Goal: Task Accomplishment & Management: Manage account settings

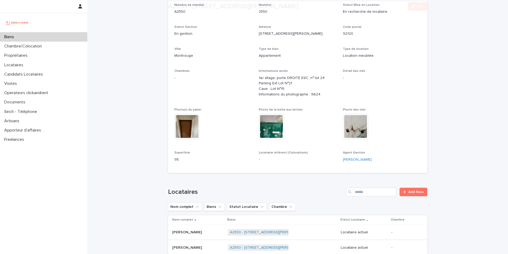
scroll to position [180, 0]
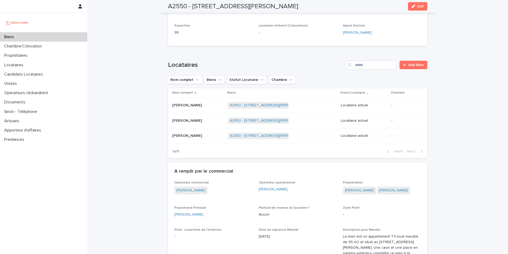
click at [174, 105] on p "Lisa Roche" at bounding box center [187, 105] width 31 height 6
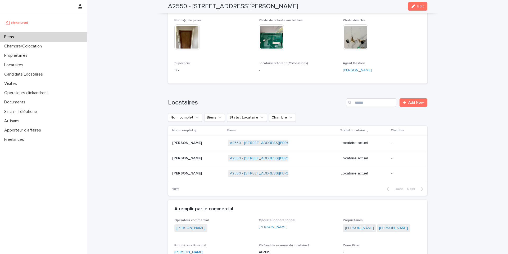
scroll to position [145, 0]
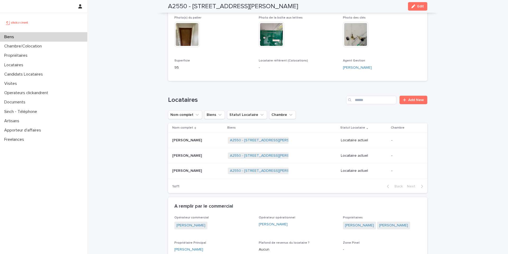
click at [188, 156] on p "Marie Samson" at bounding box center [187, 155] width 31 height 6
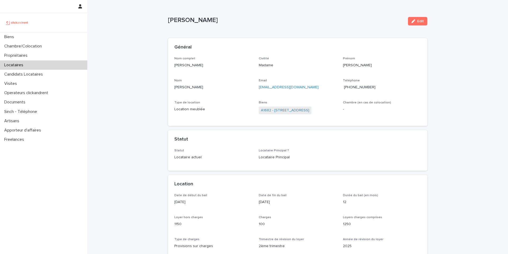
click at [357, 87] on span "+33611481301" at bounding box center [360, 87] width 32 height 4
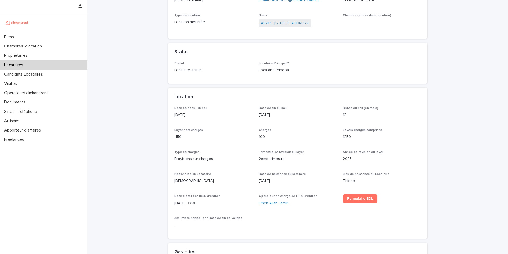
scroll to position [91, 0]
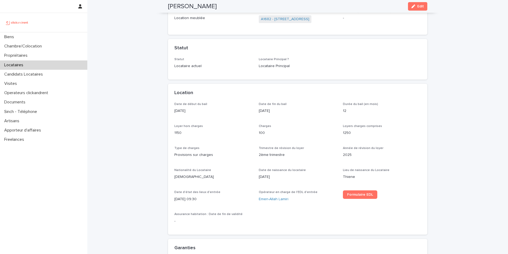
copy p "20/10/2025"
drag, startPoint x: 194, startPoint y: 111, endPoint x: 171, endPoint y: 111, distance: 23.6
click at [171, 111] on div "Date de début du bail 20/10/2025 Date de fin du bail 19/10/2026 Durée du bail (…" at bounding box center [297, 168] width 259 height 132
drag, startPoint x: 190, startPoint y: 133, endPoint x: 171, endPoint y: 134, distance: 18.8
click at [171, 134] on div "Date de début du bail 20/10/2025 Date de fin du bail 19/10/2026 Durée du bail (…" at bounding box center [297, 168] width 259 height 132
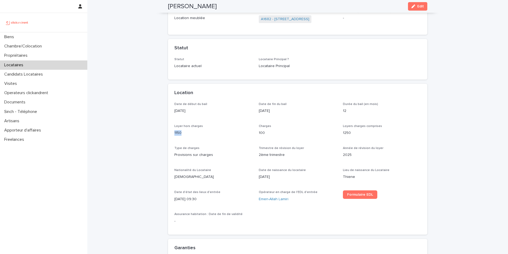
copy p "1150"
drag, startPoint x: 263, startPoint y: 134, endPoint x: 258, endPoint y: 133, distance: 5.9
click at [259, 133] on p "100" at bounding box center [298, 133] width 78 height 6
copy p "00"
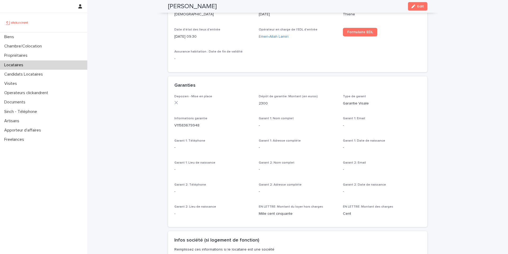
scroll to position [271, 0]
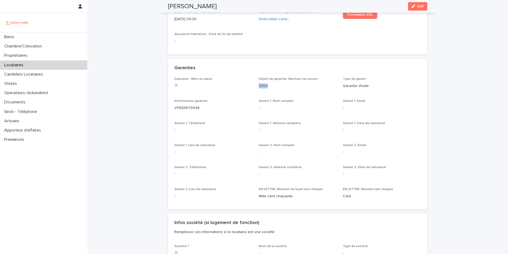
drag, startPoint x: 267, startPoint y: 86, endPoint x: 257, endPoint y: 86, distance: 9.8
click at [259, 86] on p "2300" at bounding box center [298, 86] width 78 height 6
copy p "2300"
copy p "V11583679948"
drag, startPoint x: 203, startPoint y: 107, endPoint x: 173, endPoint y: 109, distance: 30.0
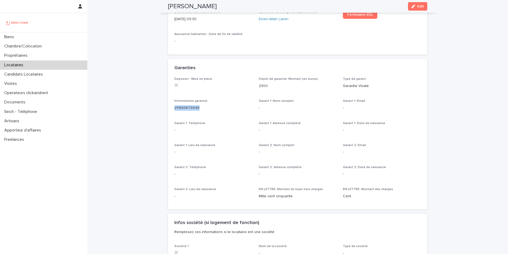
click at [174, 109] on p "V11583679948" at bounding box center [213, 108] width 78 height 6
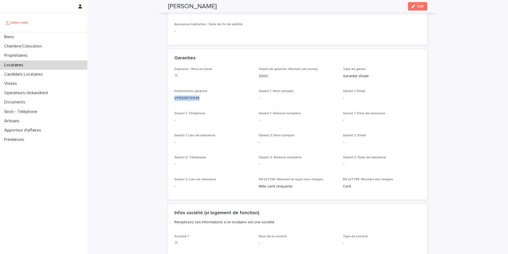
scroll to position [281, 0]
drag, startPoint x: 291, startPoint y: 186, endPoint x: 257, endPoint y: 184, distance: 33.7
click at [259, 184] on p "Mille cent cinquante" at bounding box center [298, 186] width 78 height 6
copy p "Mille cent cinquante"
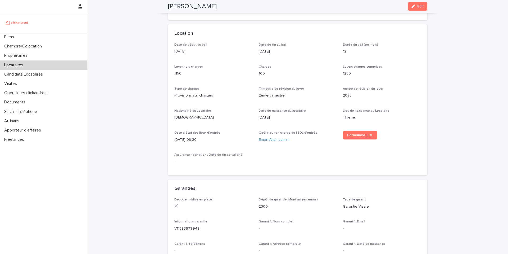
scroll to position [134, 0]
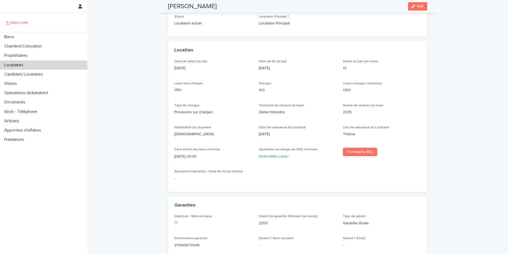
drag, startPoint x: 212, startPoint y: 7, endPoint x: 159, endPoint y: 7, distance: 53.2
click at [159, 7] on div "Noemi Castagna Edit" at bounding box center [297, 6] width 285 height 13
click at [347, 150] on span "Formulaire EDL" at bounding box center [360, 152] width 26 height 4
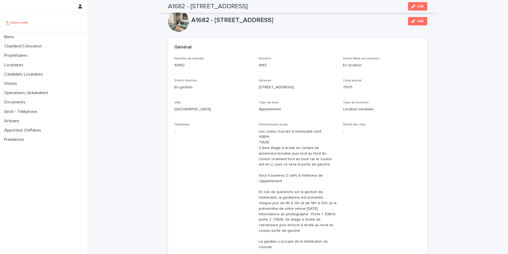
scroll to position [355, 0]
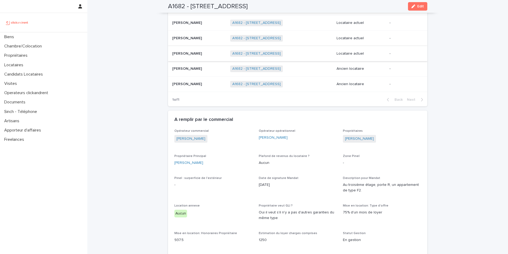
scroll to position [355, 0]
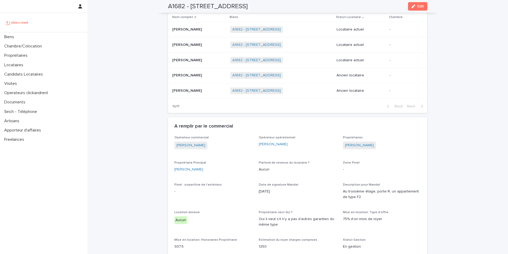
click at [182, 43] on p "[PERSON_NAME]" at bounding box center [187, 45] width 31 height 6
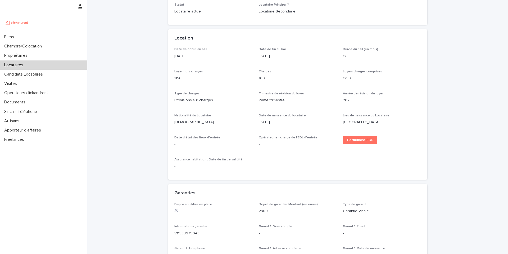
scroll to position [171, 0]
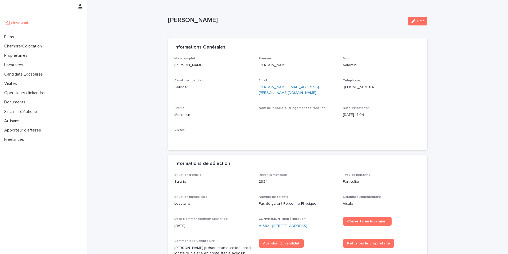
click at [365, 86] on span "[PHONE_NUMBER]" at bounding box center [360, 87] width 32 height 4
copy link "[PERSON_NAME][EMAIL_ADDRESS][PERSON_NAME][DOMAIN_NAME]"
drag, startPoint x: 316, startPoint y: 88, endPoint x: 254, endPoint y: 87, distance: 61.7
click at [254, 87] on div "Nom complet [PERSON_NAME] [PERSON_NAME] Canal d'acquisition Seloger Email [PERS…" at bounding box center [297, 100] width 247 height 87
copy p "[PERSON_NAME]"
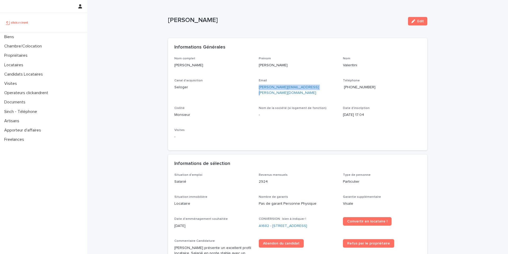
drag, startPoint x: 218, startPoint y: 20, endPoint x: 163, endPoint y: 20, distance: 54.8
click at [163, 20] on div "Loading... Saving… Loading... Saving… [PERSON_NAME] Edit [PERSON_NAME] Edit Sor…" at bounding box center [297, 233] width 421 height 466
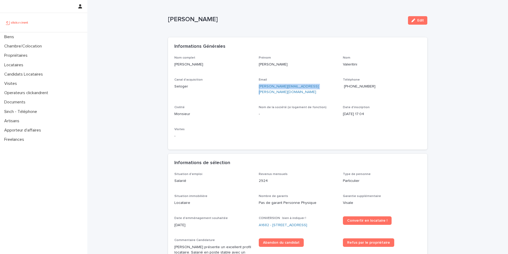
scroll to position [1, 0]
click at [214, 121] on div "Nom complet [PERSON_NAME] [PERSON_NAME] Canal d'acquisition Seloger Email [PERS…" at bounding box center [297, 99] width 247 height 87
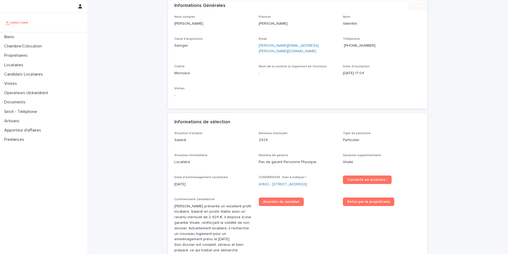
scroll to position [168, 0]
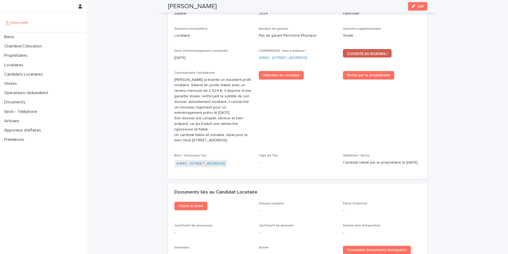
click at [358, 51] on span "Convertir en locataire !" at bounding box center [367, 53] width 40 height 4
drag, startPoint x: 207, startPoint y: 7, endPoint x: 179, endPoint y: 7, distance: 27.8
click at [179, 7] on div "[PERSON_NAME] Edit" at bounding box center [297, 6] width 259 height 13
copy h2 "Valentini"
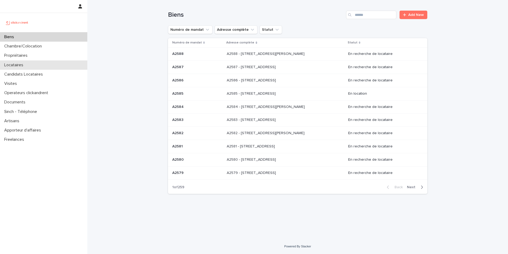
click at [25, 67] on p "Locataires" at bounding box center [14, 64] width 25 height 5
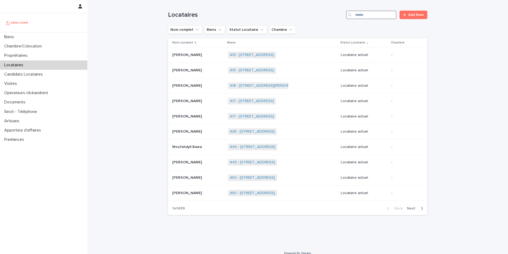
click at [364, 16] on input "Search" at bounding box center [371, 15] width 50 height 8
paste input "**********"
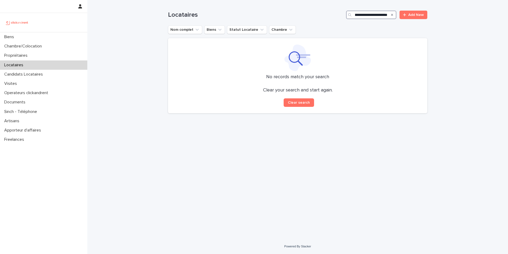
click at [360, 15] on input "**********" at bounding box center [371, 15] width 50 height 8
type input "**********"
click at [392, 15] on icon "Search" at bounding box center [392, 14] width 2 height 3
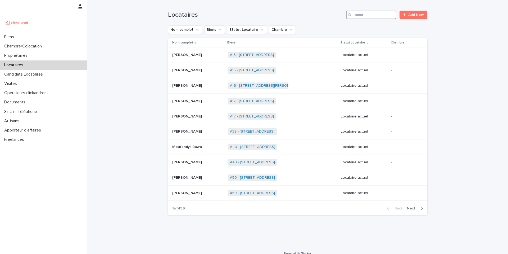
click at [376, 13] on input "Search" at bounding box center [371, 15] width 50 height 8
paste input "**********"
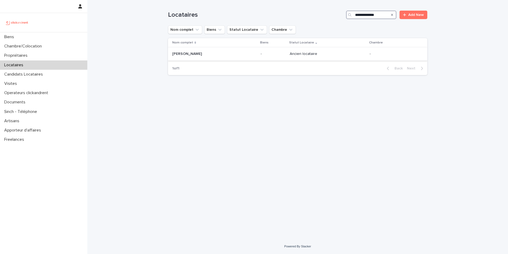
type input "**********"
click at [290, 55] on p "Ancien locataire" at bounding box center [323, 54] width 66 height 5
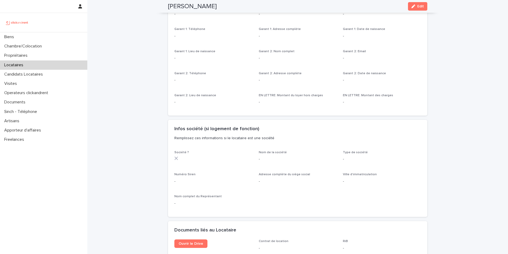
scroll to position [429, 0]
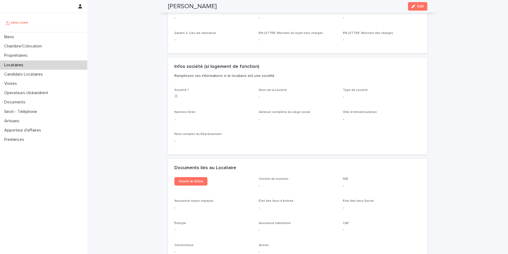
click at [19, 65] on p "Locataires" at bounding box center [14, 64] width 25 height 5
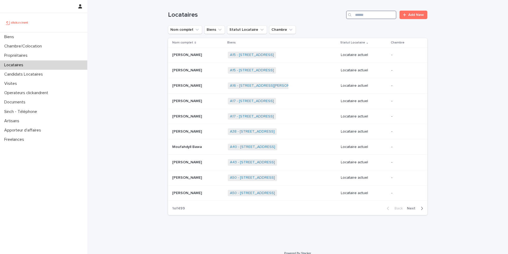
click at [375, 17] on input "Search" at bounding box center [371, 15] width 50 height 8
paste input "*********"
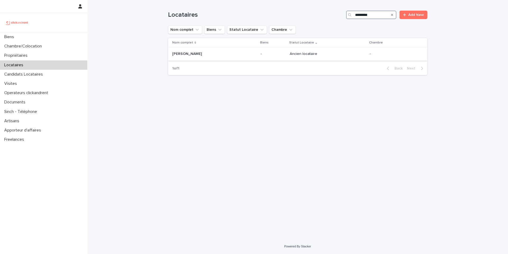
type input "*********"
click at [261, 55] on p "-" at bounding box center [273, 54] width 25 height 5
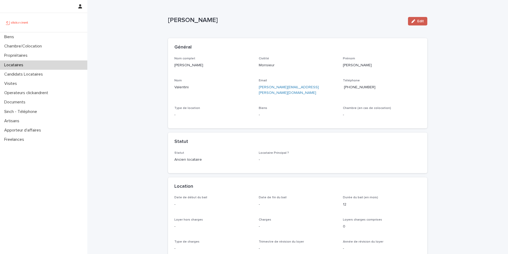
click at [412, 20] on icon "button" at bounding box center [414, 21] width 4 height 4
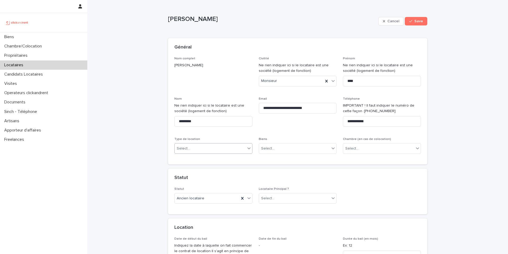
click at [199, 148] on div "Select..." at bounding box center [210, 148] width 71 height 9
click at [194, 167] on div "Location meublée" at bounding box center [212, 167] width 78 height 9
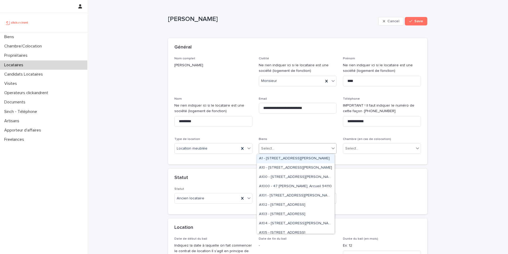
click at [277, 151] on div "Select..." at bounding box center [294, 148] width 71 height 9
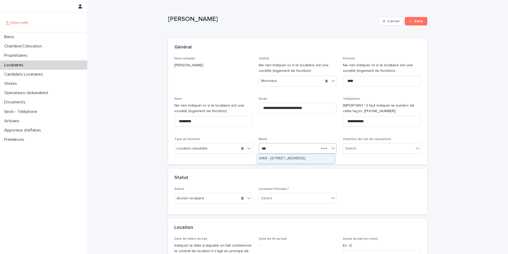
type input "****"
click at [286, 156] on div "A1682 - 15 rue des Boulets, Paris 75011" at bounding box center [296, 158] width 78 height 9
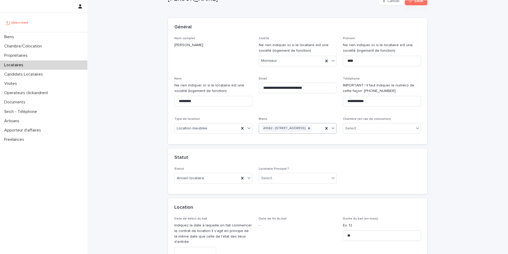
scroll to position [35, 0]
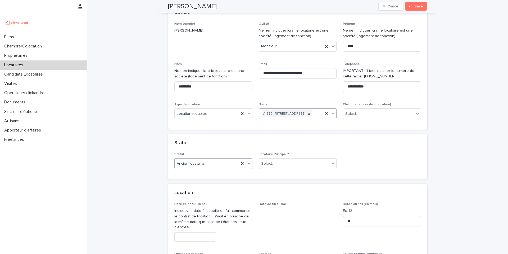
click at [214, 168] on div "Ancien locataire" at bounding box center [207, 163] width 65 height 9
click at [206, 180] on div "Locataire actuel" at bounding box center [212, 180] width 78 height 9
click at [285, 168] on div "Select..." at bounding box center [294, 163] width 71 height 9
click at [276, 187] on div "Locataire Secondaire" at bounding box center [296, 189] width 78 height 9
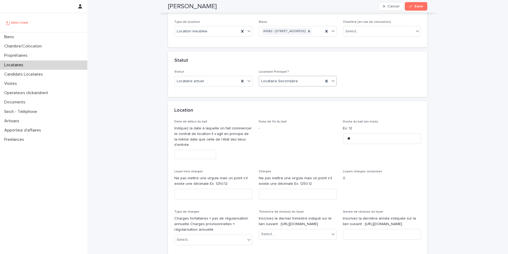
scroll to position [117, 0]
click at [193, 159] on input "text" at bounding box center [195, 153] width 42 height 9
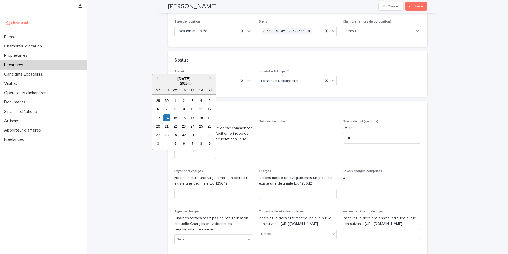
paste input "**********"
type input "**********"
click at [248, 109] on div "Location" at bounding box center [297, 110] width 259 height 19
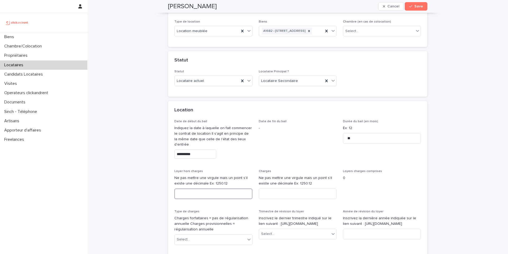
click at [197, 199] on input at bounding box center [213, 193] width 78 height 11
paste input "****"
type input "****"
click at [299, 199] on input at bounding box center [298, 193] width 78 height 11
paste input "**"
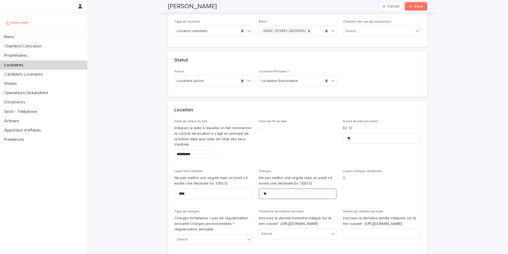
click at [261, 199] on input "**" at bounding box center [298, 193] width 78 height 11
type input "***"
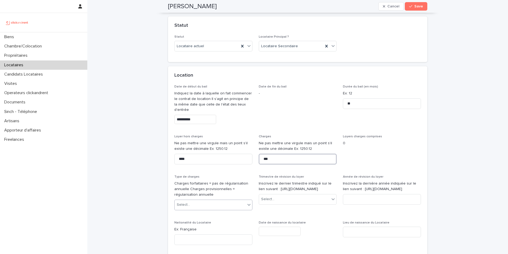
scroll to position [159, 0]
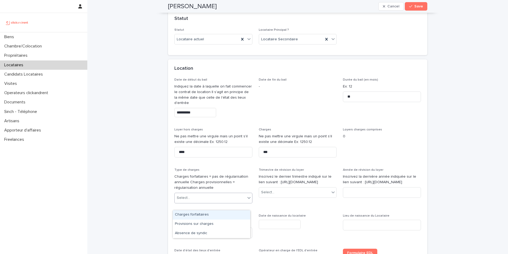
click at [240, 202] on div "Select..." at bounding box center [210, 197] width 71 height 9
click at [220, 224] on div "Provisions sur charges" at bounding box center [212, 223] width 78 height 9
click at [272, 195] on div "Select..." at bounding box center [267, 192] width 13 height 6
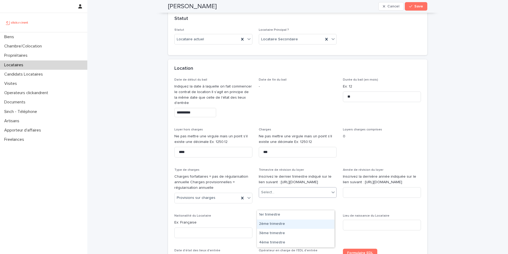
click at [268, 223] on div "2ème trimestre" at bounding box center [296, 223] width 78 height 9
click at [358, 197] on input at bounding box center [382, 192] width 78 height 11
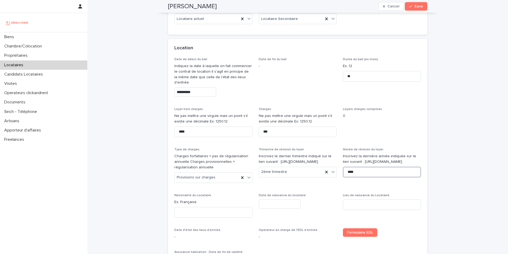
scroll to position [193, 0]
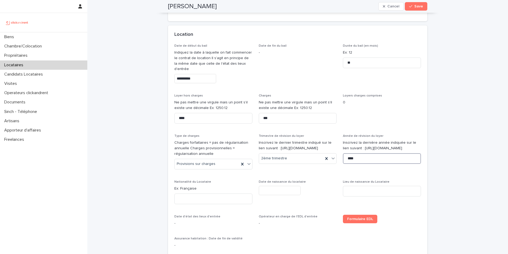
type input "****"
click at [265, 195] on input "text" at bounding box center [280, 190] width 42 height 9
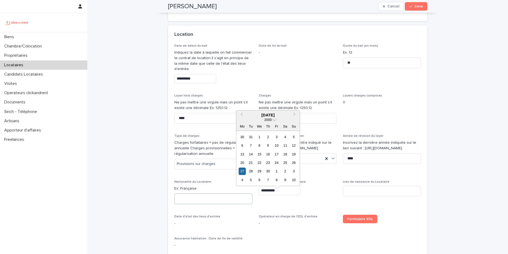
type input "**********"
drag, startPoint x: 194, startPoint y: 205, endPoint x: 188, endPoint y: 197, distance: 9.6
click at [193, 204] on input at bounding box center [213, 198] width 78 height 11
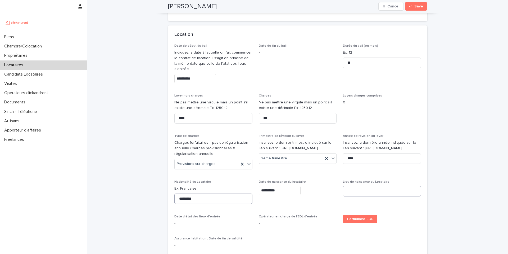
type input "*********"
click at [349, 196] on input at bounding box center [382, 191] width 78 height 11
type input "******"
click at [298, 87] on span "Date de fin du bail -" at bounding box center [298, 65] width 78 height 43
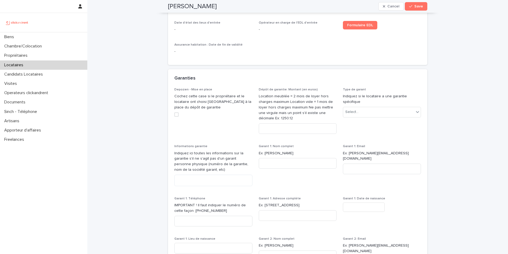
scroll to position [416, 0]
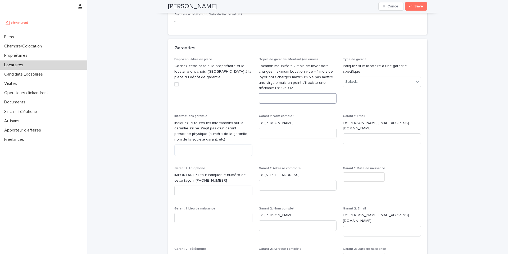
click at [267, 104] on input at bounding box center [298, 98] width 78 height 11
paste input "****"
type input "****"
click at [355, 84] on div "Select..." at bounding box center [351, 82] width 13 height 6
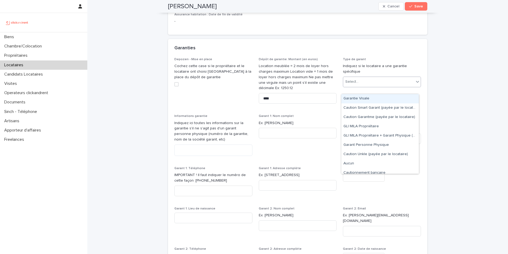
click at [356, 100] on div "Garantie Visale" at bounding box center [381, 98] width 78 height 9
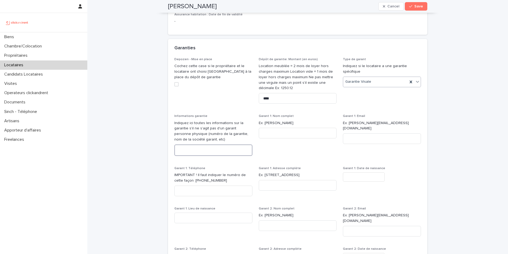
click at [217, 156] on textarea at bounding box center [213, 149] width 78 height 11
paste textarea "**********"
type textarea "**********"
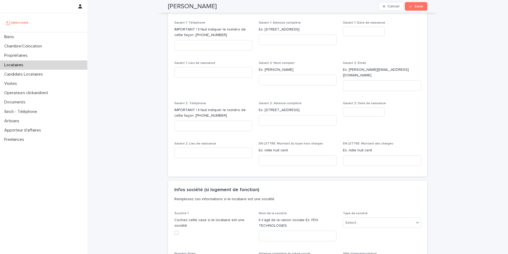
scroll to position [585, 0]
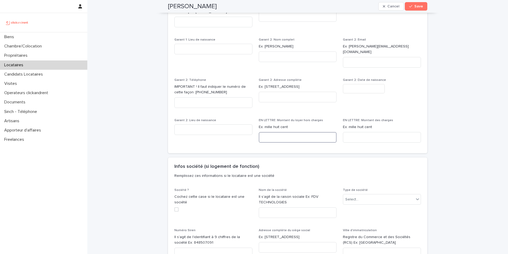
click at [278, 137] on input at bounding box center [298, 137] width 78 height 11
paste input "**********"
type input "**********"
click at [344, 142] on input at bounding box center [382, 137] width 78 height 11
type input "****"
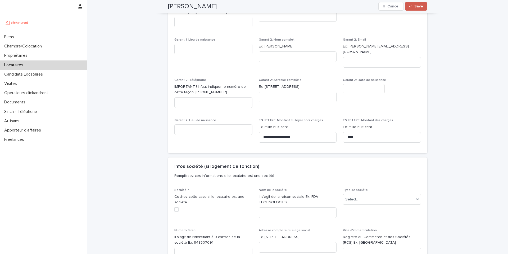
click at [410, 7] on icon "button" at bounding box center [410, 7] width 3 height 4
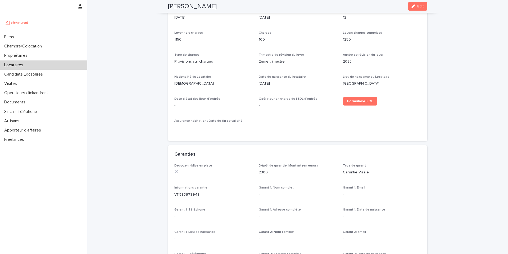
scroll to position [16, 0]
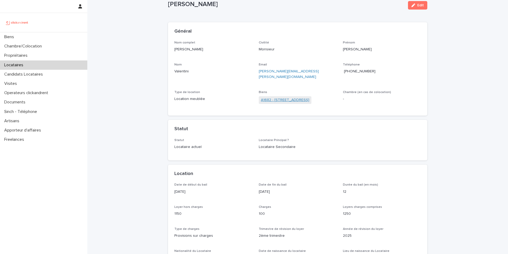
click at [276, 97] on link "A1682 - 15 rue des Boulets, Paris 75011" at bounding box center [285, 100] width 48 height 6
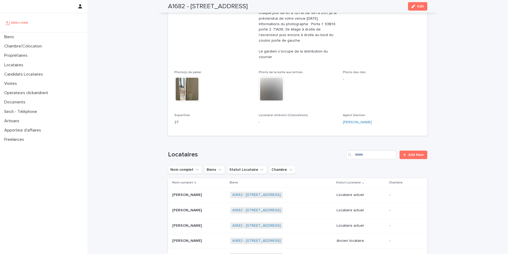
scroll to position [268, 0]
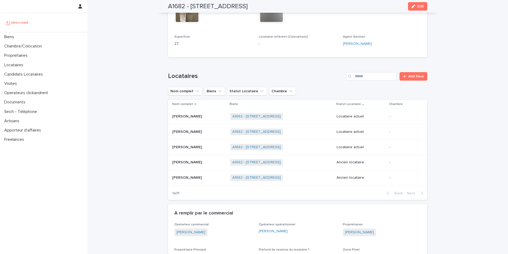
click at [179, 146] on p "Hiba Berguia" at bounding box center [187, 147] width 31 height 6
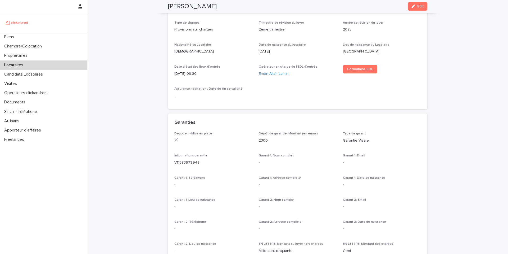
scroll to position [228, 0]
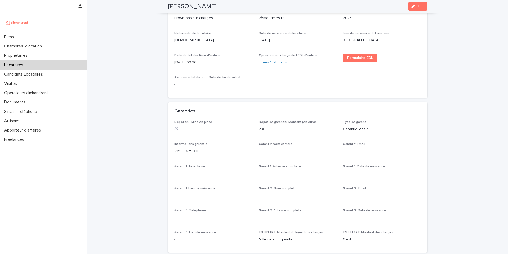
drag, startPoint x: 209, startPoint y: 63, endPoint x: 168, endPoint y: 60, distance: 40.9
click at [168, 60] on div "Date de début du bail 17/10/2025 Date de fin du bail 16/10/2026 Durée du bail (…" at bounding box center [297, 32] width 259 height 132
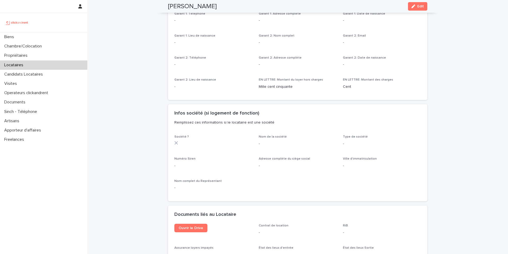
scroll to position [141, 0]
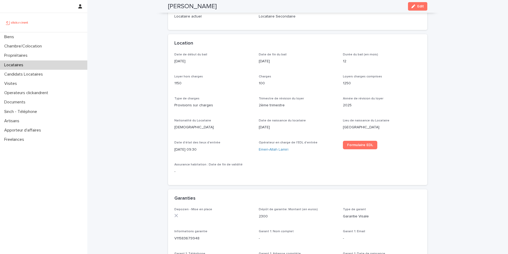
click at [207, 71] on div "Date de début du bail 17/10/2025 Date de fin du bail 16/10/2026 Durée du bail (…" at bounding box center [297, 116] width 247 height 126
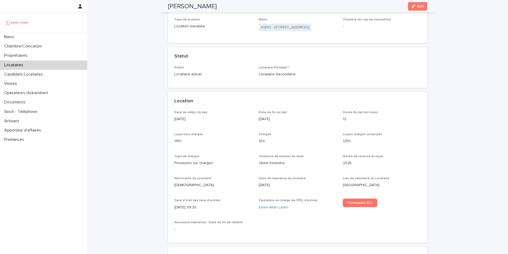
scroll to position [0, 0]
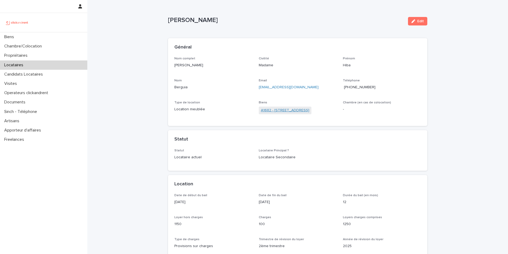
click at [288, 109] on link "A1682 - [STREET_ADDRESS]" at bounding box center [285, 110] width 48 height 6
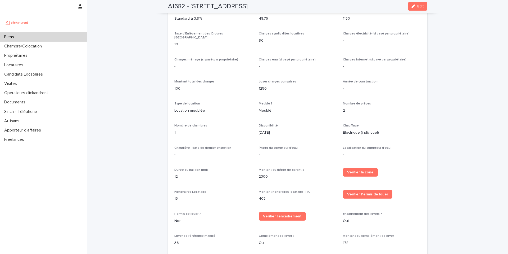
scroll to position [526, 0]
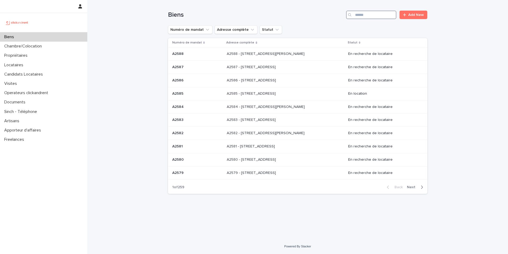
click at [384, 16] on input "Search" at bounding box center [371, 15] width 50 height 8
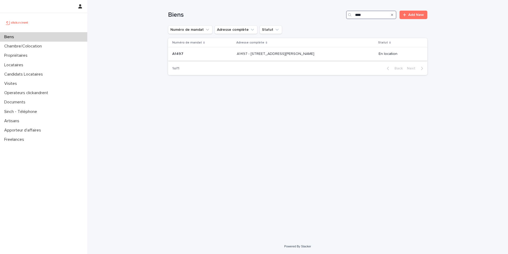
type input "****"
click at [256, 54] on p "A1497 - [STREET_ADDRESS][PERSON_NAME]" at bounding box center [276, 54] width 79 height 6
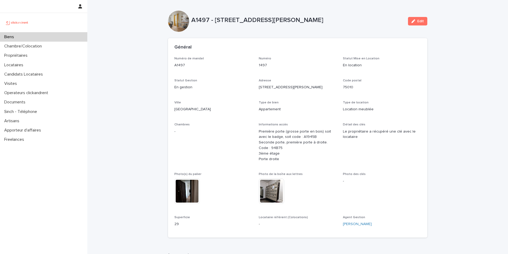
scroll to position [172, 0]
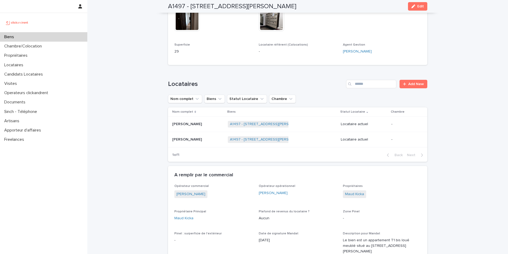
click at [180, 122] on p "Tristan Guillot" at bounding box center [187, 124] width 31 height 6
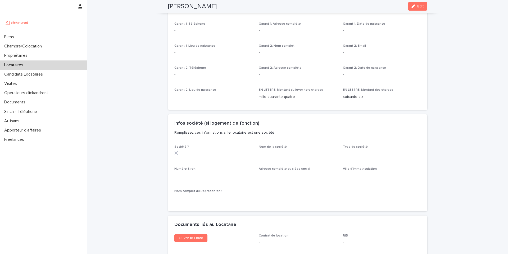
scroll to position [554, 0]
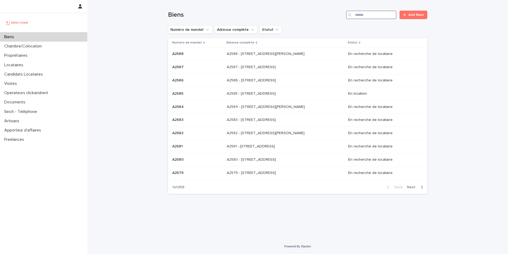
click at [366, 16] on input "Search" at bounding box center [371, 15] width 50 height 8
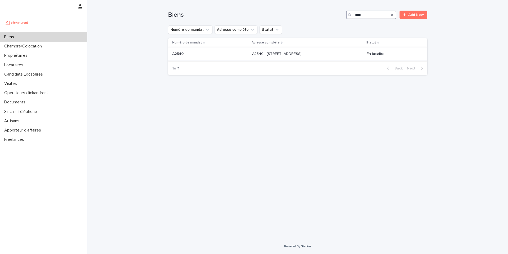
type input "****"
click at [263, 55] on p "A2540 - 32 boulevard de Vaugirard, Paris 75015" at bounding box center [277, 54] width 51 height 6
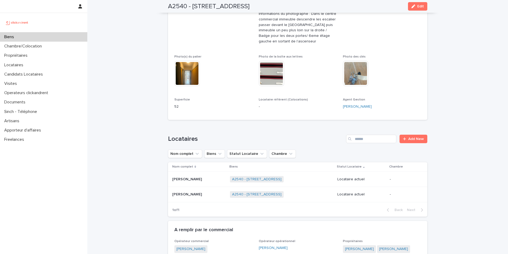
scroll to position [134, 0]
click at [16, 37] on p "Biens" at bounding box center [10, 36] width 16 height 5
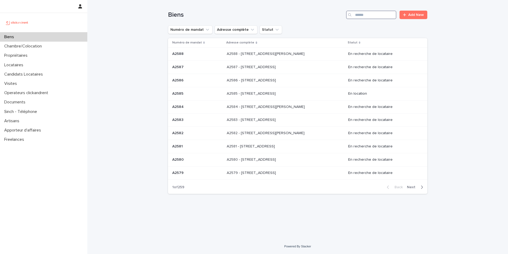
click at [364, 14] on input "Search" at bounding box center [371, 15] width 50 height 8
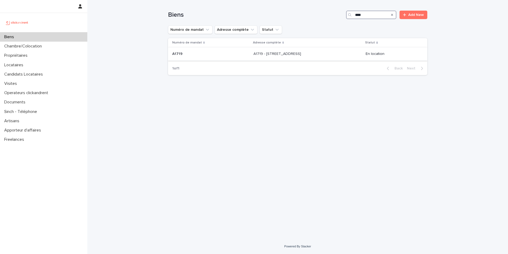
type input "****"
click at [258, 53] on p "A1719 - 412 Boulevard National, Marseille 13003" at bounding box center [278, 54] width 49 height 6
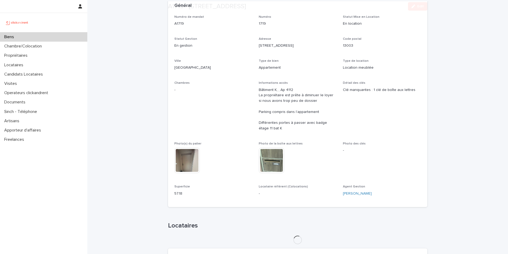
scroll to position [169, 0]
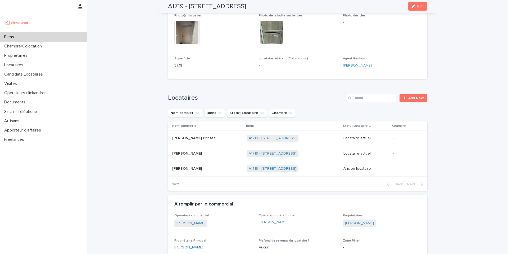
click at [182, 169] on p "Emmanuella Ahondjon" at bounding box center [187, 168] width 31 height 6
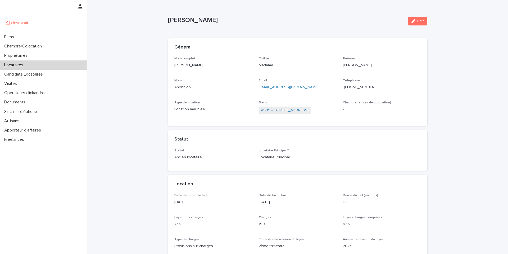
click at [285, 112] on link "A1719 - 412 Boulevard National, Marseille 13003" at bounding box center [285, 110] width 48 height 6
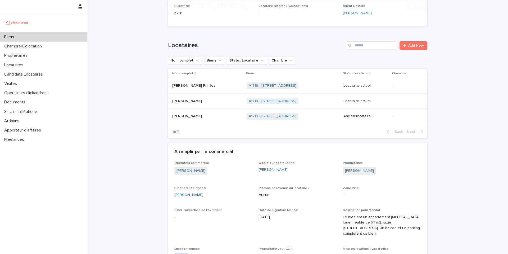
scroll to position [247, 0]
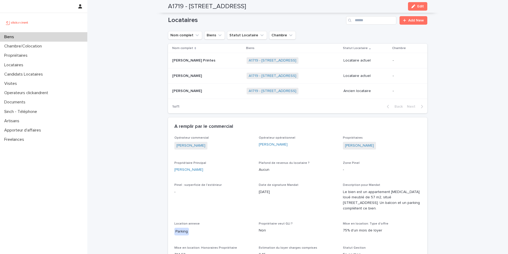
click at [183, 78] on div "Elodie Cardo Elodie Cardo" at bounding box center [207, 75] width 70 height 9
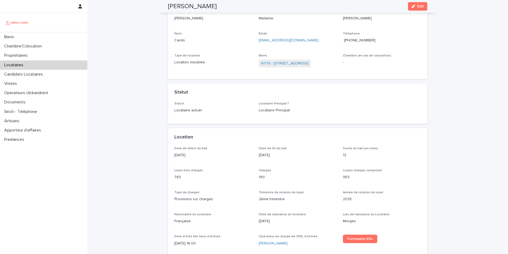
scroll to position [47, 0]
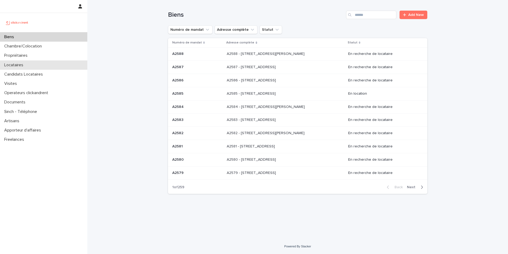
click at [27, 64] on p "Locataires" at bounding box center [14, 64] width 25 height 5
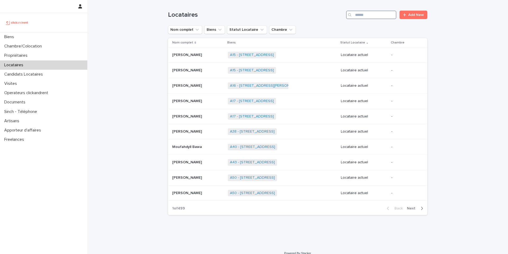
click at [361, 17] on input "Search" at bounding box center [371, 15] width 50 height 8
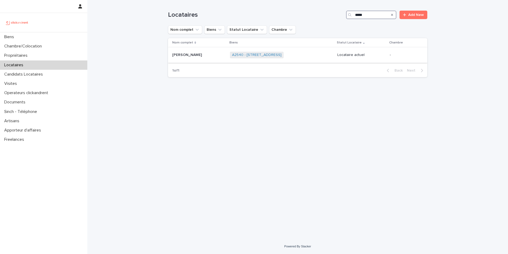
type input "*****"
click at [297, 55] on div "A2540 - 32 boulevard de Vaugirard, Paris 75015 + 0" at bounding box center [281, 55] width 103 height 11
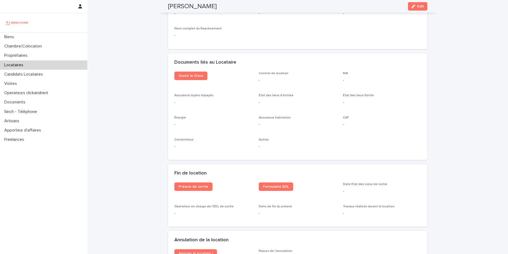
scroll to position [645, 0]
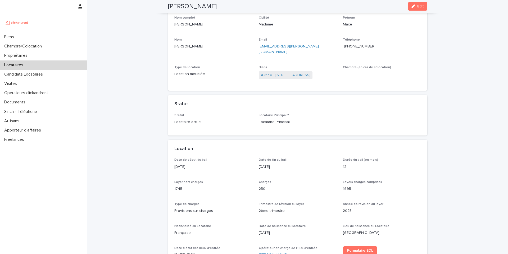
scroll to position [41, 0]
click at [17, 37] on p "Biens" at bounding box center [10, 36] width 16 height 5
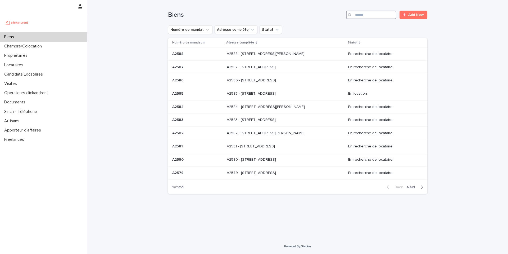
click at [366, 16] on input "Search" at bounding box center [371, 15] width 50 height 8
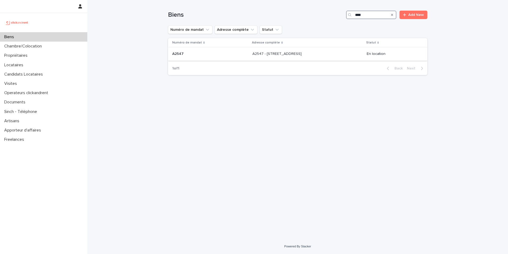
type input "****"
click at [285, 55] on p "A2547 - 9 Rue du Château d'Eau, Ris-Orangis 91130" at bounding box center [278, 54] width 50 height 6
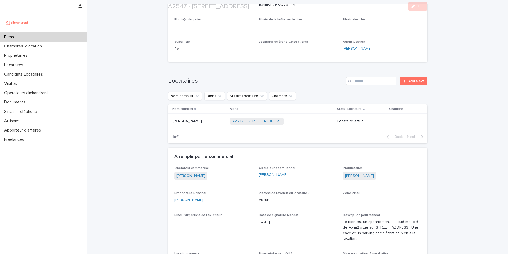
scroll to position [139, 0]
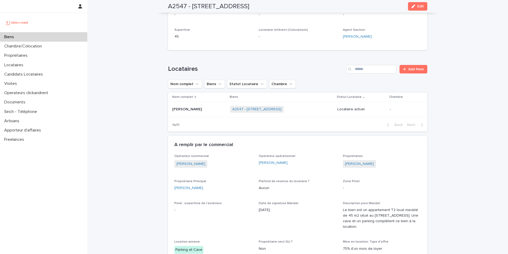
click at [188, 109] on p "Louane Hautcoeur" at bounding box center [187, 109] width 31 height 6
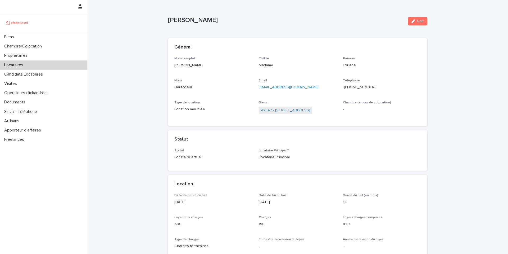
click at [276, 111] on link "A2547 - 9 Rue du Château d'Eau, Ris-Orangis 91130" at bounding box center [285, 110] width 49 height 6
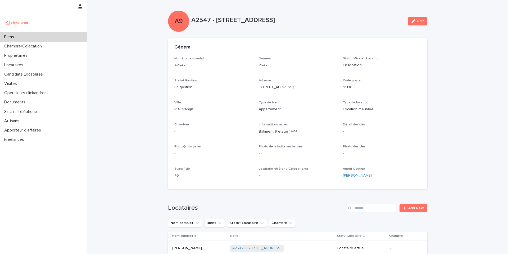
click at [24, 35] on div "Biens" at bounding box center [43, 36] width 87 height 9
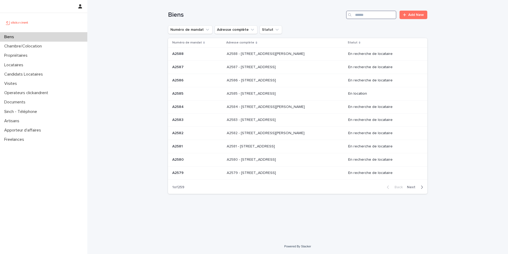
click at [367, 17] on input "Search" at bounding box center [371, 15] width 50 height 8
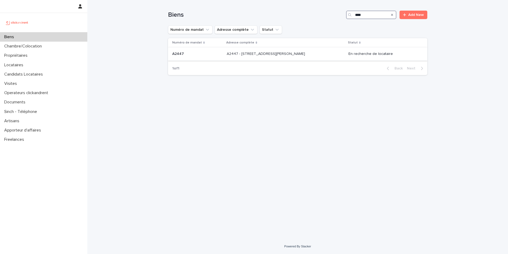
type input "****"
click at [285, 53] on p "A2447 - 14 rue Jean Jacques Rousseau, Romainville 93230" at bounding box center [266, 54] width 79 height 6
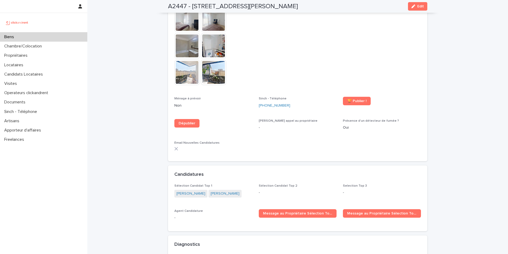
scroll to position [1630, 0]
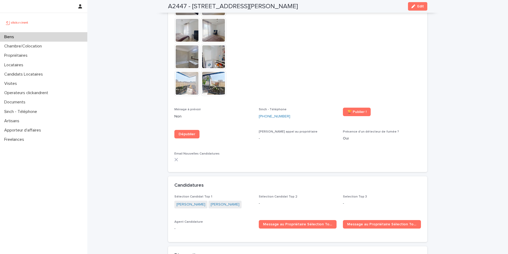
drag, startPoint x: 331, startPoint y: 6, endPoint x: 161, endPoint y: 8, distance: 170.2
click at [161, 8] on div "A2447 - 14 rue Jean Jacques Rousseau, Romainville 93230 Edit" at bounding box center [297, 6] width 285 height 13
copy h2 "A2447 - 14 rue Jean Jacques Rousseau, Romainville 93230"
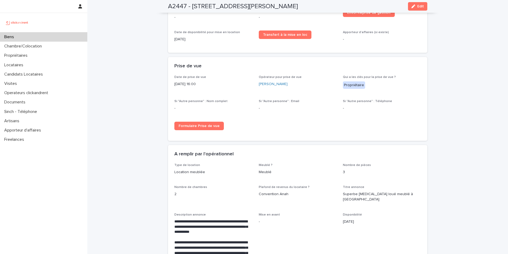
scroll to position [928, 0]
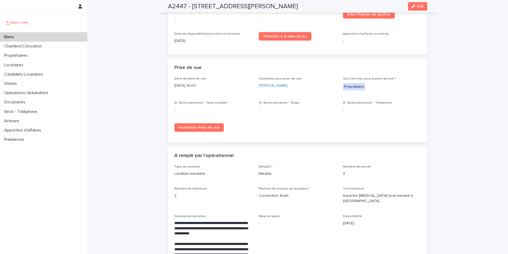
click at [286, 109] on div "Date de prise de vue 20/6/2025 16:00 Opérateur pour prise de vue Maud Cadalen Q…" at bounding box center [297, 106] width 247 height 59
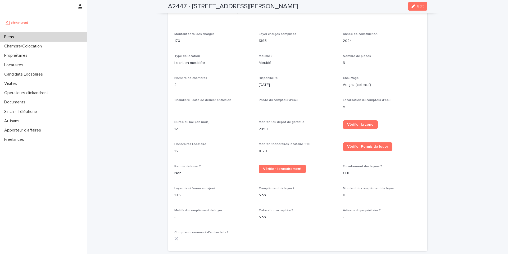
scroll to position [582, 0]
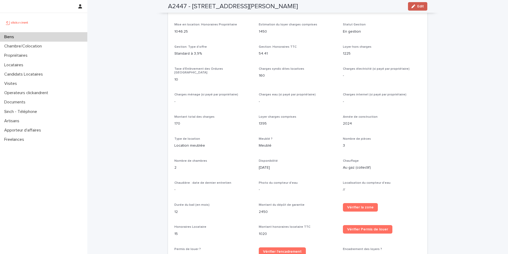
click at [418, 6] on span "Edit" at bounding box center [421, 7] width 7 height 4
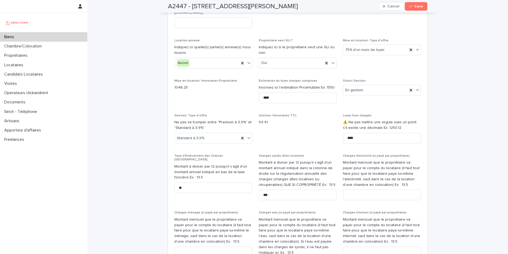
scroll to position [754, 0]
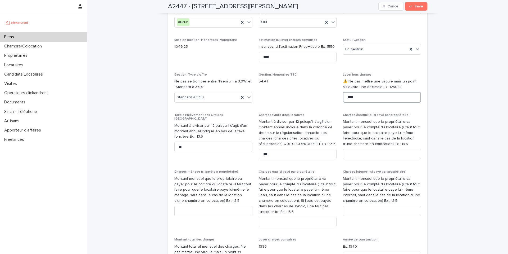
drag, startPoint x: 357, startPoint y: 102, endPoint x: 344, endPoint y: 103, distance: 12.7
click at [344, 102] on input "****" at bounding box center [382, 97] width 78 height 11
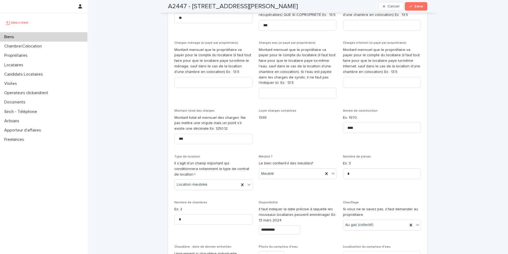
scroll to position [912, 0]
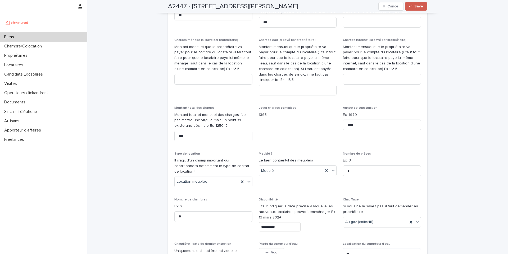
type input "****"
click at [415, 6] on span "Save" at bounding box center [419, 7] width 9 height 4
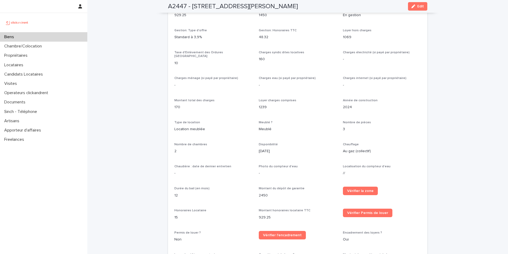
scroll to position [587, 0]
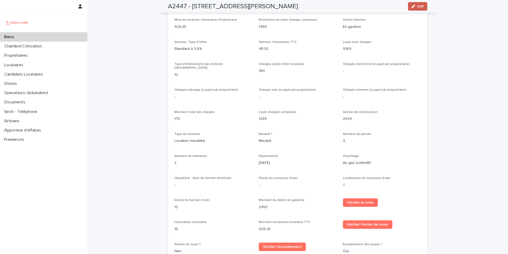
click at [409, 8] on button "Edit" at bounding box center [417, 6] width 19 height 8
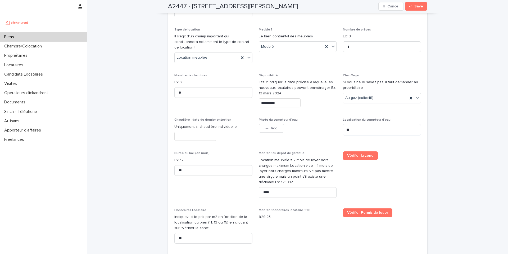
scroll to position [1088, 0]
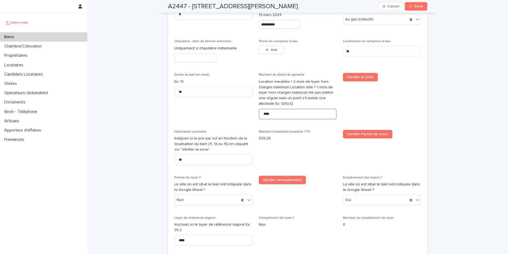
drag, startPoint x: 276, startPoint y: 110, endPoint x: 241, endPoint y: 107, distance: 35.1
type input "****"
click at [415, 6] on span "Save" at bounding box center [419, 7] width 9 height 4
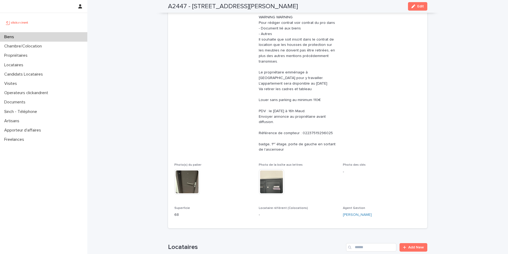
scroll to position [0, 0]
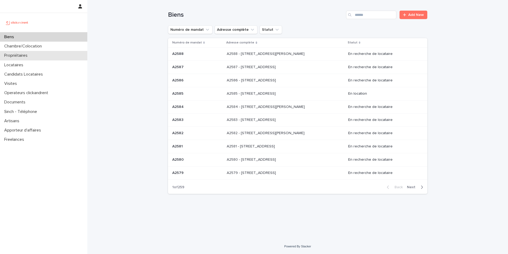
click at [26, 55] on p "Propriétaires" at bounding box center [17, 55] width 30 height 5
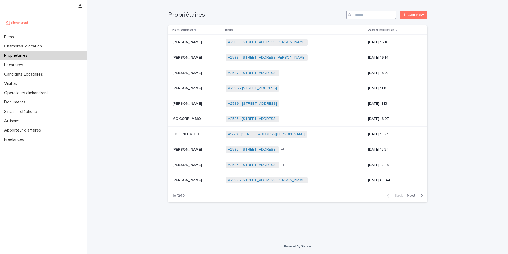
click at [372, 14] on input "Search" at bounding box center [371, 15] width 50 height 8
paste input "**********"
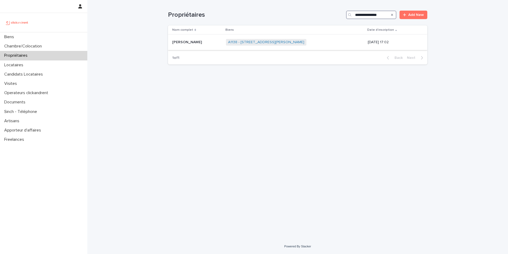
type input "**********"
click at [216, 43] on p at bounding box center [197, 42] width 50 height 5
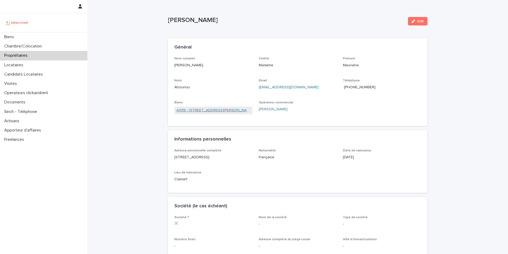
click at [217, 111] on link "A1138 - [STREET_ADDRESS][PERSON_NAME]" at bounding box center [214, 110] width 74 height 6
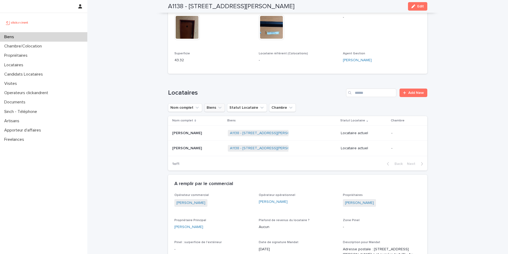
scroll to position [206, 0]
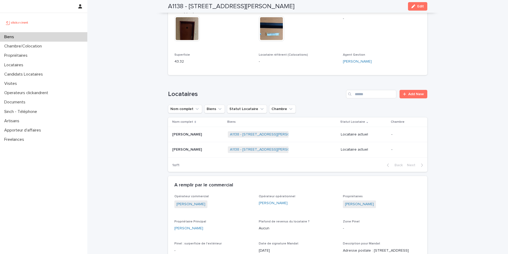
click at [179, 149] on p "Hugo Lanfrit" at bounding box center [187, 149] width 31 height 6
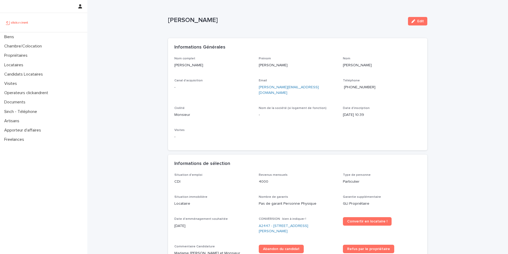
click at [358, 88] on span "+33699268837" at bounding box center [360, 87] width 32 height 4
click at [360, 87] on span "+33699268837" at bounding box center [360, 87] width 32 height 4
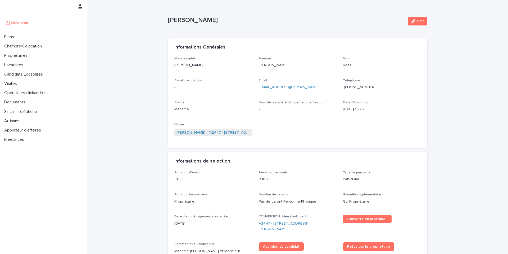
click at [357, 87] on span "[PHONE_NUMBER]" at bounding box center [360, 87] width 32 height 4
click at [252, 25] on div "[PERSON_NAME]" at bounding box center [286, 21] width 236 height 10
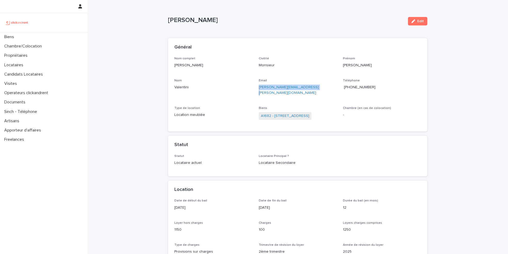
drag, startPoint x: 315, startPoint y: 88, endPoint x: 255, endPoint y: 88, distance: 59.3
click at [255, 88] on div "Nom complet [PERSON_NAME] Civilité Monsieur [PERSON_NAME] [PERSON_NAME] Email […" at bounding box center [297, 91] width 247 height 68
copy link "[PERSON_NAME][EMAIL_ADDRESS][PERSON_NAME][DOMAIN_NAME]"
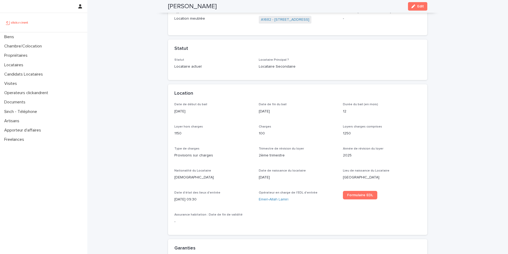
scroll to position [62, 0]
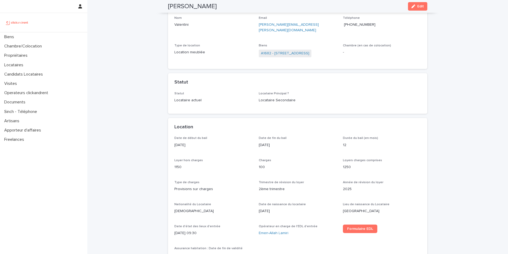
click at [211, 65] on div "Général Nom complet [PERSON_NAME] Civilité Monsieur [PERSON_NAME] [PERSON_NAME]…" at bounding box center [297, 45] width 259 height 138
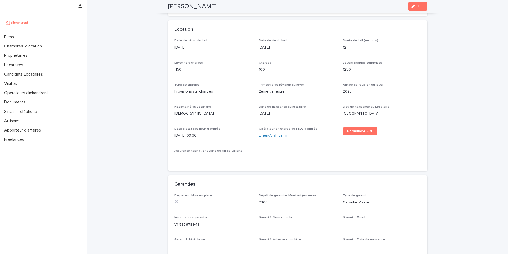
scroll to position [163, 0]
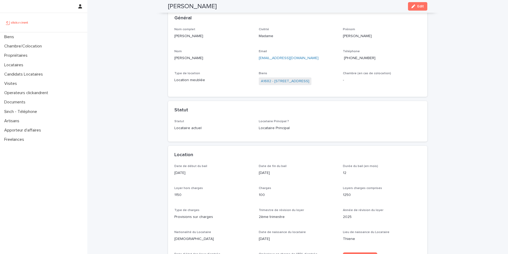
scroll to position [28, 0]
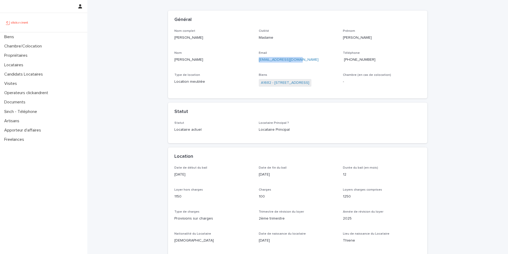
copy link "noemi230703@gmail.com"
drag, startPoint x: 306, startPoint y: 60, endPoint x: 256, endPoint y: 61, distance: 50.0
click at [256, 61] on div "Nom complet Noemi Castagna Civilité Madame Prénom Noemi Nom Castagna Email noem…" at bounding box center [297, 60] width 247 height 63
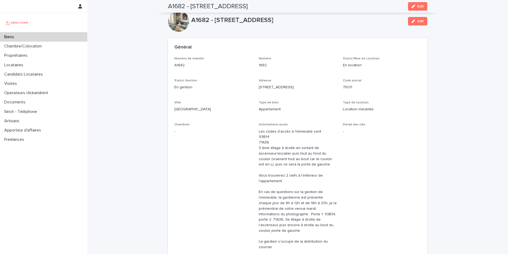
scroll to position [526, 0]
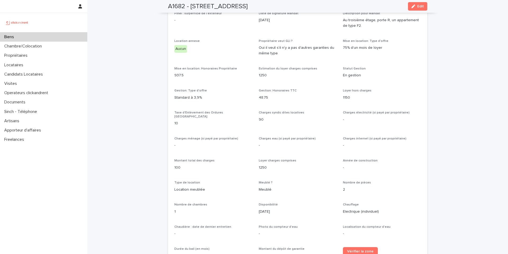
copy h2 "A1682 - [STREET_ADDRESS]"
drag, startPoint x: 278, startPoint y: 5, endPoint x: 167, endPoint y: 7, distance: 110.7
click at [168, 7] on div "A1682 - 15 rue des Boulets, Paris 75011 Edit" at bounding box center [297, 6] width 259 height 13
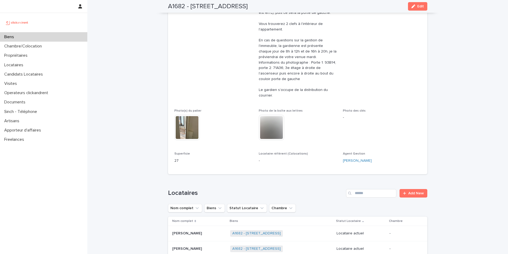
scroll to position [106, 0]
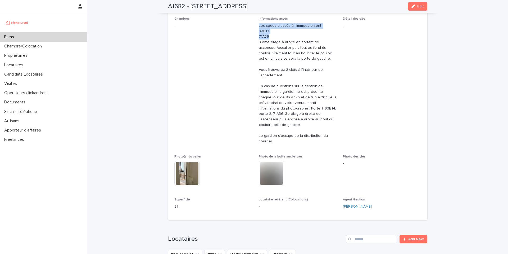
drag, startPoint x: 267, startPoint y: 37, endPoint x: 256, endPoint y: 28, distance: 14.7
click at [256, 28] on div "Numéro de mandat A1682 Numéro 1682 Statut Mise en Location En location Statut G…" at bounding box center [297, 82] width 247 height 262
click at [292, 36] on p "Les codes d'accès à l'immeuble sont 93B14 71A36 3 ème étage à droite en sortant…" at bounding box center [298, 83] width 78 height 121
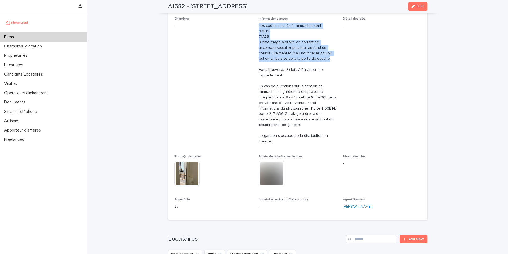
copy p "Les codes d'accès à l'immeuble sont 93B14 71A36 3 ème étage à droite en sortant…"
drag, startPoint x: 308, startPoint y: 59, endPoint x: 256, endPoint y: 26, distance: 61.9
click at [256, 26] on div "Numéro de mandat A1682 Numéro 1682 Statut Mise en Location En location Statut G…" at bounding box center [297, 82] width 247 height 262
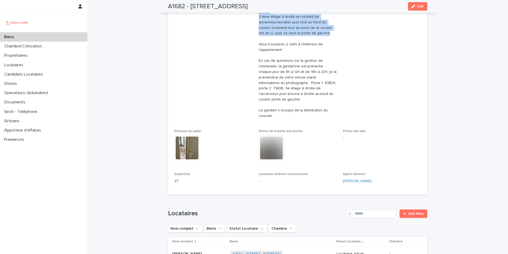
scroll to position [210, 0]
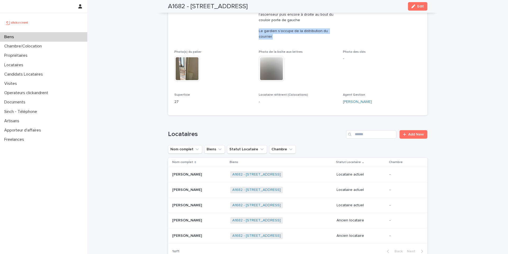
copy p "Le gardien s’occupe de la distribution du courrier."
drag, startPoint x: 272, startPoint y: 37, endPoint x: 257, endPoint y: 32, distance: 15.9
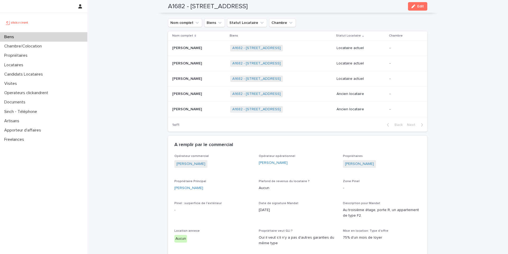
scroll to position [349, 0]
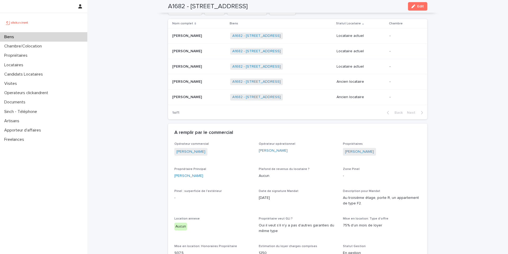
click at [311, 176] on p "Aucun" at bounding box center [298, 176] width 78 height 6
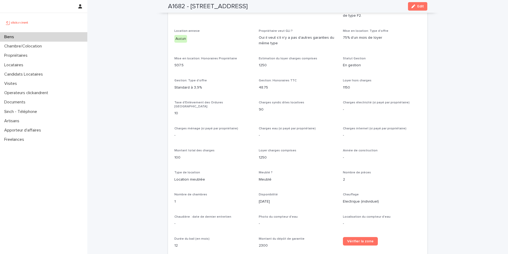
scroll to position [573, 0]
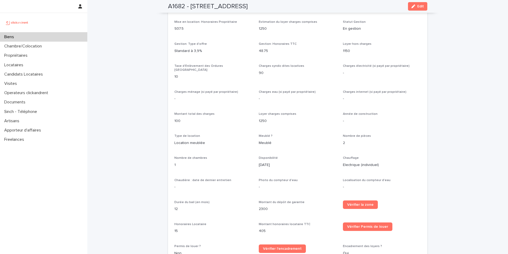
drag, startPoint x: 376, startPoint y: 161, endPoint x: 342, endPoint y: 158, distance: 34.8
click at [343, 162] on p "Electrique (individuel)" at bounding box center [382, 165] width 78 height 6
copy p "Electrique (individuel)"
drag, startPoint x: 376, startPoint y: 160, endPoint x: 341, endPoint y: 160, distance: 35.0
click at [343, 162] on p "Electrique (individuel)" at bounding box center [382, 165] width 78 height 6
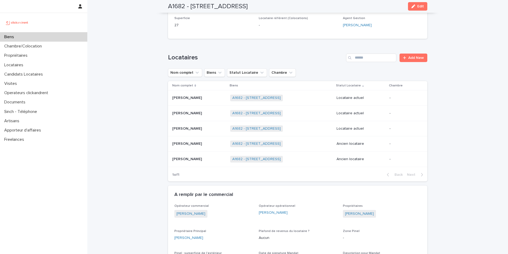
scroll to position [267, 0]
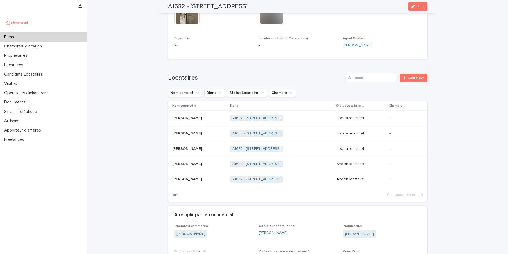
click at [174, 163] on p "David Coenenberg" at bounding box center [187, 163] width 31 height 6
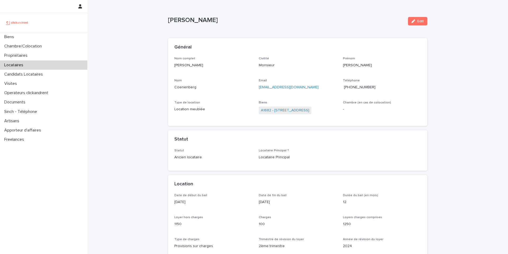
copy p "David Coenenberg"
drag, startPoint x: 223, startPoint y: 21, endPoint x: 164, endPoint y: 17, distance: 58.7
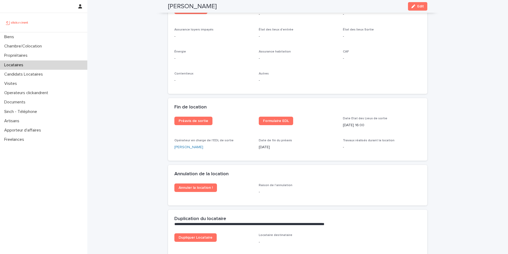
scroll to position [564, 0]
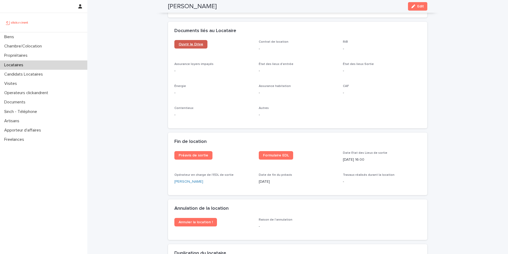
click at [194, 46] on span "Ouvrir le Drive" at bounding box center [191, 44] width 25 height 4
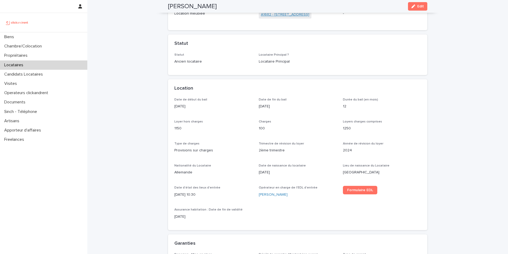
scroll to position [0, 0]
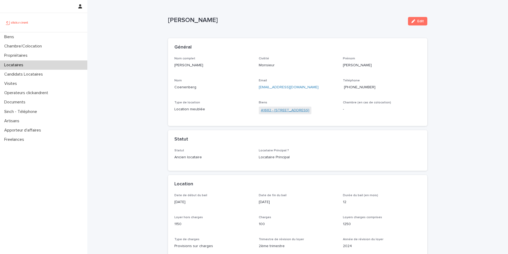
click at [275, 111] on link "A1682 - 15 rue des Boulets, Paris 75011" at bounding box center [285, 110] width 48 height 6
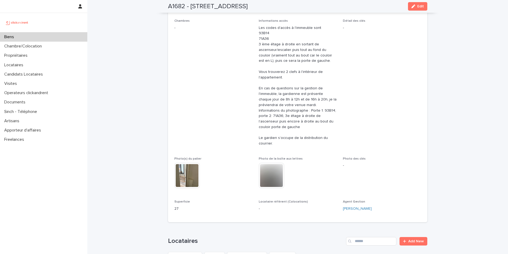
scroll to position [142, 0]
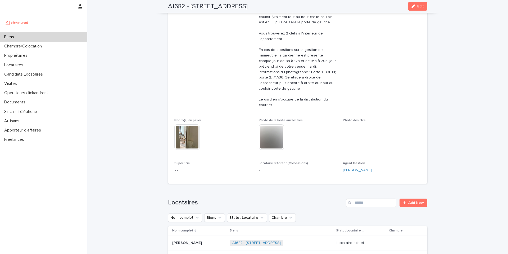
copy h2 "15 rue des Boulets, Paris 75011"
drag, startPoint x: 277, startPoint y: 6, endPoint x: 189, endPoint y: 5, distance: 88.4
click at [189, 5] on div "A1682 - 15 rue des Boulets, Paris 75011 Edit" at bounding box center [297, 6] width 259 height 13
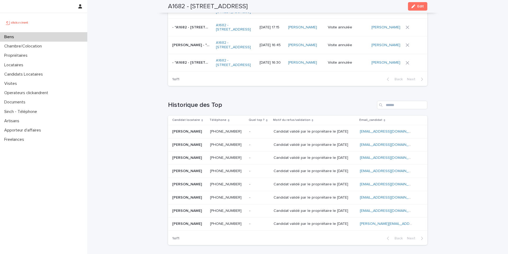
scroll to position [2213, 0]
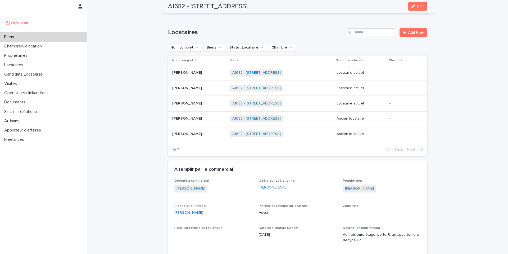
scroll to position [311, 0]
click at [179, 105] on p "Hiba Berguia" at bounding box center [187, 104] width 31 height 6
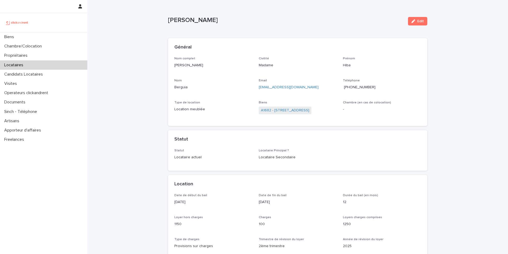
click at [364, 87] on span "+33745380684" at bounding box center [360, 87] width 32 height 4
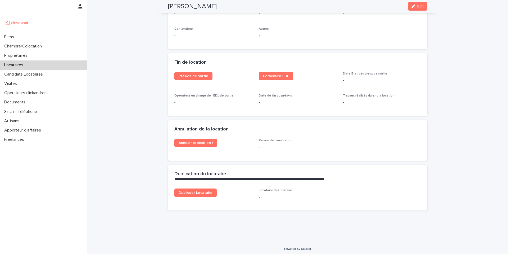
scroll to position [645, 0]
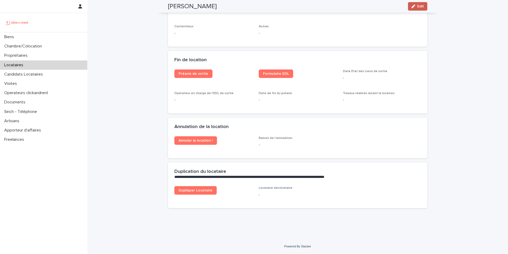
click at [414, 8] on button "Edit" at bounding box center [417, 6] width 19 height 8
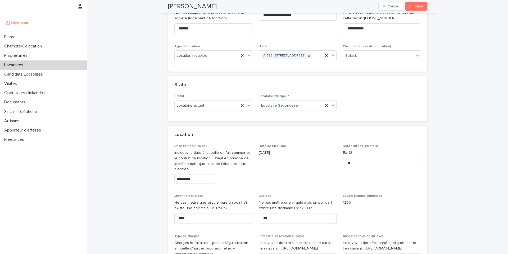
scroll to position [0, 0]
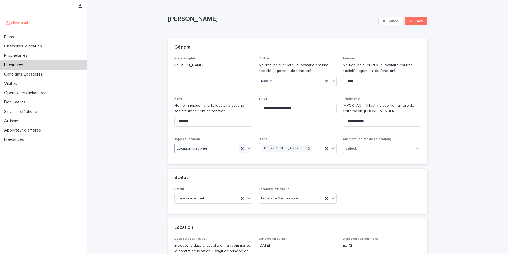
click at [243, 150] on icon at bounding box center [242, 148] width 5 height 5
click at [311, 147] on icon at bounding box center [309, 148] width 4 height 4
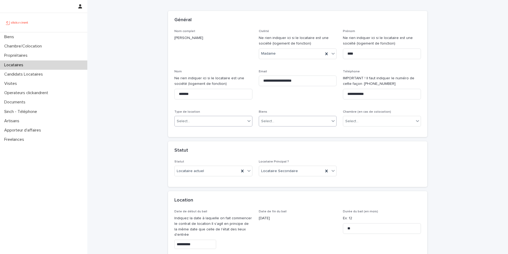
scroll to position [29, 0]
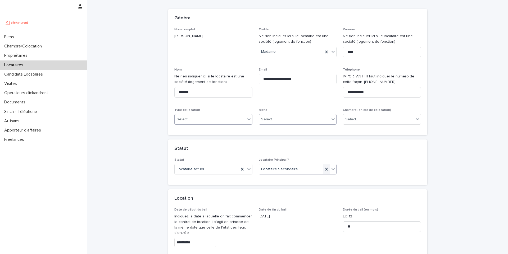
click at [326, 170] on icon at bounding box center [327, 169] width 2 height 3
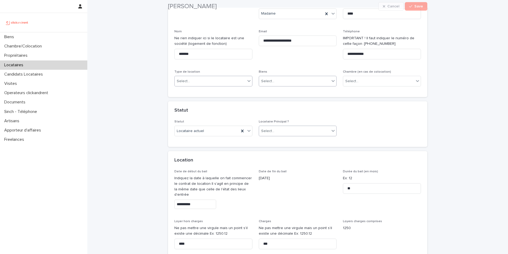
scroll to position [71, 0]
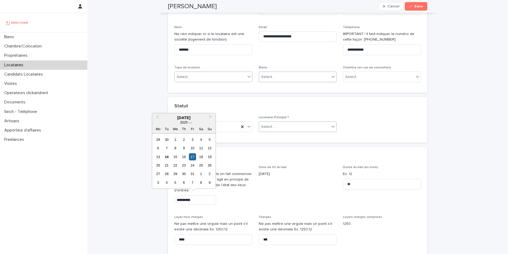
drag, startPoint x: 200, startPoint y: 201, endPoint x: 167, endPoint y: 197, distance: 33.3
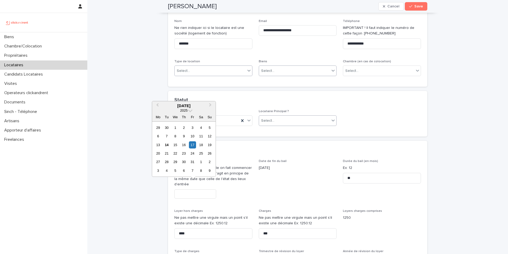
scroll to position [92, 0]
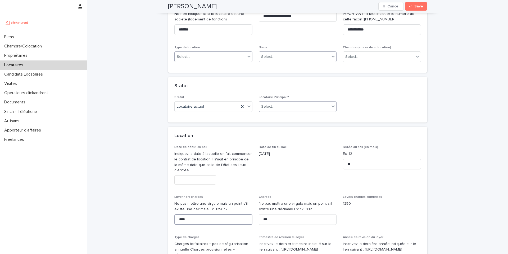
drag, startPoint x: 204, startPoint y: 221, endPoint x: 170, endPoint y: 218, distance: 34.2
click at [170, 218] on div "**********" at bounding box center [297, 252] width 259 height 215
drag, startPoint x: 275, startPoint y: 221, endPoint x: 242, endPoint y: 218, distance: 32.4
click at [242, 218] on div "Date de début du bail Indiquez la date à laquelle on fait commencer le contrat …" at bounding box center [297, 249] width 247 height 208
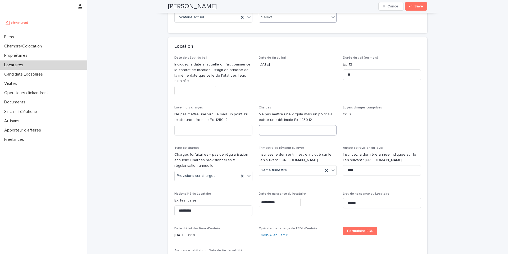
scroll to position [195, 0]
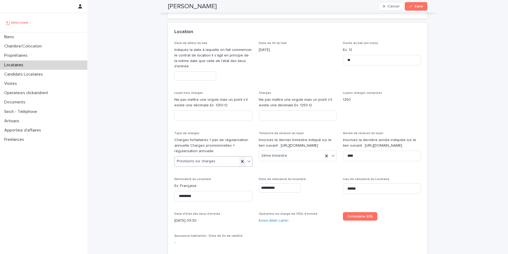
click at [241, 162] on icon at bounding box center [242, 161] width 2 height 3
click at [325, 158] on icon at bounding box center [326, 155] width 5 height 5
drag, startPoint x: 366, startPoint y: 162, endPoint x: 341, endPoint y: 162, distance: 24.4
click at [343, 161] on input "****" at bounding box center [382, 155] width 78 height 11
drag, startPoint x: 367, startPoint y: 187, endPoint x: 331, endPoint y: 187, distance: 35.2
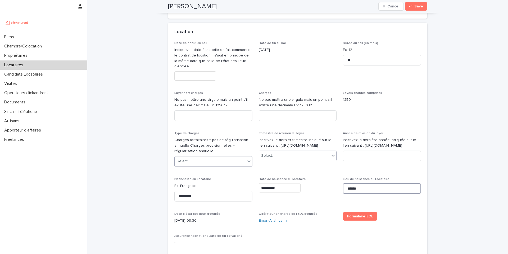
click at [331, 187] on div "**********" at bounding box center [297, 145] width 247 height 208
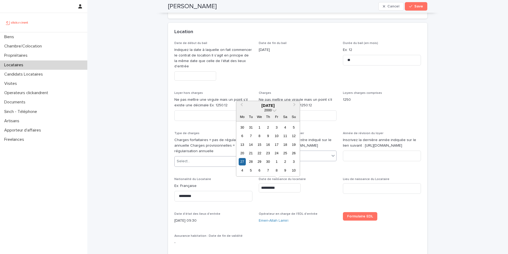
drag, startPoint x: 291, startPoint y: 187, endPoint x: 243, endPoint y: 188, distance: 47.7
click at [243, 188] on div "**********" at bounding box center [297, 145] width 247 height 208
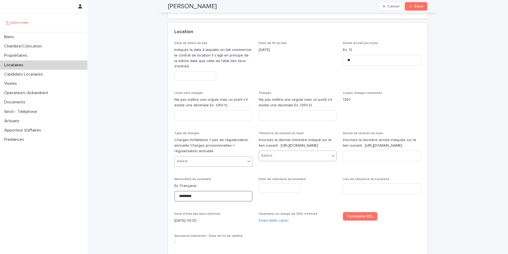
drag, startPoint x: 218, startPoint y: 199, endPoint x: 169, endPoint y: 198, distance: 48.7
click at [169, 198] on div "Date de début du bail Indiquez la date à laquelle on fait commencer le contrat …" at bounding box center [297, 148] width 259 height 215
type input "********"
drag, startPoint x: 196, startPoint y: 195, endPoint x: 174, endPoint y: 195, distance: 22.0
click at [174, 195] on input "********" at bounding box center [213, 196] width 78 height 11
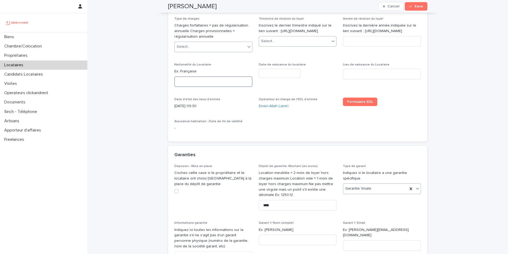
scroll to position [310, 0]
click at [410, 188] on icon at bounding box center [411, 188] width 2 height 3
drag, startPoint x: 283, startPoint y: 204, endPoint x: 250, endPoint y: 205, distance: 33.1
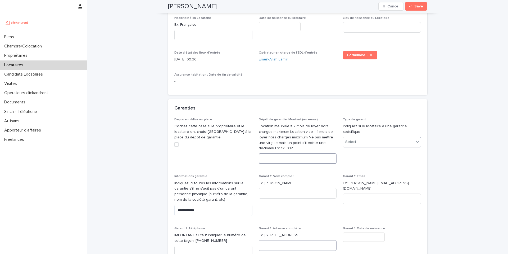
scroll to position [392, 0]
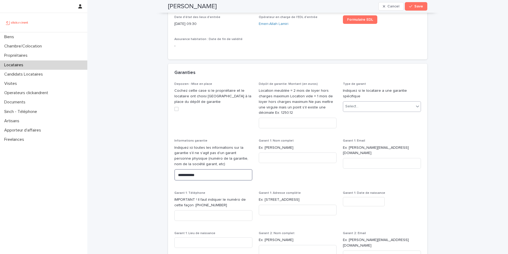
drag, startPoint x: 215, startPoint y: 178, endPoint x: 171, endPoint y: 176, distance: 43.5
click at [170, 175] on div "**********" at bounding box center [297, 214] width 259 height 264
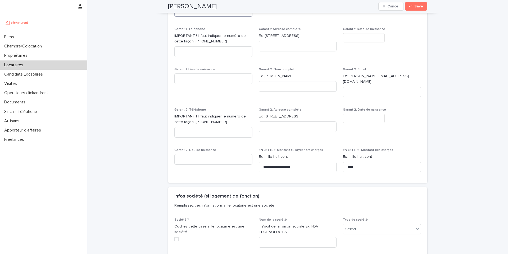
scroll to position [600, 0]
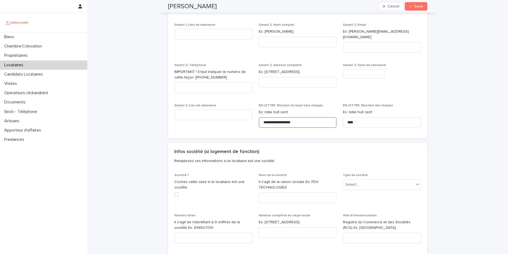
drag, startPoint x: 298, startPoint y: 115, endPoint x: 249, endPoint y: 116, distance: 48.2
click at [249, 116] on div "Depozen - Mise en place Cochez cette case si le propriétaire et le locataire on…" at bounding box center [297, 3] width 247 height 258
drag, startPoint x: 368, startPoint y: 117, endPoint x: 331, endPoint y: 118, distance: 37.1
click at [331, 118] on div "Depozen - Mise en place Cochez cette case si le propriétaire et le locataire on…" at bounding box center [297, 3] width 247 height 258
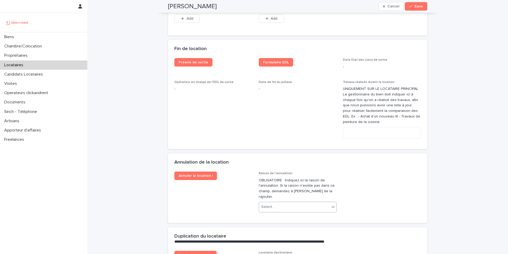
scroll to position [1044, 0]
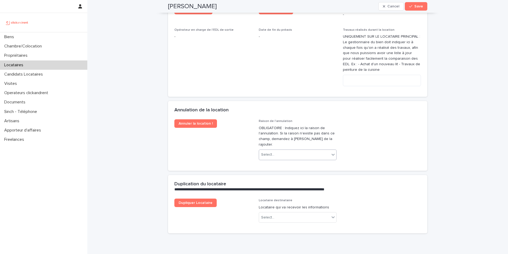
click at [270, 150] on div "Select..." at bounding box center [294, 154] width 71 height 9
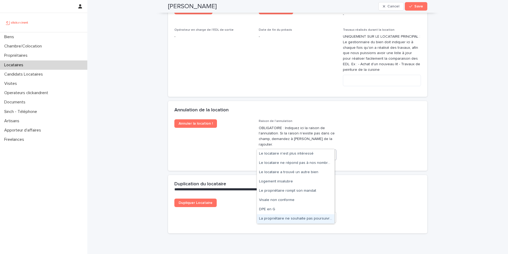
click at [271, 218] on div "La propriétaire ne souhaite pas poursuivre avec ce candidat" at bounding box center [296, 218] width 78 height 9
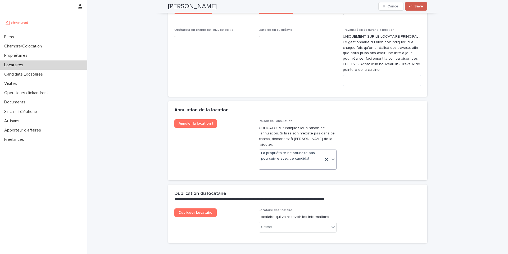
click at [411, 8] on icon "button" at bounding box center [410, 7] width 3 height 4
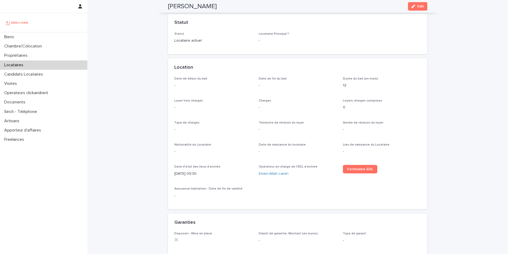
scroll to position [0, 0]
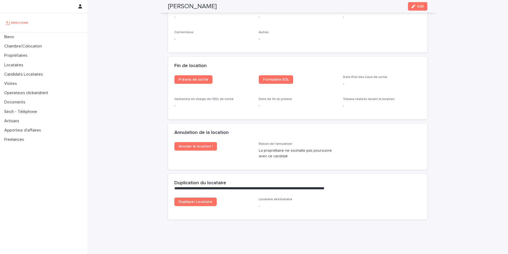
scroll to position [648, 0]
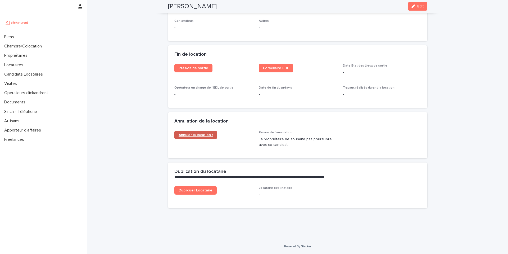
click at [199, 135] on span "Annuler la location !" at bounding box center [196, 135] width 34 height 4
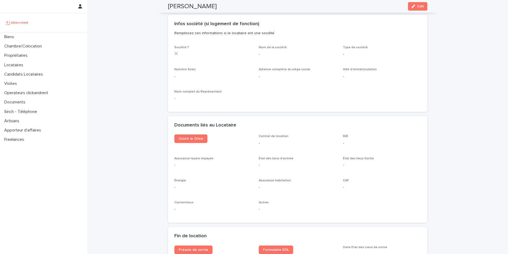
scroll to position [173, 0]
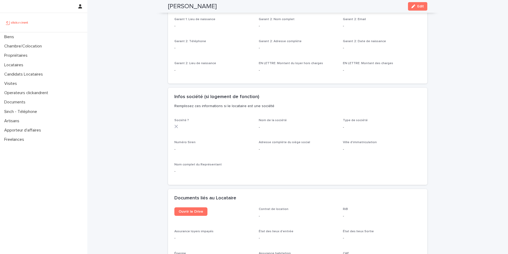
scroll to position [412, 0]
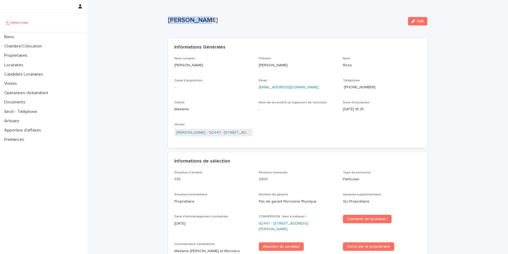
drag, startPoint x: 204, startPoint y: 22, endPoint x: 163, endPoint y: 23, distance: 41.1
click at [165, 23] on div "Loading... Saving… Loading... Saving… [PERSON_NAME] Edit [PERSON_NAME] Edit Sor…" at bounding box center [297, 225] width 265 height 451
copy p "[PERSON_NAME]"
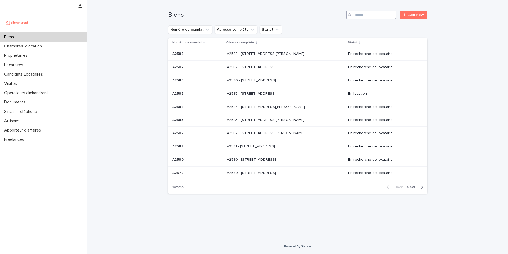
click at [366, 15] on input "Search" at bounding box center [371, 15] width 50 height 8
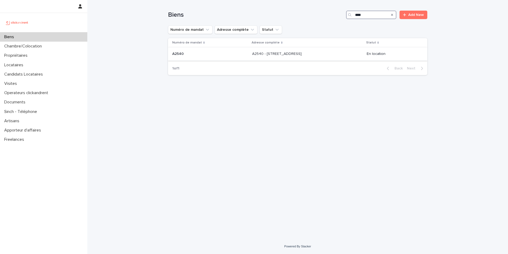
type input "****"
click at [279, 52] on p "A2540 - 32 boulevard de Vaugirard, Paris 75015" at bounding box center [277, 54] width 51 height 6
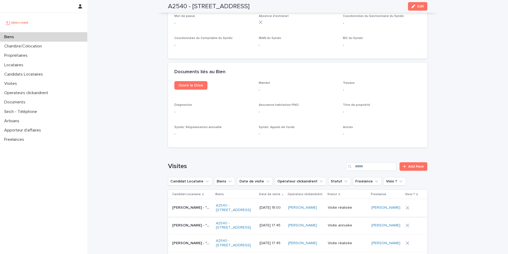
scroll to position [1871, 0]
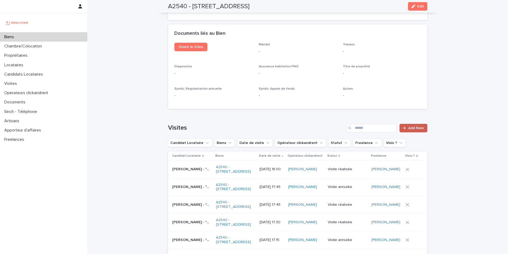
click at [415, 127] on span "Add New" at bounding box center [417, 128] width 16 height 4
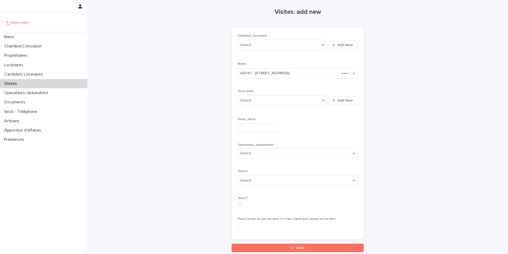
scroll to position [2, 0]
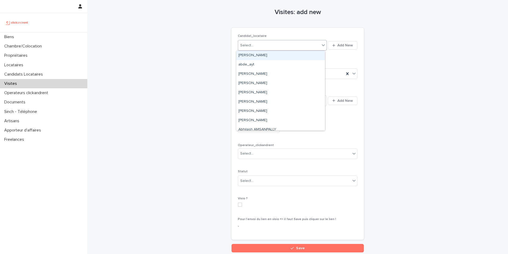
click at [257, 46] on div "Select..." at bounding box center [279, 45] width 82 height 9
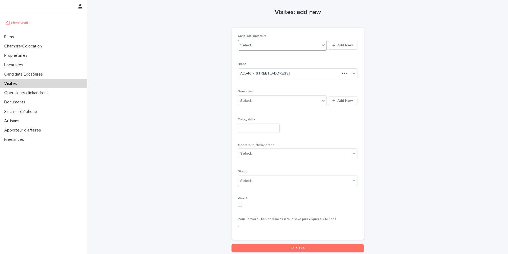
click at [263, 46] on div "Select..." at bounding box center [279, 45] width 82 height 9
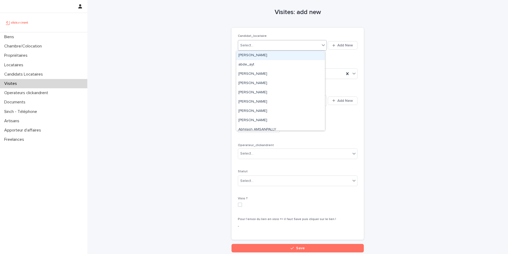
paste input "**********"
type input "**********"
click at [257, 55] on div "Berfin Necimoglu" at bounding box center [280, 55] width 89 height 9
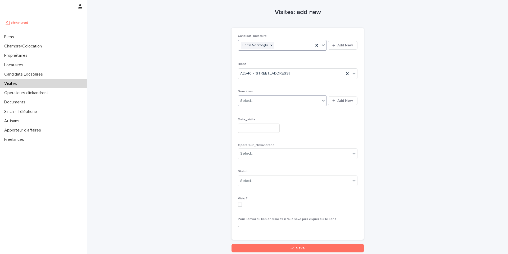
click at [254, 101] on div "Select..." at bounding box center [279, 100] width 82 height 9
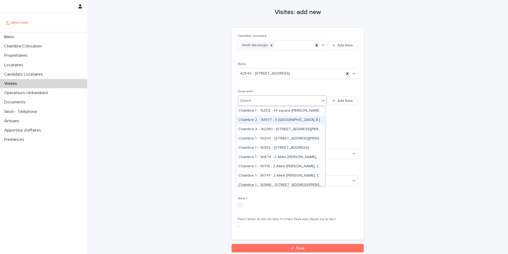
click at [338, 123] on div "Date_visite" at bounding box center [298, 127] width 120 height 19
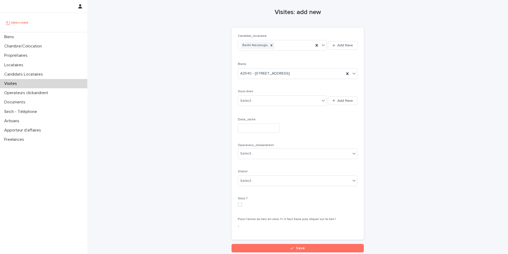
click at [244, 130] on input "text" at bounding box center [259, 127] width 42 height 9
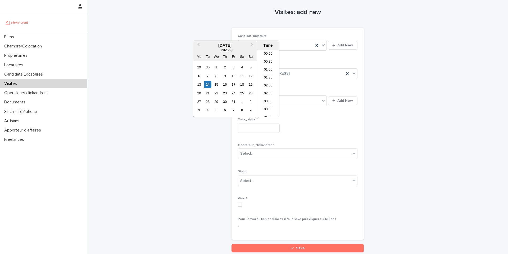
scroll to position [154, 0]
click at [226, 83] on div "16" at bounding box center [224, 84] width 7 height 7
click at [267, 109] on li "16:00" at bounding box center [268, 108] width 23 height 8
type input "**********"
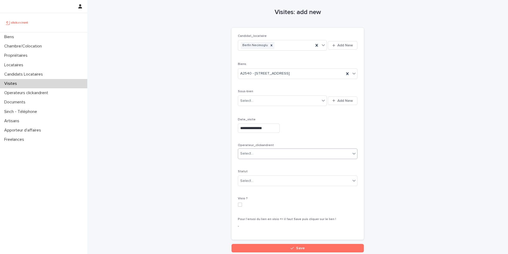
click at [257, 154] on div "Select..." at bounding box center [294, 153] width 113 height 9
type input "***"
click at [252, 164] on div "Kylian Joseph Edouard" at bounding box center [295, 163] width 119 height 9
click at [264, 130] on input "**********" at bounding box center [259, 127] width 42 height 9
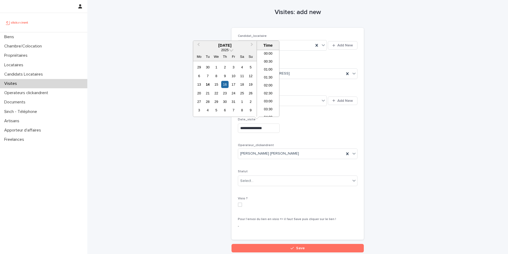
scroll to position [225, 0]
click at [266, 99] on li "17:00" at bounding box center [268, 99] width 23 height 8
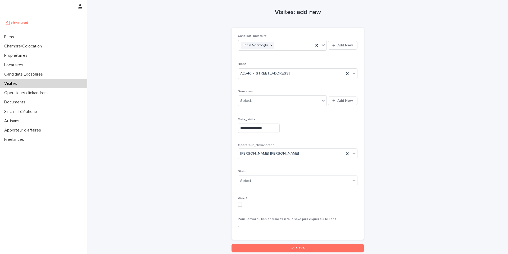
type input "**********"
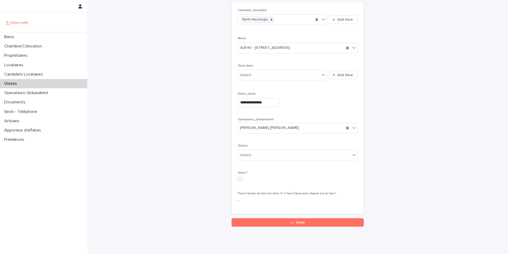
scroll to position [28, 0]
click at [256, 157] on div "Select..." at bounding box center [294, 154] width 113 height 9
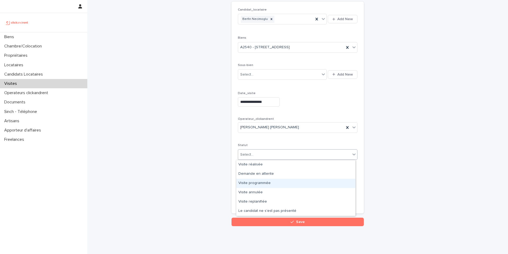
click at [249, 182] on div "Visite programmée" at bounding box center [295, 182] width 119 height 9
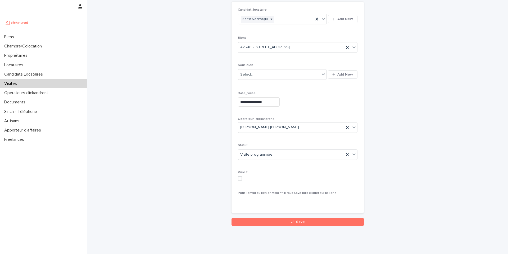
click at [240, 197] on p "-" at bounding box center [298, 200] width 120 height 6
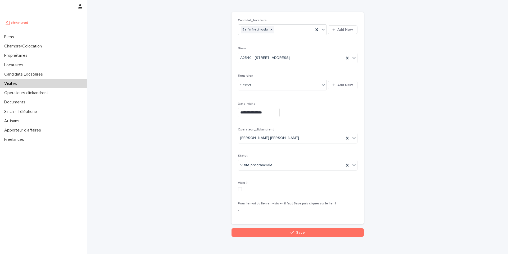
scroll to position [17, 0]
click at [284, 233] on button "Save" at bounding box center [298, 232] width 132 height 8
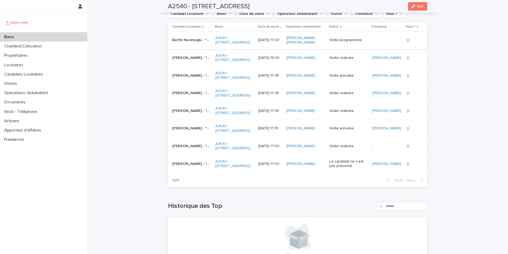
scroll to position [1998, 0]
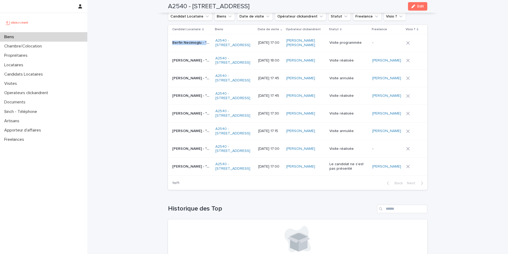
copy div "Berfin Necimoglu - "A2540 - 32 boulevard de Vaugirard, Paris 75015" Berfin Neci…"
click at [171, 45] on td "Berfin Necimoglu - "A2540 - 32 boulevard de Vaugirard, Paris 75015" Berfin Neci…" at bounding box center [190, 43] width 45 height 18
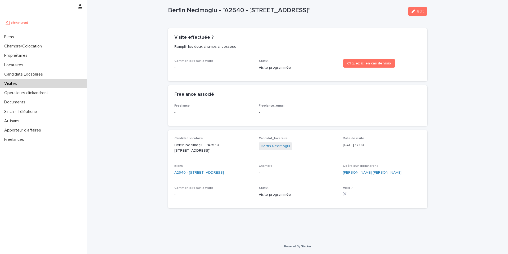
scroll to position [10, 0]
click at [14, 37] on p "Biens" at bounding box center [10, 36] width 16 height 5
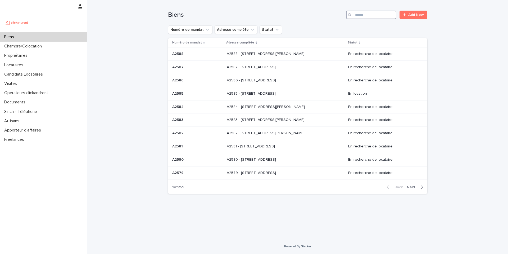
click at [362, 15] on input "Search" at bounding box center [371, 15] width 50 height 8
paste input "****"
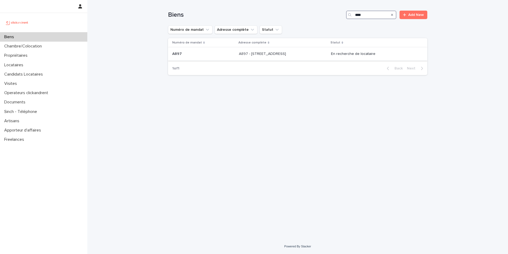
type input "****"
click at [269, 55] on p "A897 - 3 Rue de Prague, Colombes 92700" at bounding box center [263, 54] width 48 height 6
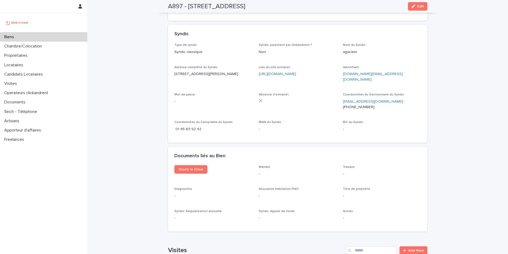
scroll to position [1904, 0]
click at [25, 37] on div "Biens" at bounding box center [43, 36] width 87 height 9
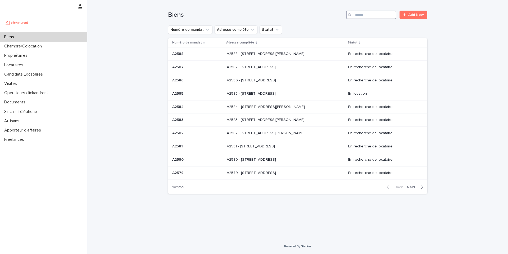
click at [366, 16] on input "Search" at bounding box center [371, 15] width 50 height 8
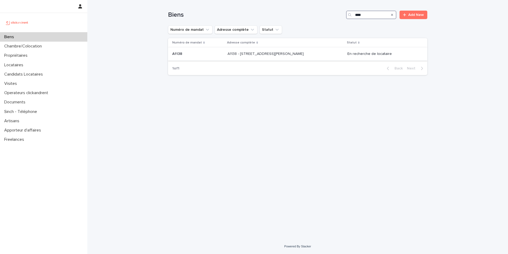
type input "****"
click at [264, 53] on p "A1138 - 15 Rue André Salel, Fontenay-aux-Roses 92260" at bounding box center [266, 54] width 77 height 6
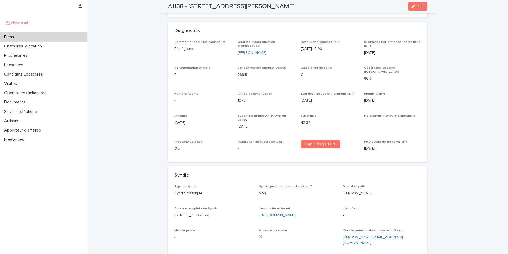
scroll to position [1627, 0]
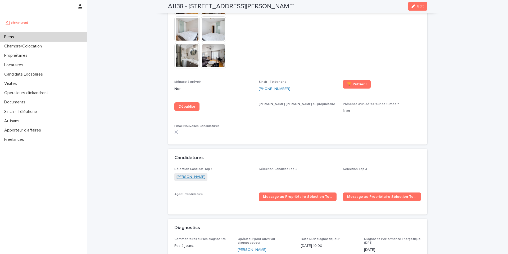
copy link "Andree Laccruche"
drag, startPoint x: 212, startPoint y: 171, endPoint x: 175, endPoint y: 171, distance: 36.5
click at [175, 173] on div "Andree Laccruche" at bounding box center [213, 177] width 78 height 9
click at [29, 37] on div "Biens" at bounding box center [43, 36] width 87 height 9
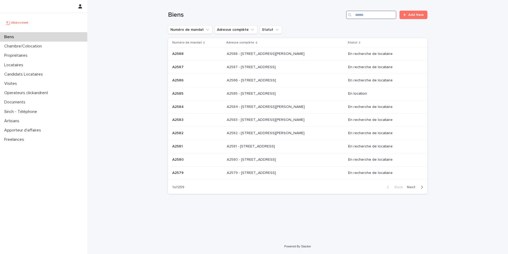
click at [362, 16] on input "Search" at bounding box center [371, 15] width 50 height 8
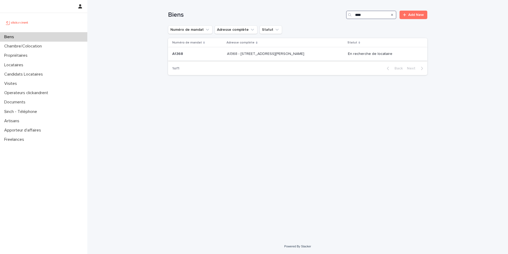
type input "****"
click at [276, 54] on p "A1368 - [STREET_ADDRESS][PERSON_NAME]" at bounding box center [266, 54] width 78 height 6
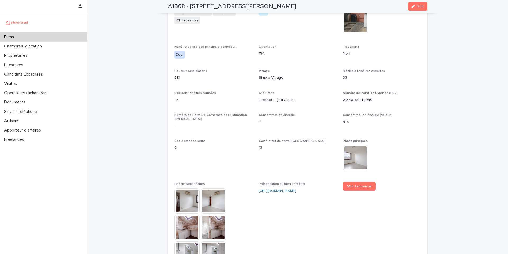
scroll to position [1286, 0]
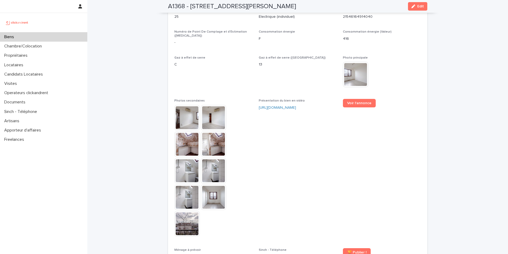
click at [183, 111] on img at bounding box center [186, 117] width 25 height 25
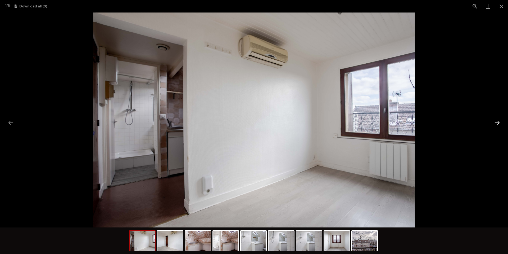
click at [497, 122] on button "Next slide" at bounding box center [497, 122] width 11 height 10
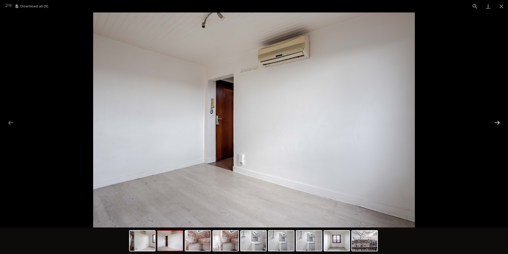
click at [497, 122] on button "Next slide" at bounding box center [497, 122] width 11 height 10
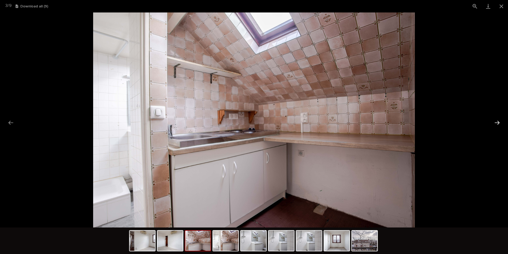
click at [497, 122] on button "Next slide" at bounding box center [497, 122] width 11 height 10
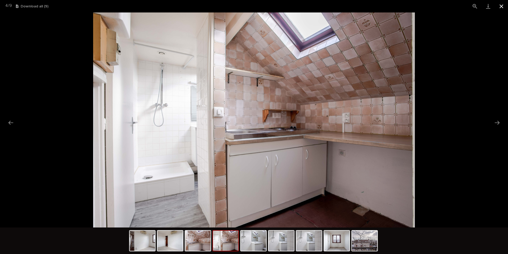
click at [501, 7] on button "Close gallery" at bounding box center [501, 6] width 13 height 12
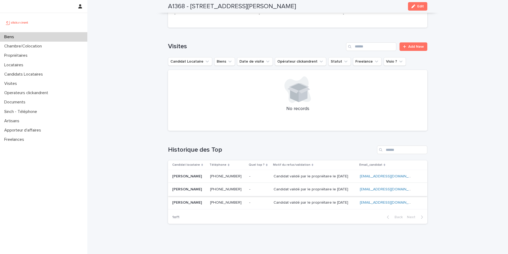
scroll to position [1985, 0]
click at [415, 44] on span "Add New" at bounding box center [417, 46] width 16 height 4
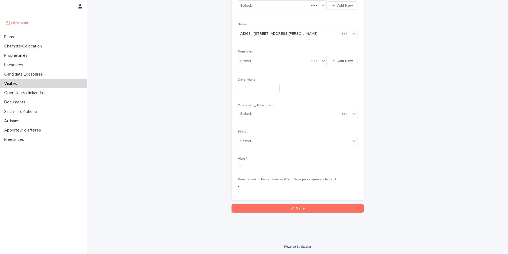
scroll to position [42, 0]
click at [268, 9] on div "Select..." at bounding box center [279, 5] width 82 height 9
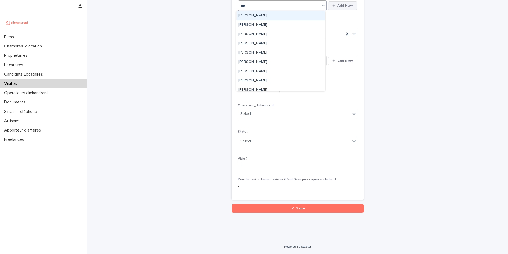
type input "***"
click at [260, 8] on div "Select..." at bounding box center [279, 5] width 82 height 9
paste input "**********"
type input "**********"
click at [259, 16] on div "[PERSON_NAME]" at bounding box center [280, 15] width 89 height 9
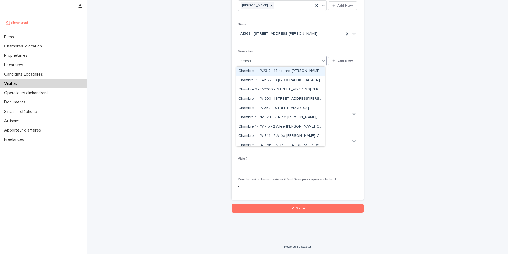
click at [268, 62] on div "Select..." at bounding box center [279, 61] width 82 height 9
click at [273, 50] on p "Sous-bien" at bounding box center [298, 52] width 120 height 4
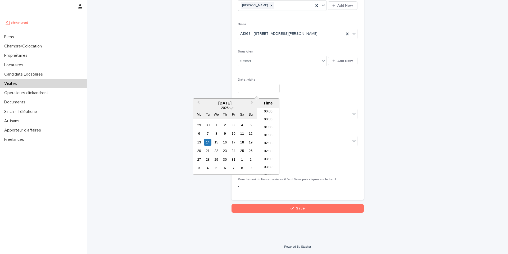
click at [261, 85] on input "text" at bounding box center [259, 88] width 42 height 9
click at [225, 142] on div "16" at bounding box center [224, 141] width 7 height 7
click at [266, 137] on li "09:30" at bounding box center [268, 137] width 23 height 8
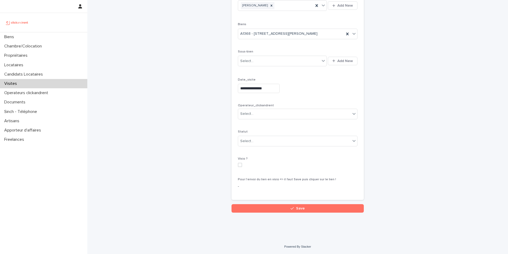
type input "**********"
click at [275, 115] on div "Select..." at bounding box center [294, 113] width 113 height 9
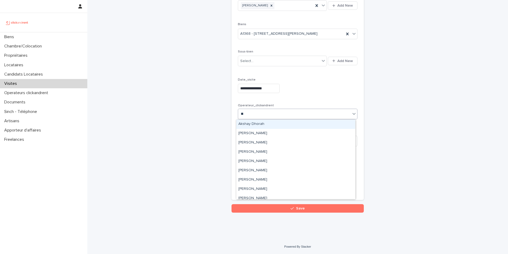
type input "***"
click at [264, 122] on div "[PERSON_NAME]" at bounding box center [295, 123] width 119 height 9
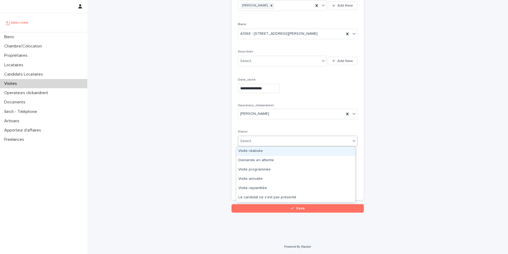
click at [263, 139] on div "Select..." at bounding box center [294, 141] width 113 height 9
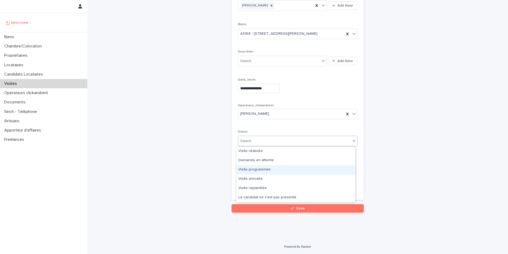
click at [258, 169] on div "Visite programmée" at bounding box center [295, 169] width 119 height 9
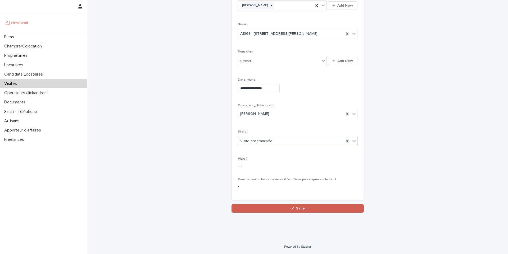
click at [264, 209] on button "Save" at bounding box center [298, 208] width 132 height 8
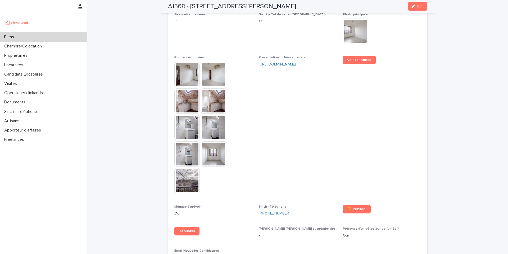
scroll to position [1330, 0]
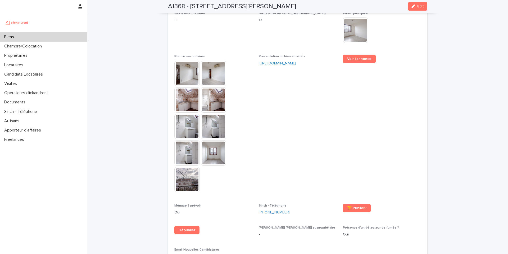
click at [189, 88] on img at bounding box center [186, 99] width 25 height 25
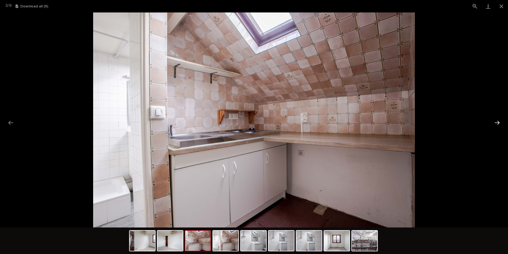
click at [496, 122] on button "Next slide" at bounding box center [497, 122] width 11 height 10
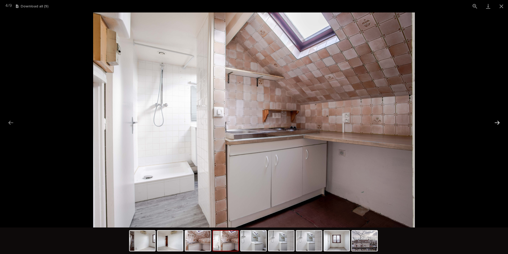
click at [497, 123] on button "Next slide" at bounding box center [497, 122] width 11 height 10
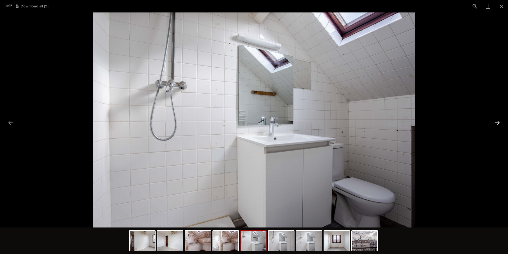
click at [497, 123] on button "Next slide" at bounding box center [497, 122] width 11 height 10
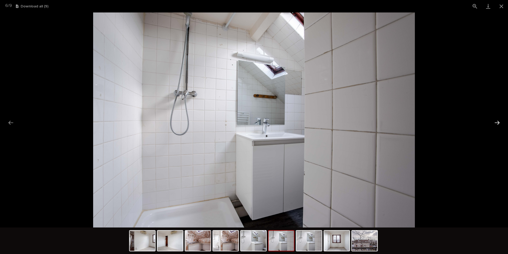
click at [497, 123] on button "Next slide" at bounding box center [497, 122] width 11 height 10
click at [497, 122] on button "Next slide" at bounding box center [497, 122] width 11 height 10
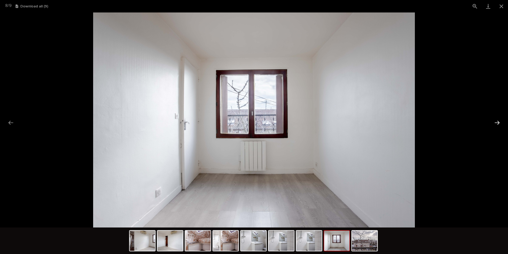
click at [494, 124] on button "Next slide" at bounding box center [497, 122] width 11 height 10
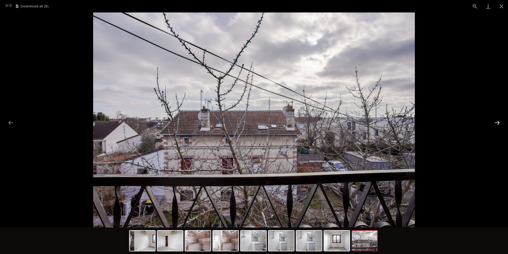
click at [494, 124] on button "Next slide" at bounding box center [497, 122] width 11 height 10
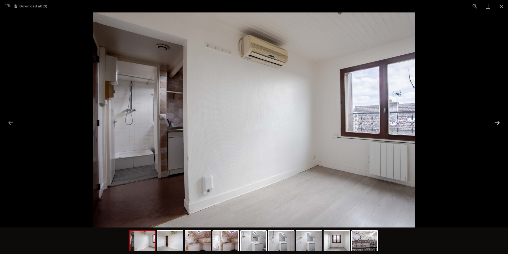
click at [494, 124] on button "Next slide" at bounding box center [497, 122] width 11 height 10
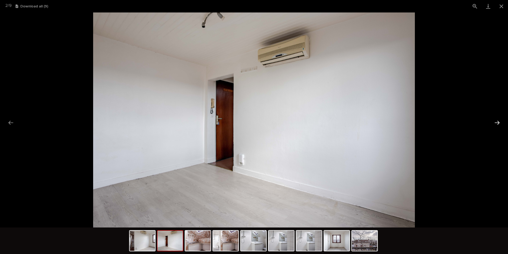
click at [494, 124] on button "Next slide" at bounding box center [497, 122] width 11 height 10
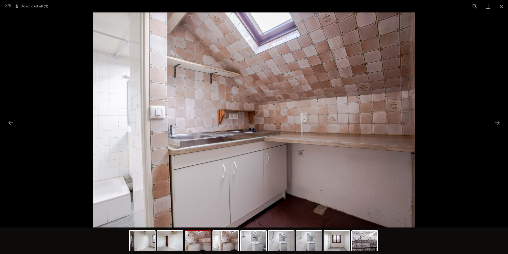
scroll to position [0, 0]
click at [248, 133] on img at bounding box center [254, 119] width 322 height 215
click at [501, 7] on button "Close gallery" at bounding box center [501, 6] width 13 height 12
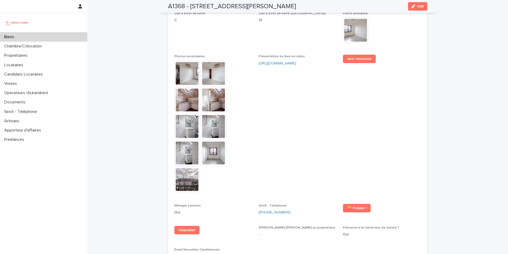
scroll to position [1239, 0]
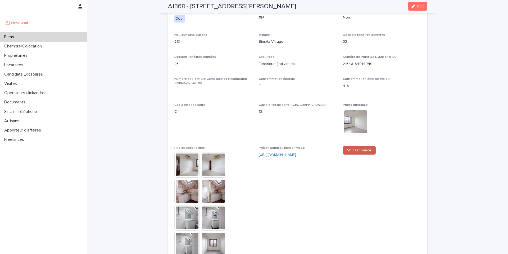
click at [362, 148] on span "Voir l'annonce" at bounding box center [359, 150] width 24 height 4
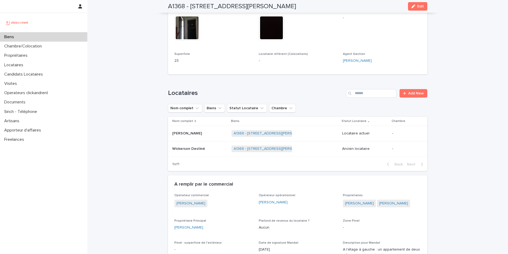
scroll to position [192, 0]
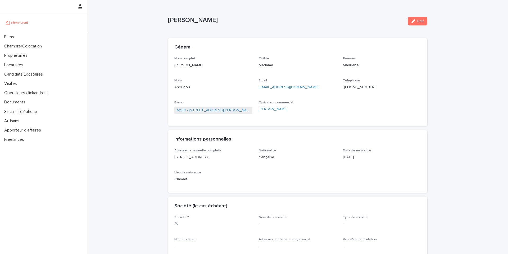
click at [357, 88] on span "[PHONE_NUMBER]" at bounding box center [360, 87] width 32 height 4
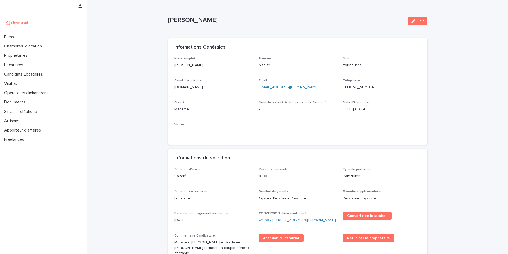
click at [358, 87] on span "[PHONE_NUMBER]" at bounding box center [360, 87] width 32 height 4
drag, startPoint x: 225, startPoint y: 21, endPoint x: 160, endPoint y: 24, distance: 64.9
click at [160, 24] on div "Loading... Saving… Loading... Saving… [PERSON_NAME] Edit [PERSON_NAME] Edit Sor…" at bounding box center [297, 247] width 421 height 494
copy p "[PERSON_NAME]"
click at [144, 40] on div "Loading... Saving… Loading... Saving… [PERSON_NAME] Edit [PERSON_NAME] Edit Sor…" at bounding box center [297, 247] width 421 height 494
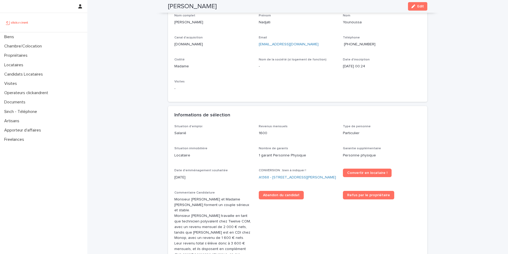
scroll to position [31, 0]
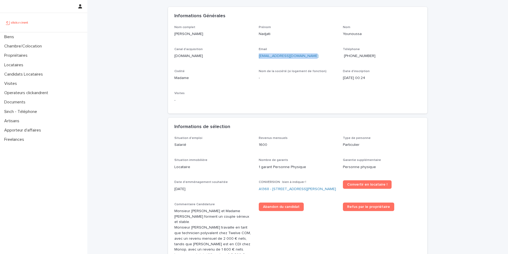
copy link "[EMAIL_ADDRESS][DOMAIN_NAME]"
drag, startPoint x: 312, startPoint y: 56, endPoint x: 254, endPoint y: 55, distance: 58.0
click at [254, 55] on div "Nom complet [PERSON_NAME] Nadjati Nom Younoussa Canal d'acquisition [DOMAIN_NAM…" at bounding box center [297, 66] width 247 height 82
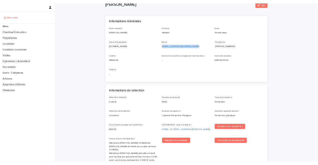
scroll to position [0, 0]
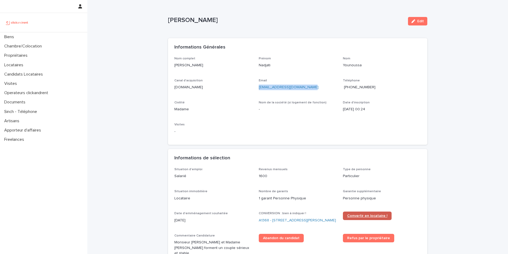
click at [357, 217] on span "Convertir en locataire !" at bounding box center [367, 216] width 40 height 4
click at [268, 220] on link "A1368 - 39 rue de l'Abbé Ruellan, Argenteuil 95100" at bounding box center [297, 220] width 77 height 6
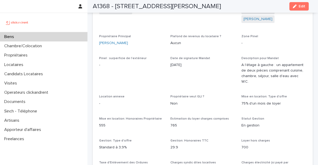
scroll to position [438, 0]
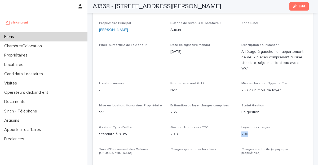
drag, startPoint x: 245, startPoint y: 115, endPoint x: 237, endPoint y: 116, distance: 8.0
copy p "700"
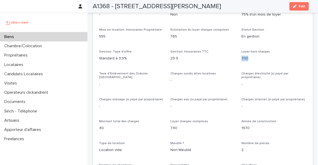
scroll to position [516, 0]
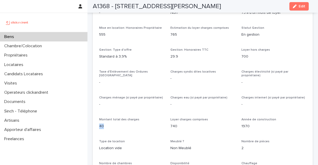
copy p "40"
drag, startPoint x: 111, startPoint y: 104, endPoint x: 99, endPoint y: 104, distance: 12.2
click at [99, 104] on div "Opérateur commercial Victor Hecquet Opérateur opérationnel Emmanuel Vieillesse …" at bounding box center [203, 123] width 220 height 427
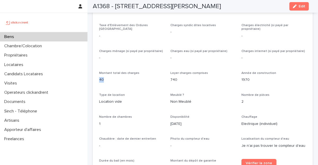
scroll to position [593, 0]
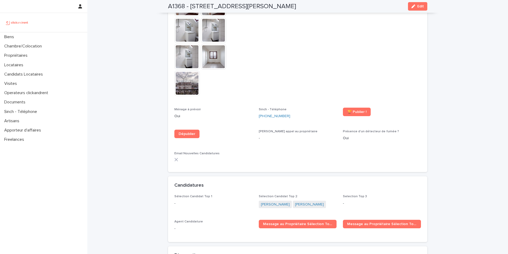
scroll to position [1556, 0]
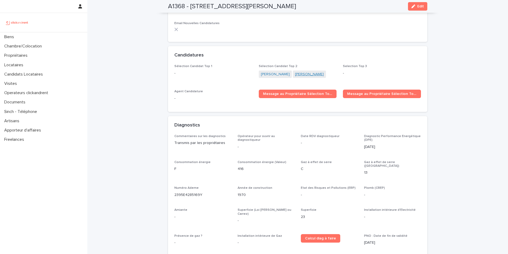
click at [310, 71] on link "Mouradi Yahaya" at bounding box center [309, 74] width 29 height 6
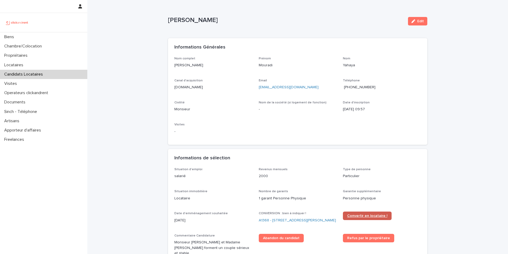
click at [371, 216] on span "Convertir en locataire !" at bounding box center [367, 216] width 40 height 4
click at [270, 219] on link "A1368 - [STREET_ADDRESS][PERSON_NAME]" at bounding box center [297, 220] width 77 height 6
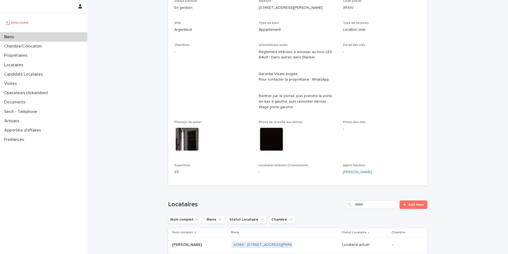
scroll to position [177, 0]
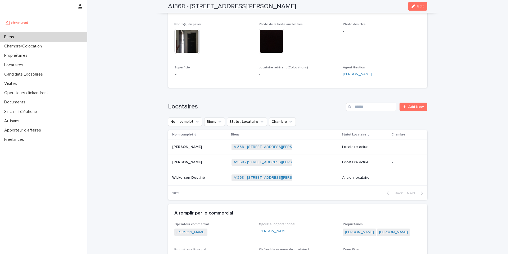
click at [186, 162] on p "Mouradi Yahaya" at bounding box center [187, 162] width 31 height 6
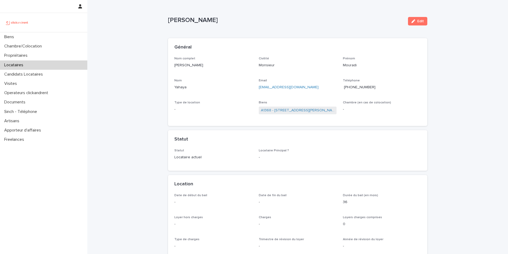
copy p "[PERSON_NAME]"
drag, startPoint x: 222, startPoint y: 22, endPoint x: 167, endPoint y: 24, distance: 54.6
click at [168, 24] on p "[PERSON_NAME]" at bounding box center [286, 20] width 236 height 8
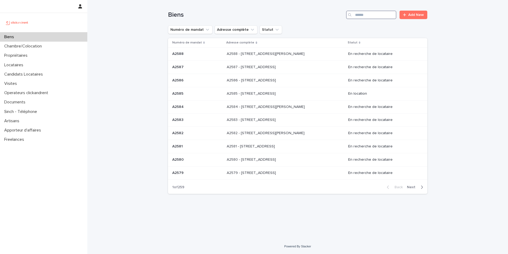
click at [356, 14] on input "Search" at bounding box center [371, 15] width 50 height 8
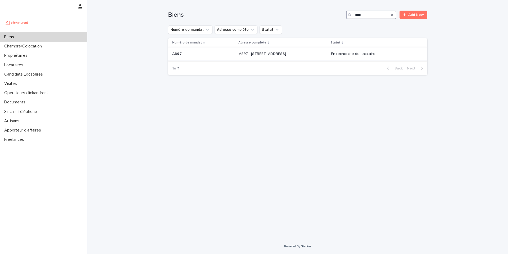
type input "****"
click at [245, 53] on p "A897 - [STREET_ADDRESS]" at bounding box center [263, 54] width 48 height 6
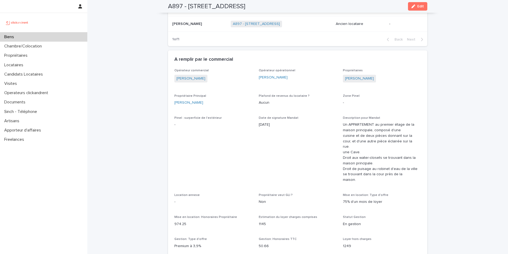
scroll to position [279, 0]
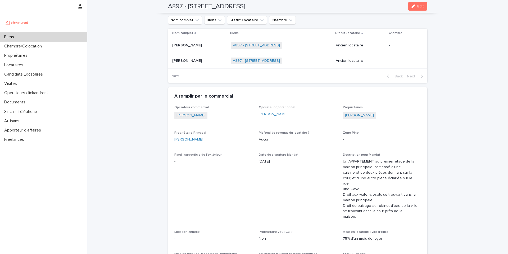
click at [179, 46] on p "[PERSON_NAME]" at bounding box center [187, 45] width 31 height 6
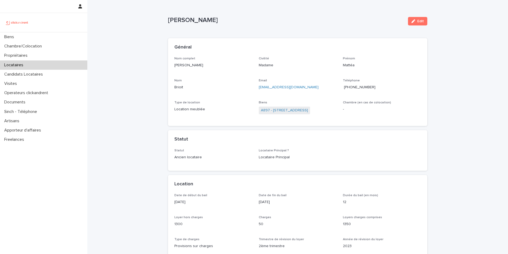
click at [14, 65] on p "Locataires" at bounding box center [14, 64] width 25 height 5
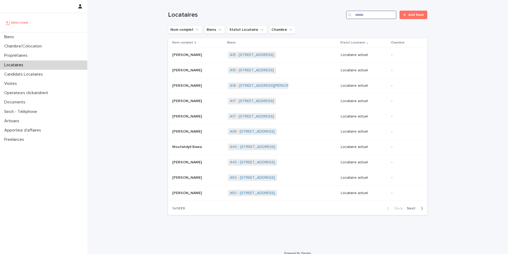
click at [376, 16] on input "Search" at bounding box center [371, 15] width 50 height 8
paste input "**********"
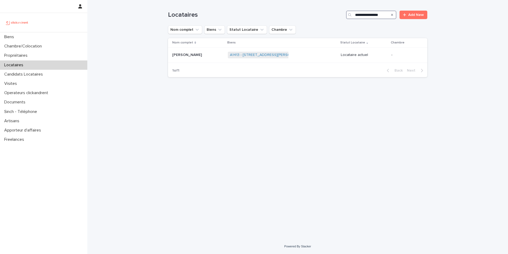
type input "**********"
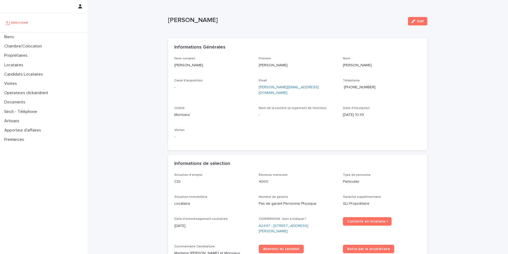
click at [129, 44] on div "Loading... Saving… Loading... Saving… [PERSON_NAME] Edit [PERSON_NAME] Edit Sor…" at bounding box center [297, 233] width 421 height 466
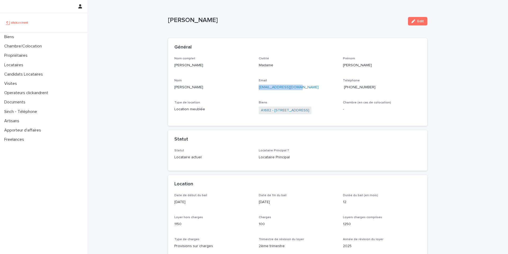
scroll to position [28, 0]
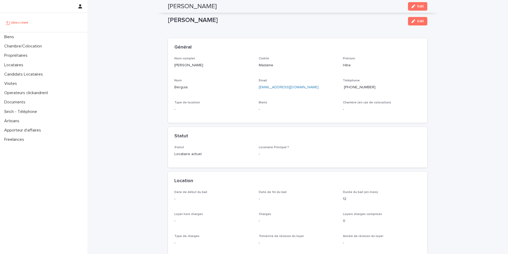
scroll to position [412, 0]
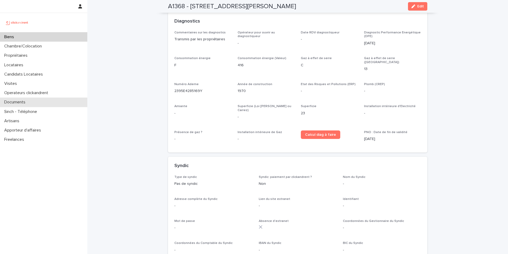
scroll to position [1561, 0]
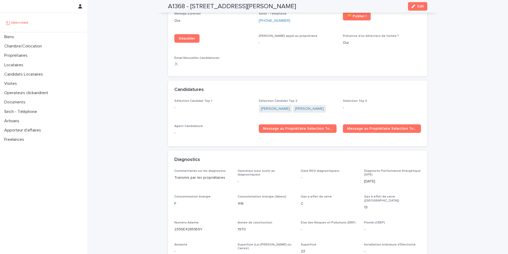
scroll to position [1552, 0]
drag, startPoint x: 187, startPoint y: 6, endPoint x: 163, endPoint y: 6, distance: 24.1
click at [163, 6] on div "A1368 - 39 rue de l'Abbé Ruellan, Argenteuil 95100 Edit" at bounding box center [297, 6] width 285 height 13
copy h2 "A1368 -"
drag, startPoint x: 312, startPoint y: 4, endPoint x: 191, endPoint y: 11, distance: 120.9
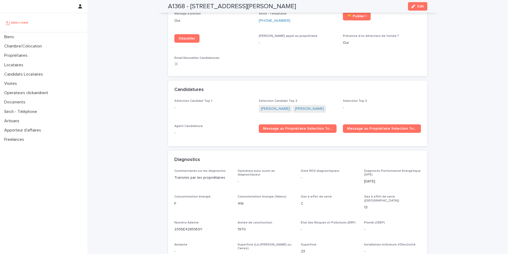
click at [192, 11] on div "A1368 - 39 rue de l'Abbé Ruellan, Argenteuil 95100 Edit" at bounding box center [297, 6] width 259 height 13
click at [191, 9] on h2 "A1368 - 39 rue de l'Abbé Ruellan, Argenteuil 95100" at bounding box center [232, 7] width 128 height 8
drag, startPoint x: 190, startPoint y: 7, endPoint x: 314, endPoint y: 5, distance: 123.7
click at [314, 5] on div "A1368 - 39 rue de l'Abbé Ruellan, Argenteuil 95100 Edit" at bounding box center [297, 6] width 259 height 13
copy h2 "39 rue de l'Abbé Ruellan, Argenteuil 95100"
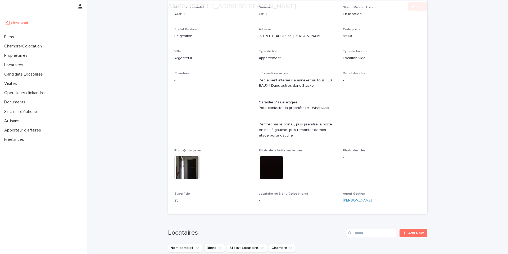
scroll to position [158, 0]
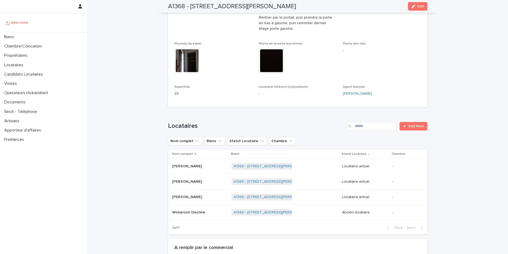
click at [201, 167] on p at bounding box center [199, 166] width 55 height 5
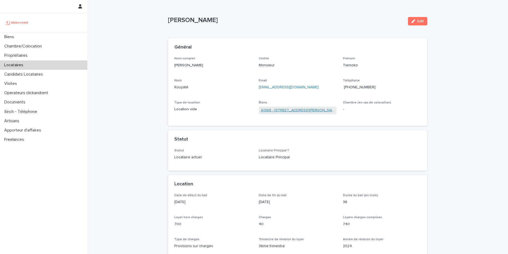
click at [285, 111] on link "A1368 - [STREET_ADDRESS][PERSON_NAME]" at bounding box center [298, 110] width 74 height 6
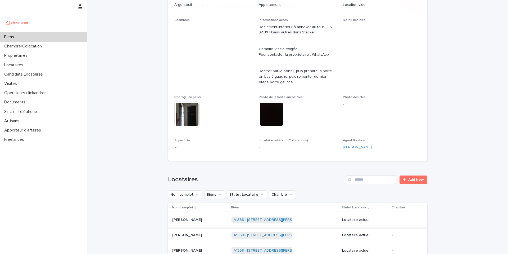
scroll to position [183, 0]
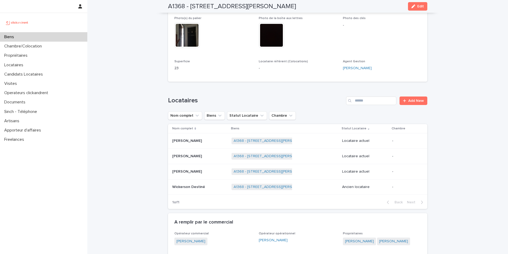
click at [182, 186] on p "Wickerson Destiné" at bounding box center [189, 186] width 34 height 6
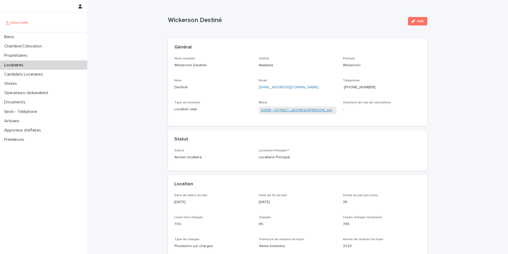
click at [280, 111] on link "A1368 - [STREET_ADDRESS][PERSON_NAME]" at bounding box center [298, 110] width 74 height 6
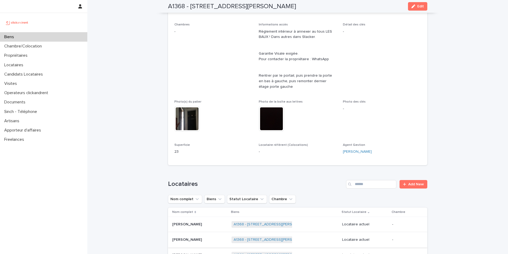
scroll to position [204, 0]
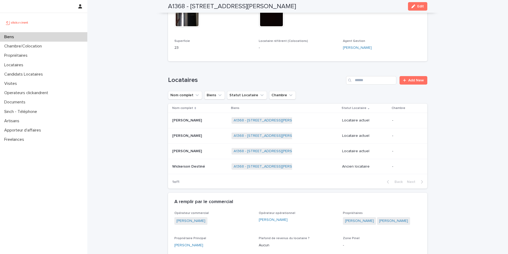
click at [185, 120] on p "Tiemoko Kouyaté" at bounding box center [187, 120] width 31 height 6
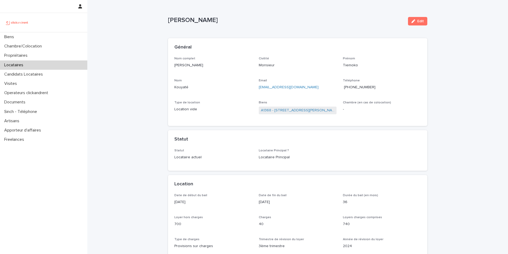
click at [360, 87] on span "+33753376851" at bounding box center [360, 87] width 32 height 4
click at [270, 111] on link "A1368 - [STREET_ADDRESS][PERSON_NAME]" at bounding box center [298, 110] width 74 height 6
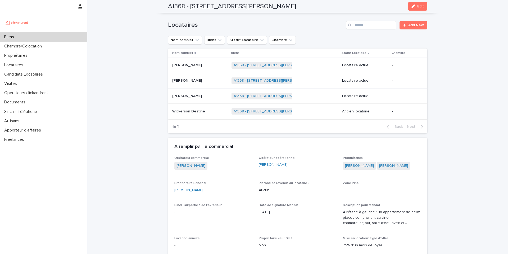
scroll to position [260, 0]
copy p
drag, startPoint x: 201, startPoint y: 82, endPoint x: 170, endPoint y: 81, distance: 31.8
click at [170, 81] on td "Mouradi Yahaya Mouradi Yahaya" at bounding box center [198, 79] width 61 height 15
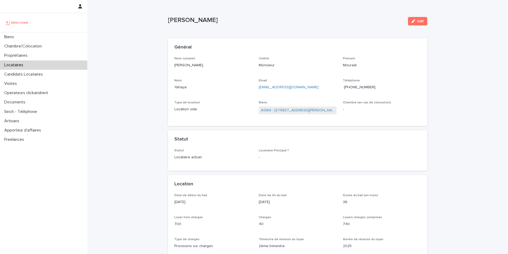
copy p "[PERSON_NAME]"
drag, startPoint x: 225, startPoint y: 21, endPoint x: 162, endPoint y: 19, distance: 62.5
click at [254, 24] on div "Mouradi Yahaya" at bounding box center [286, 21] width 236 height 10
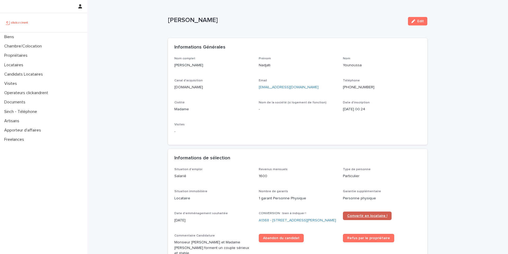
click at [356, 217] on span "Convertir en locataire !" at bounding box center [367, 216] width 40 height 4
copy p "Nadjati Younoussa"
drag, startPoint x: 219, startPoint y: 20, endPoint x: 166, endPoint y: 20, distance: 52.7
click at [168, 21] on p "Nadjati Younoussa" at bounding box center [286, 20] width 236 height 8
click at [283, 60] on div "Prénom Nadjati" at bounding box center [298, 65] width 78 height 16
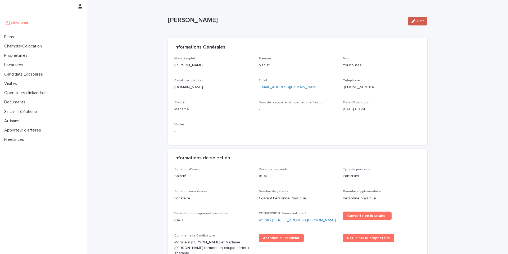
click at [412, 21] on icon "button" at bounding box center [414, 21] width 4 height 4
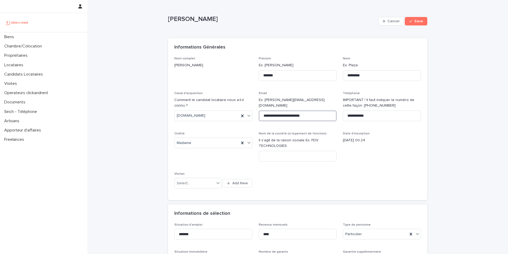
drag, startPoint x: 314, startPoint y: 110, endPoint x: 257, endPoint y: 106, distance: 57.9
click at [260, 110] on input "**********" at bounding box center [298, 115] width 78 height 11
type input "**********"
click at [416, 23] on button "Save" at bounding box center [416, 21] width 23 height 8
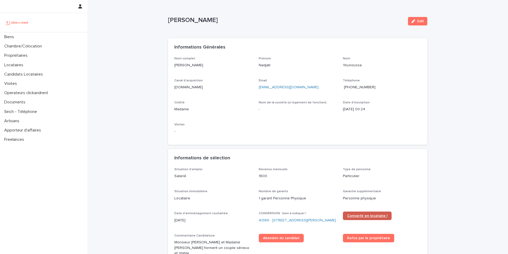
click at [367, 215] on span "Convertir en locataire !" at bounding box center [367, 216] width 40 height 4
click at [284, 221] on link "A1368 - 39 rue de l'Abbé Ruellan, Argenteuil 95100" at bounding box center [297, 220] width 77 height 6
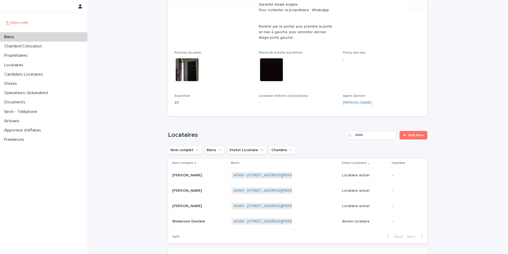
scroll to position [252, 0]
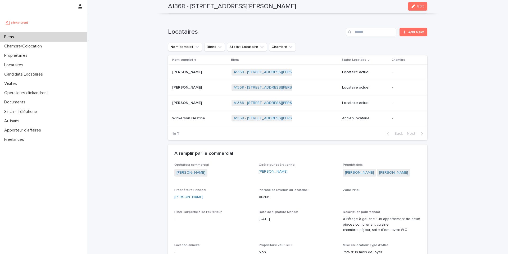
click at [179, 104] on p "Nadjati Younoussa" at bounding box center [187, 103] width 31 height 6
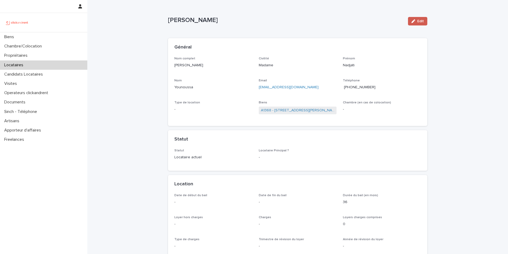
click at [418, 22] on span "Edit" at bounding box center [421, 21] width 7 height 4
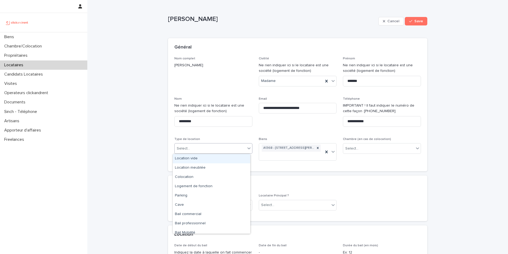
click at [204, 149] on div "Select..." at bounding box center [210, 148] width 71 height 9
click at [196, 159] on div "Location vide" at bounding box center [212, 158] width 78 height 9
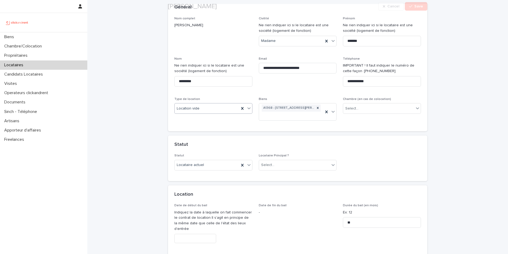
scroll to position [40, 0]
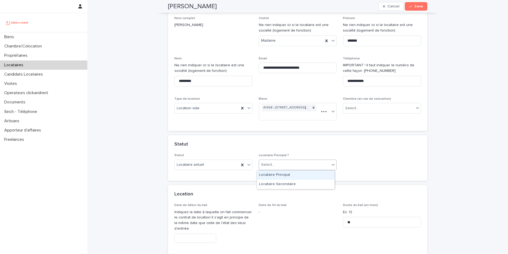
click at [276, 165] on div "Select..." at bounding box center [294, 164] width 71 height 9
click at [272, 174] on div "Locataire Principal" at bounding box center [296, 174] width 78 height 9
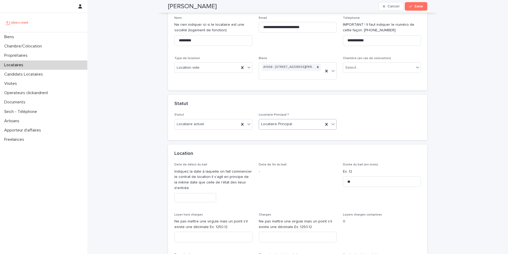
scroll to position [101, 0]
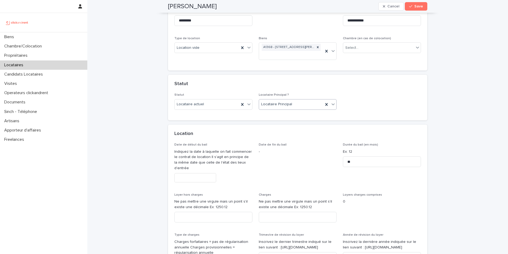
click at [184, 178] on input "text" at bounding box center [195, 177] width 42 height 9
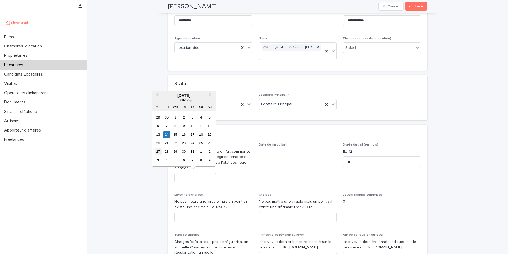
click at [159, 151] on div "27" at bounding box center [158, 151] width 7 height 7
type input "**********"
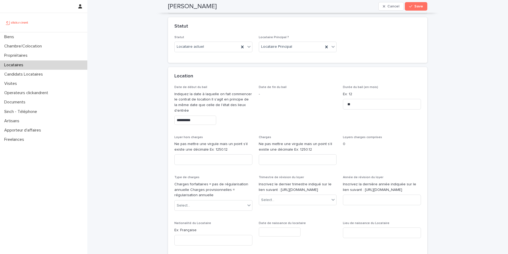
scroll to position [160, 0]
click at [212, 158] on input at bounding box center [213, 157] width 78 height 11
paste input "***"
type input "***"
click at [276, 158] on input at bounding box center [298, 157] width 78 height 11
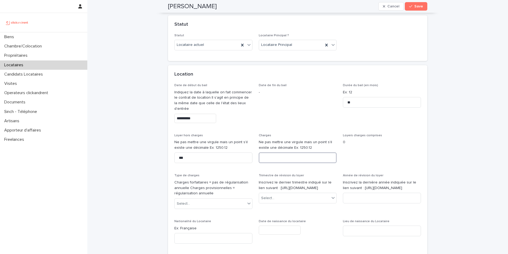
paste input "**"
type input "**"
click at [187, 203] on div "Select..." at bounding box center [183, 204] width 13 height 6
click at [186, 220] on div "Provisions sur charges" at bounding box center [212, 222] width 78 height 9
click at [281, 202] on div "Select..." at bounding box center [294, 198] width 71 height 9
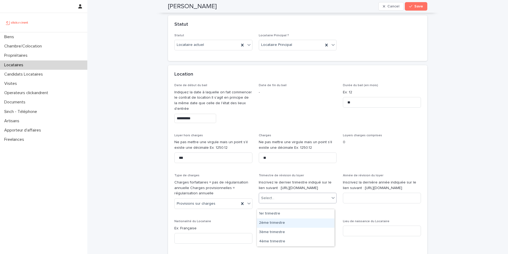
click at [273, 221] on div "2ème trimestre" at bounding box center [296, 222] width 78 height 9
click at [365, 203] on input at bounding box center [382, 197] width 78 height 11
type input "****"
drag, startPoint x: 179, startPoint y: 228, endPoint x: 194, endPoint y: 227, distance: 15.1
click at [194, 227] on p "Ex: Française" at bounding box center [213, 228] width 78 height 6
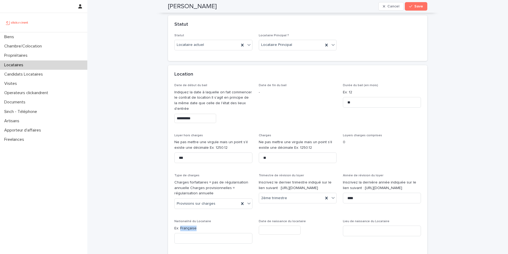
copy p "Française"
click at [191, 239] on input at bounding box center [213, 238] width 78 height 11
paste input "*********"
type input "*********"
click at [268, 232] on input "text" at bounding box center [280, 229] width 42 height 9
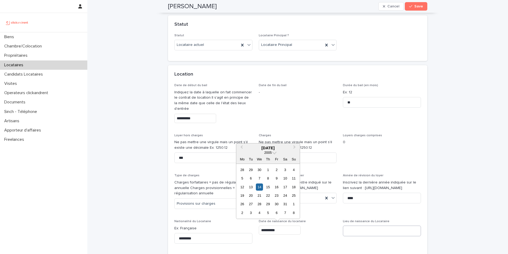
type input "**********"
click at [364, 227] on input at bounding box center [382, 230] width 78 height 11
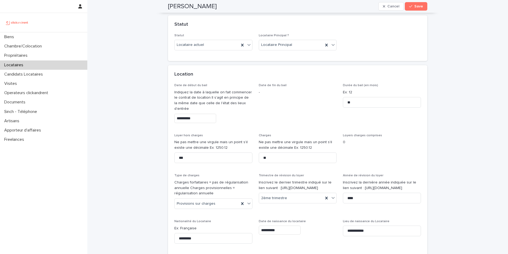
click at [332, 235] on div "**********" at bounding box center [298, 228] width 78 height 19
drag, startPoint x: 379, startPoint y: 231, endPoint x: 355, endPoint y: 232, distance: 24.1
click at [355, 232] on input "**********" at bounding box center [382, 230] width 78 height 11
click at [347, 231] on input "**********" at bounding box center [382, 230] width 78 height 11
drag, startPoint x: 403, startPoint y: 230, endPoint x: 372, endPoint y: 231, distance: 31.0
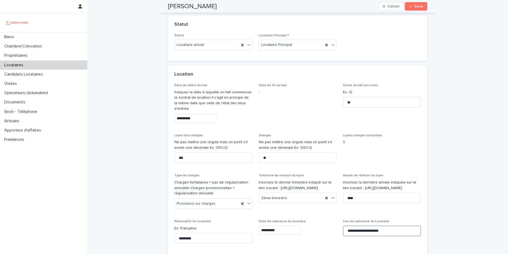
click at [372, 231] on input "**********" at bounding box center [382, 230] width 78 height 11
type input "**********"
click at [325, 235] on div "**********" at bounding box center [298, 228] width 78 height 19
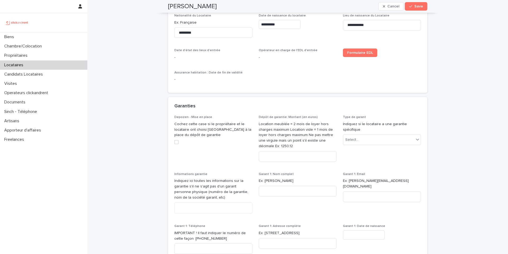
scroll to position [371, 0]
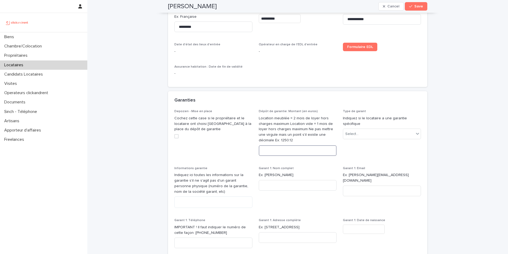
click at [268, 150] on input at bounding box center [298, 150] width 78 height 11
type input "***"
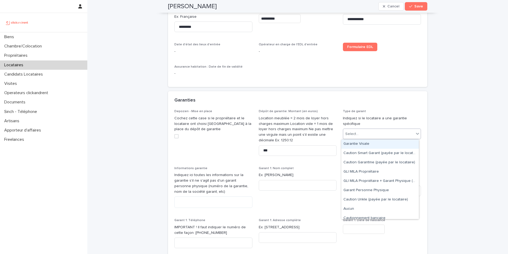
click at [361, 134] on div "Select..." at bounding box center [378, 133] width 71 height 9
click at [358, 143] on div "Garantie Visale" at bounding box center [381, 143] width 78 height 9
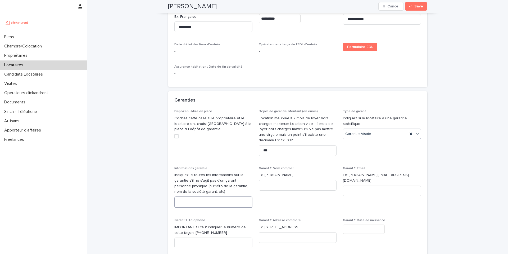
click at [185, 204] on textarea at bounding box center [213, 201] width 78 height 11
paste textarea "*********"
type textarea "*********"
drag, startPoint x: 197, startPoint y: 203, endPoint x: 176, endPoint y: 203, distance: 20.7
click at [176, 203] on textarea "*********" at bounding box center [213, 201] width 78 height 11
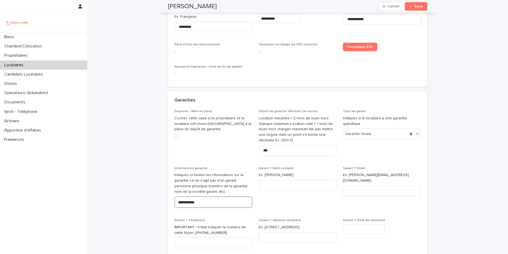
type textarea "**********"
click at [316, 171] on div "Garant 1: Nom complet Ex: Stéphane Plaza" at bounding box center [298, 180] width 78 height 28
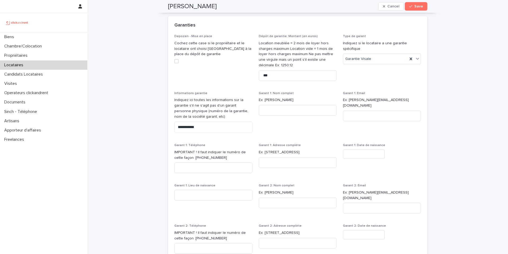
scroll to position [449, 0]
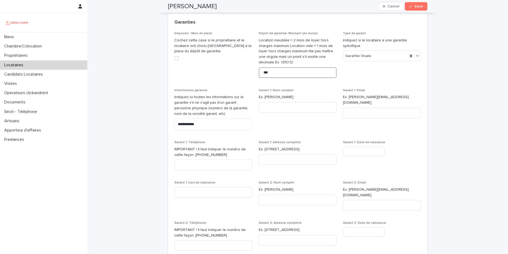
click at [269, 71] on input "***" at bounding box center [298, 72] width 78 height 11
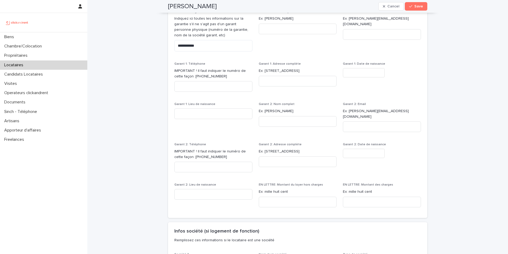
scroll to position [624, 0]
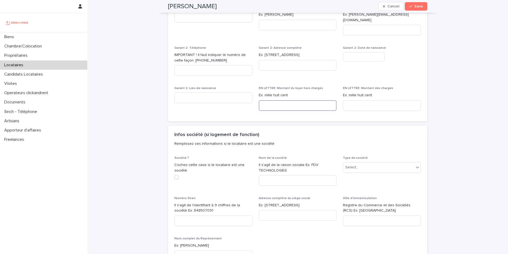
click at [284, 100] on input at bounding box center [298, 105] width 78 height 11
type input "*********"
click at [376, 100] on input at bounding box center [382, 105] width 78 height 11
type input "********"
click at [366, 125] on div "Infos société (si logement de fonction) Remplissez ces informations si le locat…" at bounding box center [297, 140] width 259 height 31
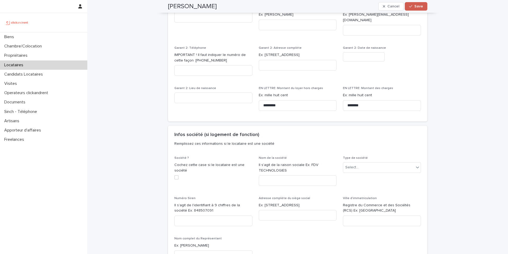
click at [416, 9] on button "Save" at bounding box center [416, 6] width 23 height 8
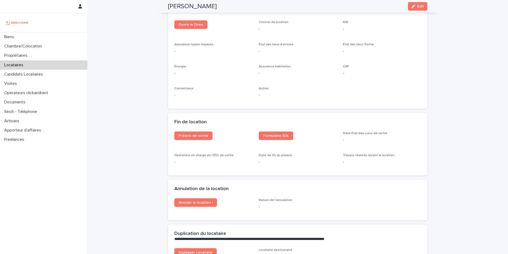
scroll to position [606, 0]
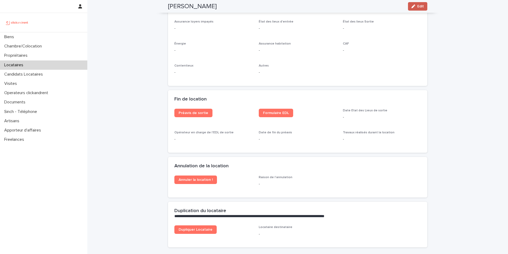
click at [418, 7] on span "Edit" at bounding box center [421, 7] width 7 height 4
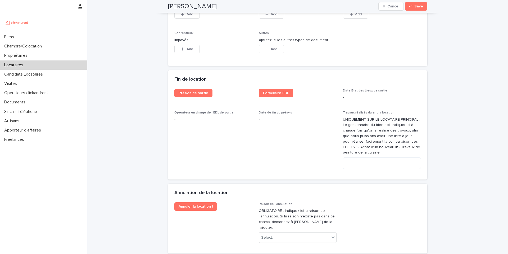
scroll to position [1065, 0]
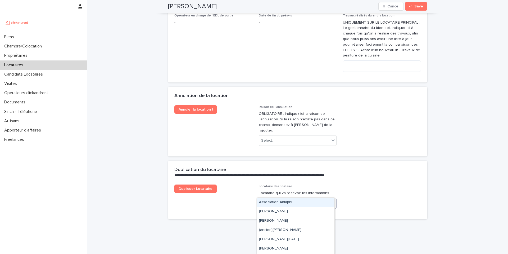
click at [267, 200] on div "Select..." at bounding box center [267, 203] width 13 height 6
paste input "**********"
type input "**********"
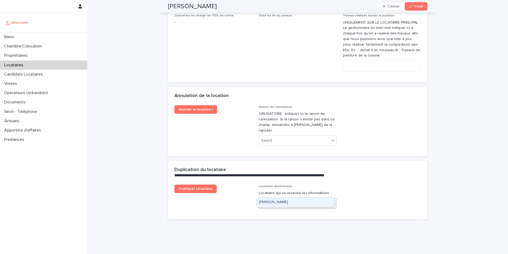
click at [269, 201] on div "Mouradi Yahaya" at bounding box center [296, 201] width 78 height 9
click at [420, 8] on button "Save" at bounding box center [416, 6] width 23 height 8
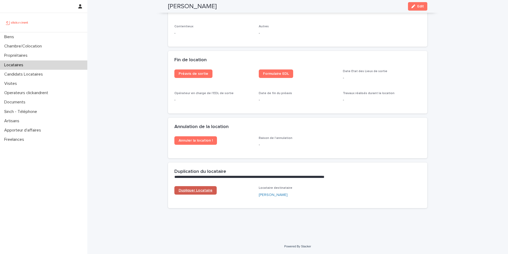
scroll to position [645, 0]
click at [203, 190] on span "Dupliquer Locataire" at bounding box center [196, 190] width 34 height 4
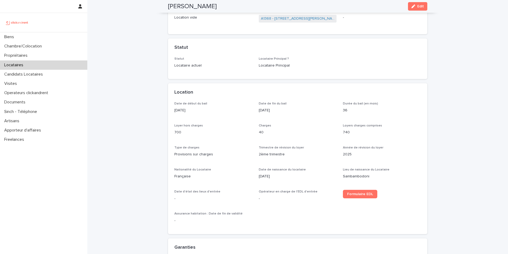
scroll to position [50, 0]
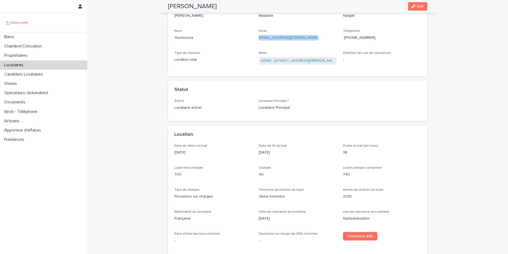
copy link "[EMAIL_ADDRESS][DOMAIN_NAME]"
drag, startPoint x: 307, startPoint y: 38, endPoint x: 253, endPoint y: 35, distance: 54.3
click at [256, 40] on div "Nom complet Nadjati Younoussa Civilité Madame Prénom Nadjati Nom Younoussa Emai…" at bounding box center [297, 38] width 247 height 63
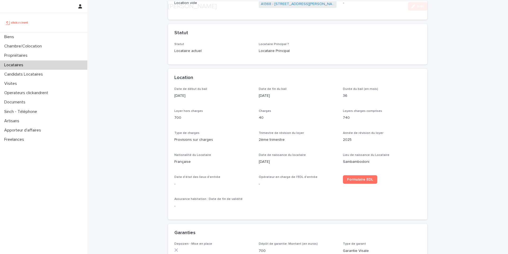
scroll to position [179, 0]
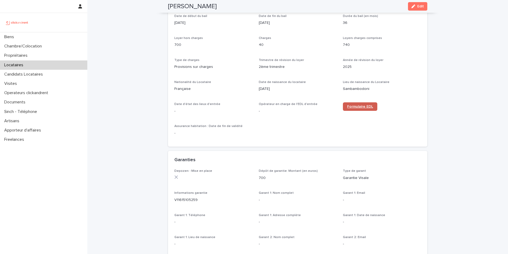
click at [357, 108] on span "Formulaire EDL" at bounding box center [360, 107] width 26 height 4
copy h2 "Nadjati Younoussa"
drag, startPoint x: 214, startPoint y: 7, endPoint x: 164, endPoint y: 7, distance: 50.0
click at [164, 7] on div "Nadjati Younoussa Edit" at bounding box center [297, 6] width 285 height 13
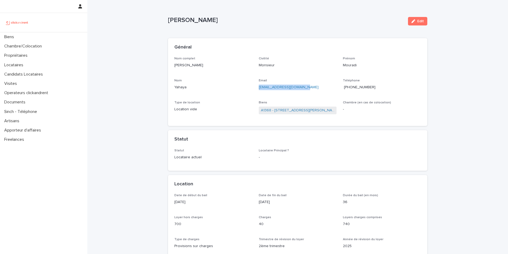
copy link "[EMAIL_ADDRESS][DOMAIN_NAME]"
drag, startPoint x: 305, startPoint y: 87, endPoint x: 254, endPoint y: 88, distance: 50.8
click at [254, 88] on div "Nom complet [PERSON_NAME] Civilité Monsieur [PERSON_NAME] Nom Yahaya Email [EMA…" at bounding box center [297, 88] width 247 height 63
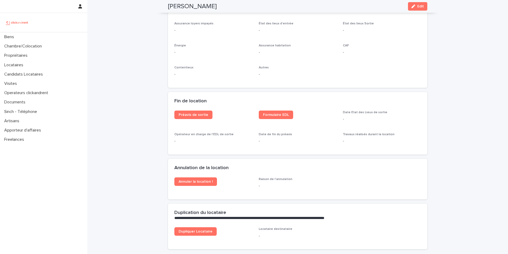
scroll to position [604, 0]
drag, startPoint x: 210, startPoint y: 10, endPoint x: 158, endPoint y: 5, distance: 52.7
click at [158, 5] on div "[PERSON_NAME] Edit" at bounding box center [297, 6] width 285 height 13
copy h2 "[PERSON_NAME]"
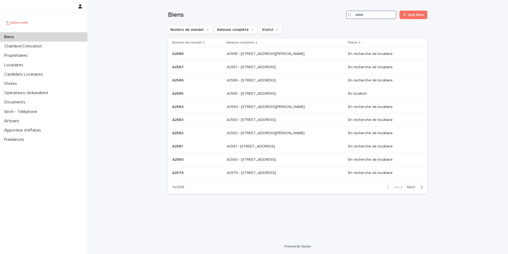
click at [365, 16] on input "Search" at bounding box center [371, 15] width 50 height 8
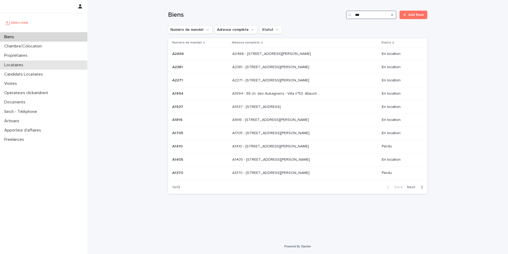
type input "***"
click at [22, 65] on p "Locataires" at bounding box center [14, 64] width 25 height 5
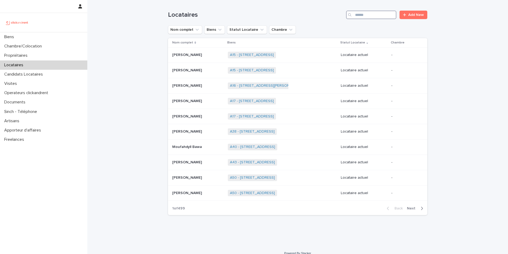
click at [368, 16] on input "Search" at bounding box center [371, 15] width 50 height 8
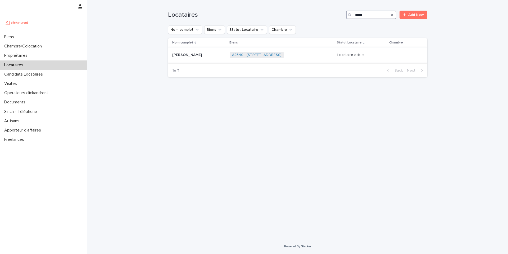
type input "*****"
click at [295, 54] on div "A2540 - [STREET_ADDRESS] + 0" at bounding box center [281, 55] width 103 height 11
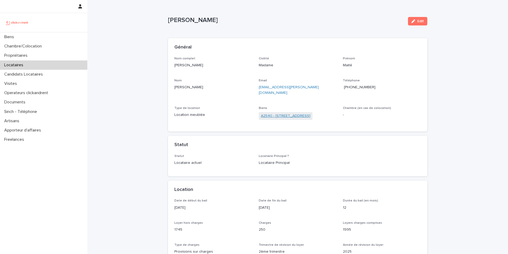
click at [285, 113] on link "A2540 - [STREET_ADDRESS]" at bounding box center [286, 116] width 50 height 6
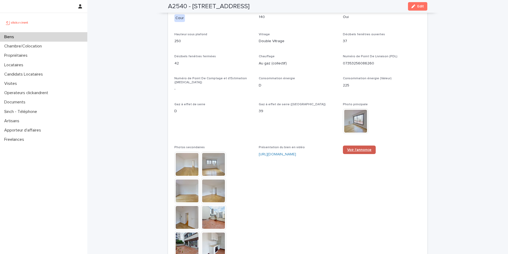
scroll to position [1206, 0]
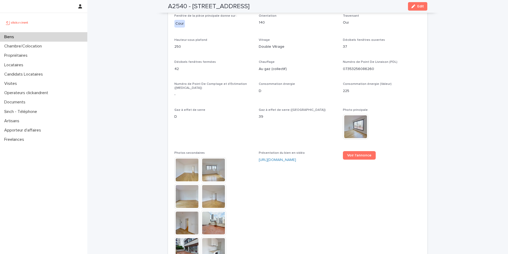
click at [380, 76] on div "Numéro de Point De Livraison (PDL) 07353256086260" at bounding box center [382, 68] width 78 height 16
copy div "Numéro de Point De Livraison (PDL) 07353256086260"
drag, startPoint x: 373, startPoint y: 80, endPoint x: 339, endPoint y: 73, distance: 35.2
click at [339, 73] on div "**********" at bounding box center [297, 67] width 247 height 581
click at [19, 37] on div "Biens" at bounding box center [43, 36] width 87 height 9
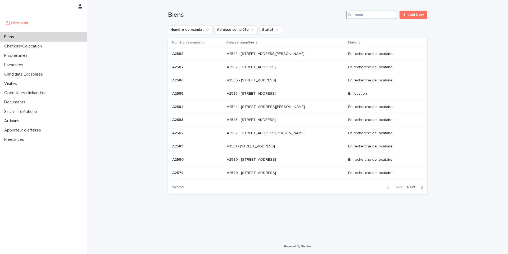
click at [362, 16] on input "Search" at bounding box center [371, 15] width 50 height 8
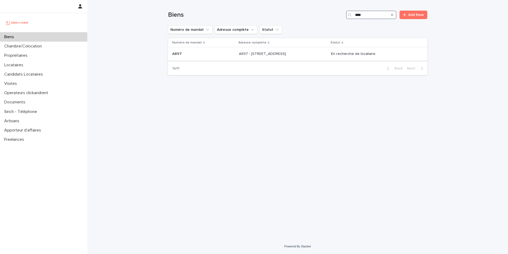
type input "****"
click at [269, 54] on p "A897 - [STREET_ADDRESS]" at bounding box center [263, 54] width 48 height 6
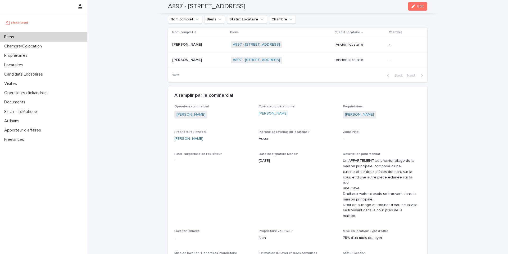
scroll to position [276, 0]
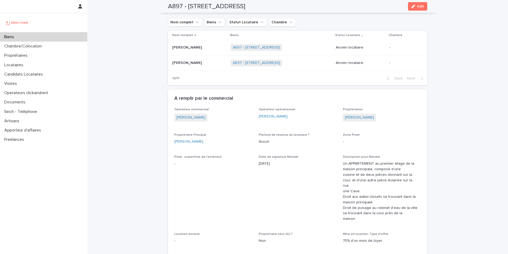
drag, startPoint x: 286, startPoint y: 6, endPoint x: 187, endPoint y: 6, distance: 98.2
click at [187, 6] on div "A897 - [STREET_ADDRESS] Edit" at bounding box center [297, 6] width 259 height 13
copy h2 "[STREET_ADDRESS]"
click at [30, 36] on div "Biens" at bounding box center [43, 36] width 87 height 9
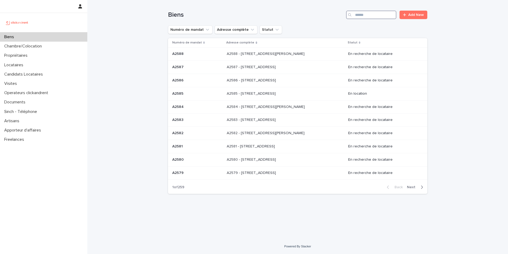
click at [365, 15] on input "Search" at bounding box center [371, 15] width 50 height 8
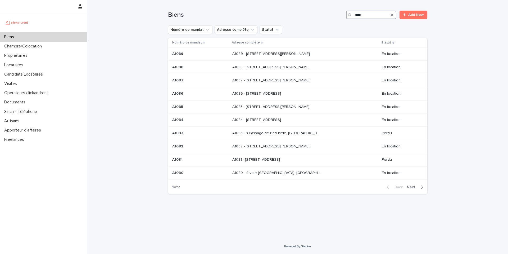
type input "****"
click at [411, 186] on span "Next" at bounding box center [413, 187] width 12 height 4
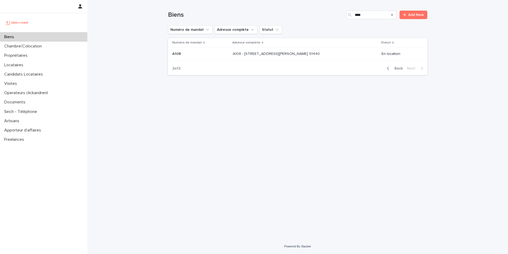
click at [192, 54] on p at bounding box center [200, 54] width 56 height 5
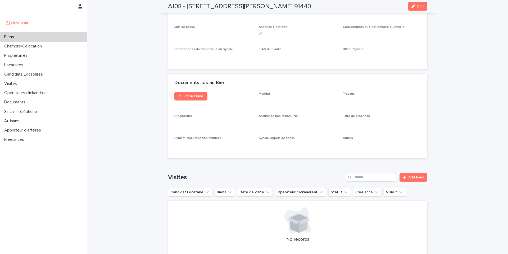
scroll to position [1772, 0]
click at [193, 93] on span "Ouvrir le Drive" at bounding box center [191, 95] width 25 height 4
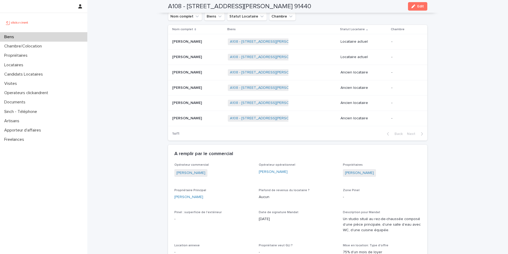
scroll to position [205, 0]
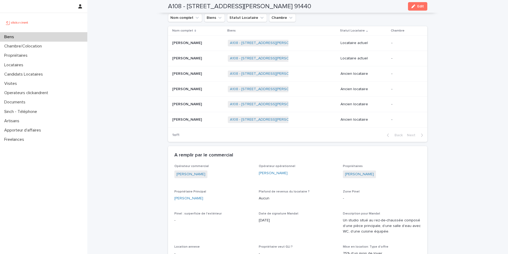
click at [198, 74] on p at bounding box center [197, 73] width 51 height 5
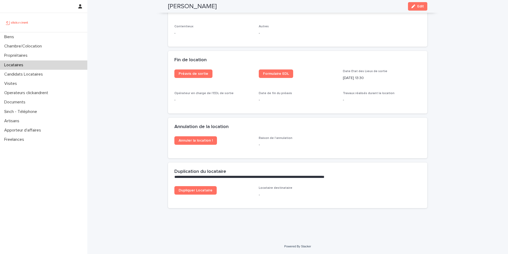
scroll to position [547, 0]
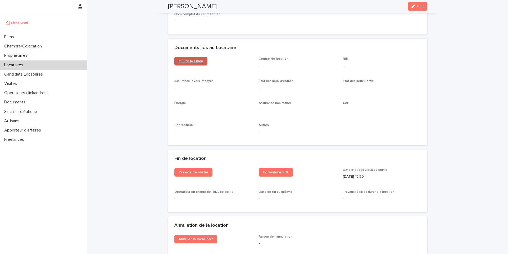
click at [181, 62] on span "Ouvrir le Drive" at bounding box center [191, 61] width 25 height 4
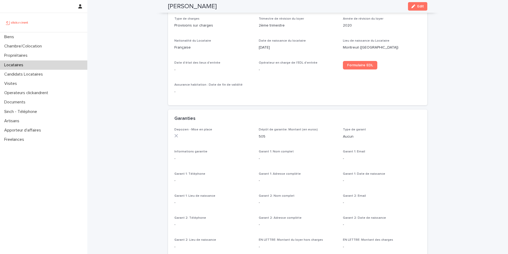
scroll to position [0, 0]
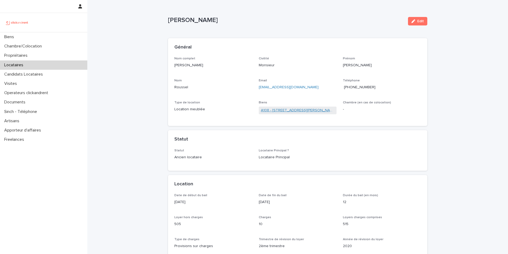
click at [277, 111] on link "A108 - 54 rue Charles de Gaulle, Bures-sur-Yvette 91440" at bounding box center [298, 110] width 74 height 6
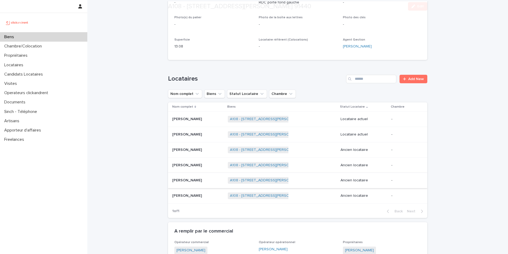
scroll to position [174, 0]
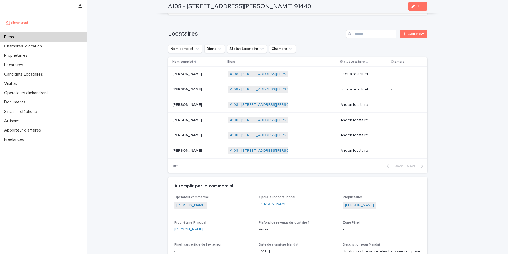
click at [194, 118] on p "Pauline Aubry" at bounding box center [187, 120] width 31 height 6
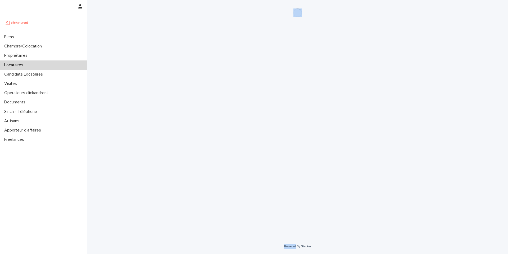
click at [194, 118] on div "Loading... Saving… Loading... Saving…" at bounding box center [297, 112] width 265 height 225
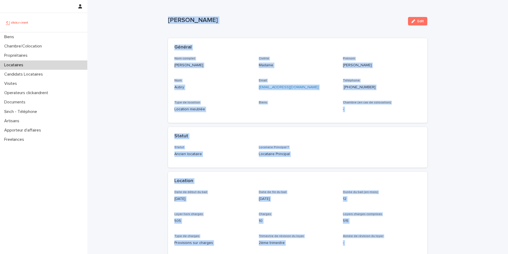
click at [259, 44] on div "Général" at bounding box center [297, 47] width 259 height 19
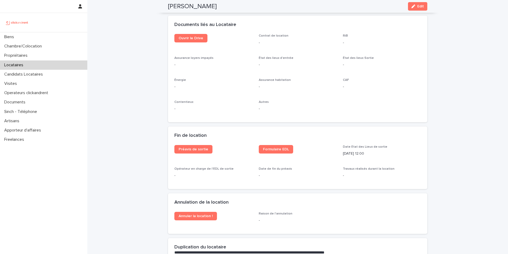
scroll to position [535, 0]
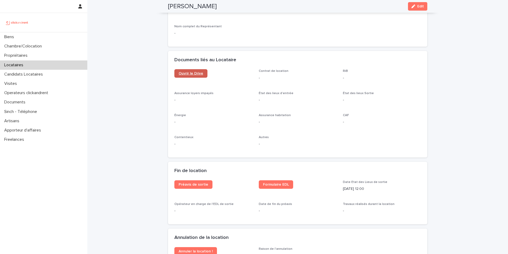
click at [186, 74] on span "Ouvrir le Drive" at bounding box center [191, 73] width 25 height 4
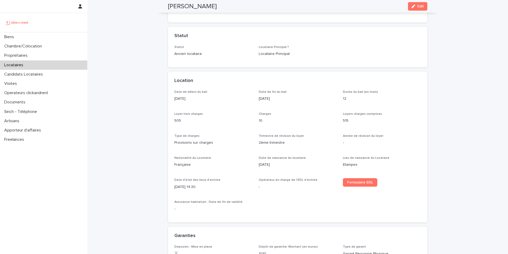
scroll to position [6, 0]
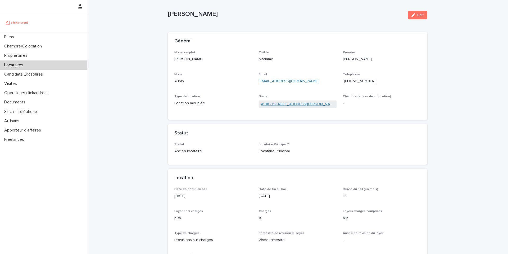
click at [270, 103] on link "A108 - 54 rue Charles de Gaulle, Bures-sur-Yvette 91440" at bounding box center [298, 104] width 74 height 6
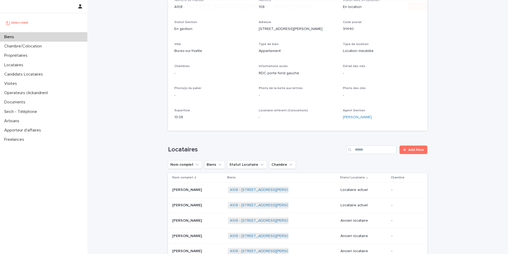
scroll to position [180, 0]
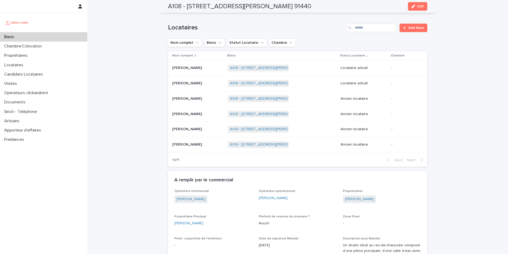
click at [204, 99] on p at bounding box center [197, 98] width 51 height 5
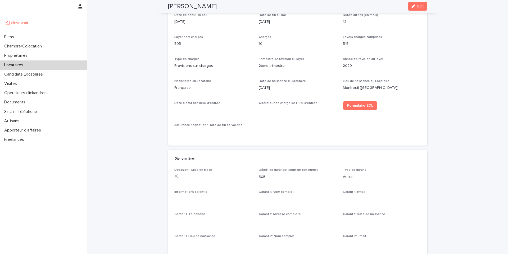
copy h2 "Nicolas Roussel"
drag, startPoint x: 212, startPoint y: 6, endPoint x: 160, endPoint y: 6, distance: 52.2
click at [160, 6] on div "Nicolas Roussel Edit" at bounding box center [297, 6] width 285 height 13
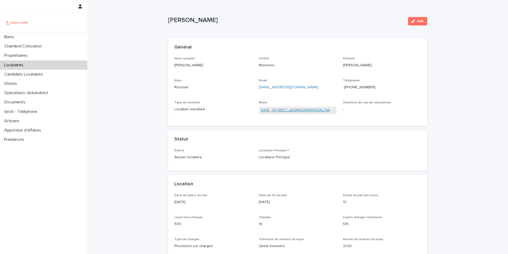
click at [273, 109] on link "A108 - 54 rue Charles de Gaulle, Bures-sur-Yvette 91440" at bounding box center [298, 110] width 74 height 6
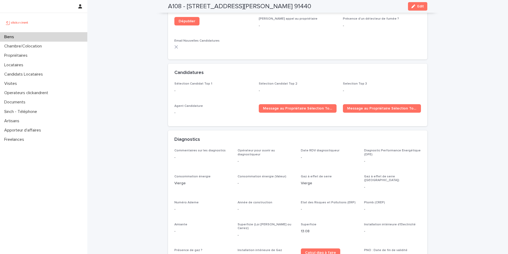
scroll to position [1552, 0]
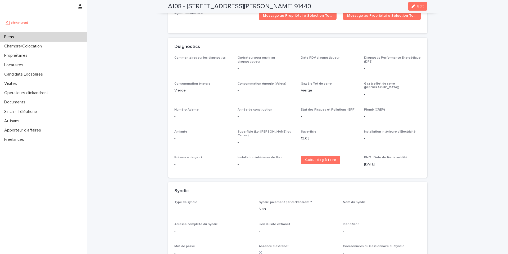
click at [10, 38] on p "Biens" at bounding box center [10, 36] width 16 height 5
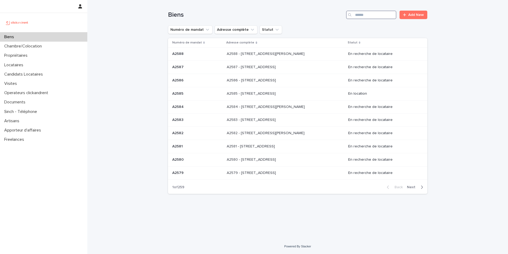
click at [381, 14] on input "Search" at bounding box center [371, 15] width 50 height 8
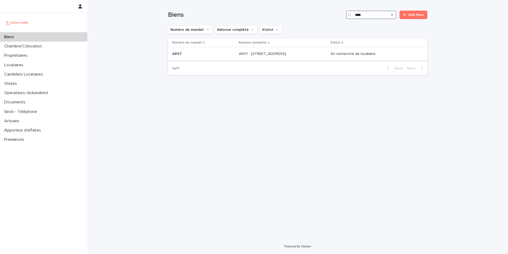
type input "****"
click at [284, 53] on p "A897 - 3 Rue de Prague, Colombes 92700" at bounding box center [263, 54] width 48 height 6
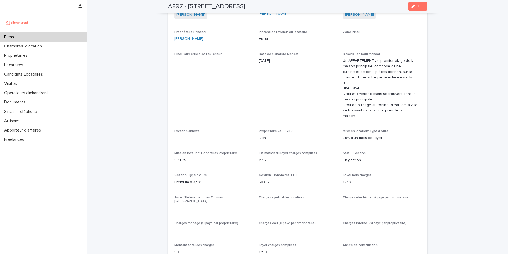
scroll to position [208, 0]
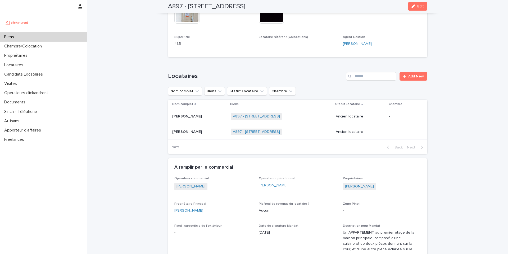
click at [188, 118] on p "Mattéa Brioit" at bounding box center [187, 116] width 31 height 6
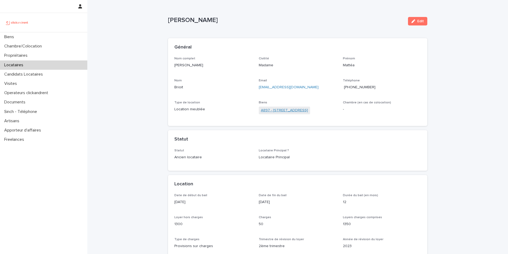
click at [280, 109] on link "A897 - 3 Rue de Prague, Colombes 92700" at bounding box center [284, 110] width 47 height 6
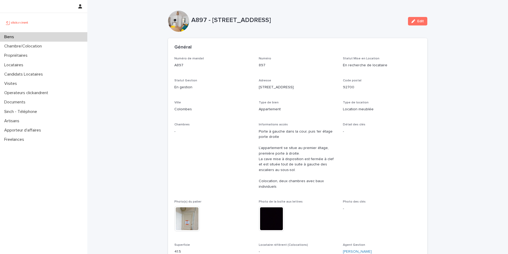
copy p "3 Rue de Prague, Colombes 92700"
drag, startPoint x: 312, startPoint y: 20, endPoint x: 210, endPoint y: 20, distance: 101.9
click at [210, 20] on p "A897 - 3 Rue de Prague, Colombes 92700" at bounding box center [297, 20] width 213 height 8
click at [219, 53] on div "Général" at bounding box center [297, 47] width 259 height 19
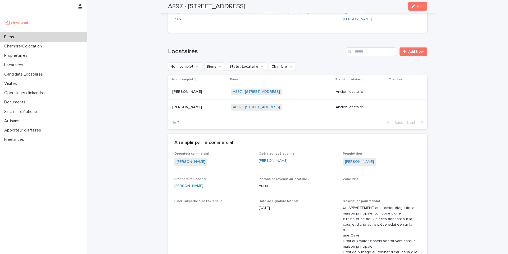
scroll to position [210, 0]
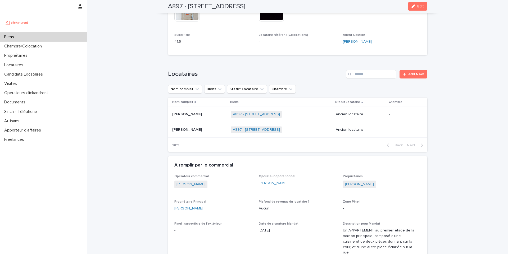
drag, startPoint x: 284, startPoint y: 7, endPoint x: 185, endPoint y: 8, distance: 98.7
click at [186, 8] on h2 "A897 - 3 Rue de Prague, Colombes 92700" at bounding box center [206, 7] width 77 height 8
copy h2 "A897 -"
drag, startPoint x: 185, startPoint y: 7, endPoint x: 168, endPoint y: 7, distance: 17.2
click at [168, 7] on h2 "A897 - 3 Rue de Prague, Colombes 92700" at bounding box center [206, 7] width 77 height 8
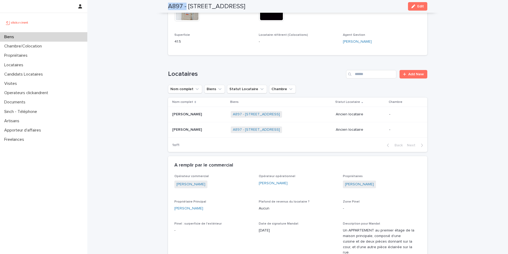
drag, startPoint x: 287, startPoint y: 8, endPoint x: 187, endPoint y: 9, distance: 99.8
click at [187, 9] on div "A897 - 3 Rue de Prague, Colombes 92700 Edit" at bounding box center [297, 6] width 259 height 13
copy h2 "3 Rue de Prague, Colombes 92700"
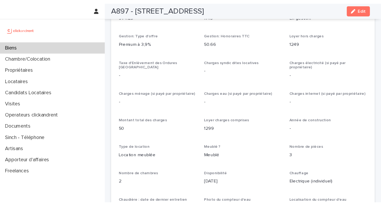
scroll to position [568, 0]
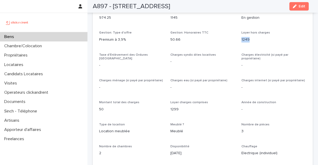
drag, startPoint x: 246, startPoint y: 34, endPoint x: 237, endPoint y: 34, distance: 9.3
click at [237, 34] on div "Opérateur commercial Romain Dreyfus Opérateur opérationnel Emmanuel Vieillesse …" at bounding box center [202, 79] width 207 height 467
copy p "1249"
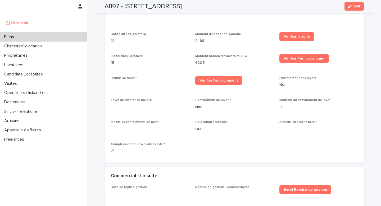
scroll to position [602, 0]
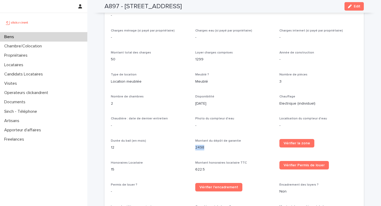
copy p "2498"
drag, startPoint x: 205, startPoint y: 142, endPoint x: 192, endPoint y: 145, distance: 12.6
click at [192, 145] on div "Opérateur commercial Romain Dreyfus Opérateur opérationnel Emmanuel Vieillesse …" at bounding box center [234, 38] width 247 height 450
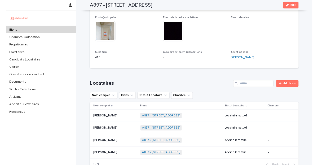
scroll to position [289, 0]
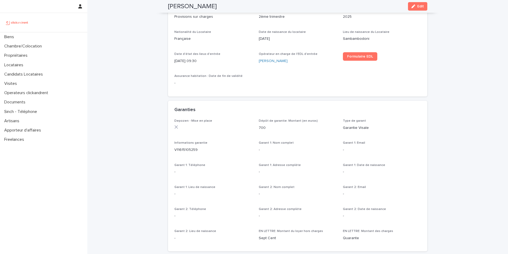
scroll to position [128, 0]
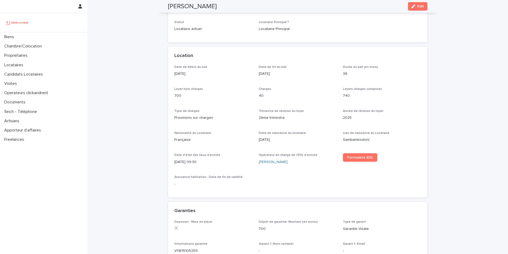
copy h2 "[PERSON_NAME]"
drag, startPoint x: 228, startPoint y: 6, endPoint x: 168, endPoint y: 5, distance: 59.8
click at [168, 5] on div "[PERSON_NAME] Edit" at bounding box center [297, 6] width 259 height 13
copy h2 "[PERSON_NAME]"
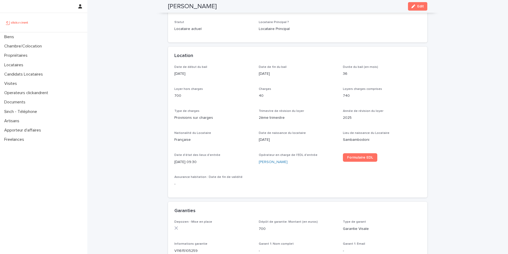
scroll to position [25, 0]
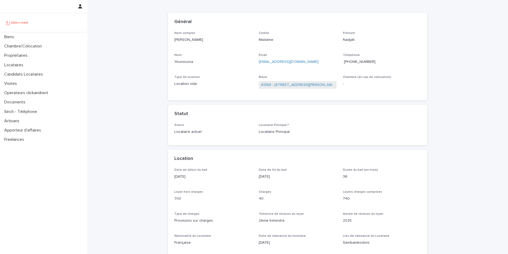
copy p "[PERSON_NAME]"
drag, startPoint x: 212, startPoint y: 43, endPoint x: 168, endPoint y: 42, distance: 44.0
click at [168, 42] on div "Nom complet [PERSON_NAME] Civilité Madame Prénom Nadjati Nom Younoussa Email [E…" at bounding box center [297, 65] width 259 height 69
click at [249, 22] on div "Général" at bounding box center [296, 22] width 245 height 6
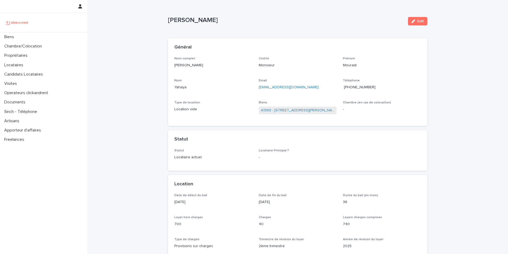
copy p "[PERSON_NAME]"
drag, startPoint x: 214, startPoint y: 19, endPoint x: 163, endPoint y: 23, distance: 50.7
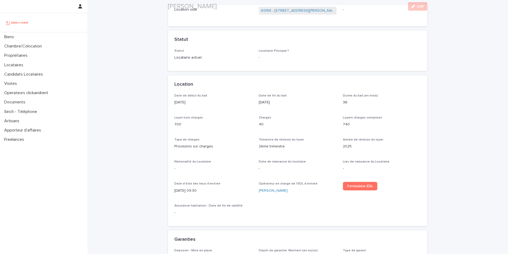
scroll to position [100, 0]
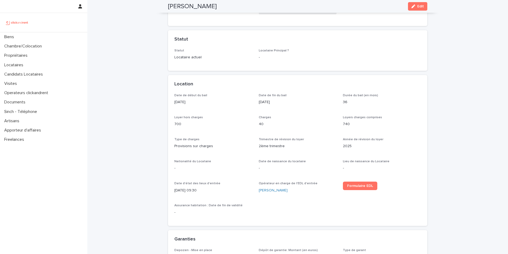
click at [418, 8] on span "Edit" at bounding box center [421, 7] width 7 height 4
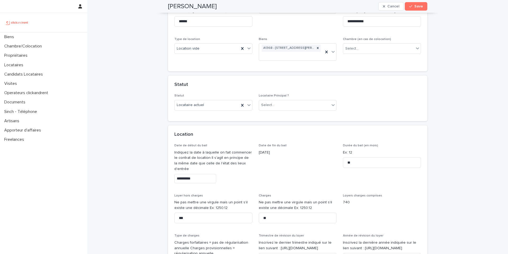
scroll to position [203, 0]
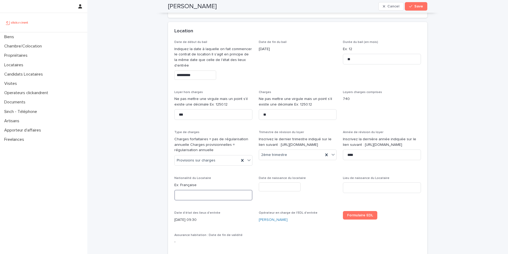
click at [190, 194] on input at bounding box center [213, 195] width 78 height 11
type input "*********"
click at [290, 187] on input "text" at bounding box center [280, 186] width 42 height 9
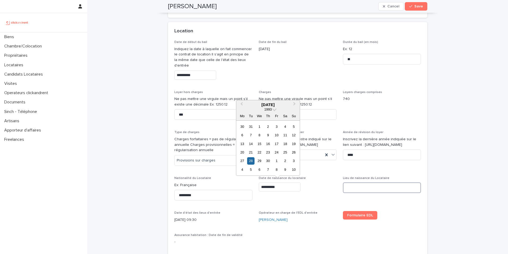
type input "*********"
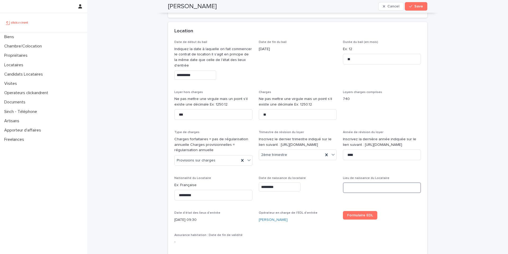
click at [355, 188] on input at bounding box center [382, 187] width 78 height 11
type input "*********"
click at [415, 5] on span "Save" at bounding box center [419, 7] width 9 height 4
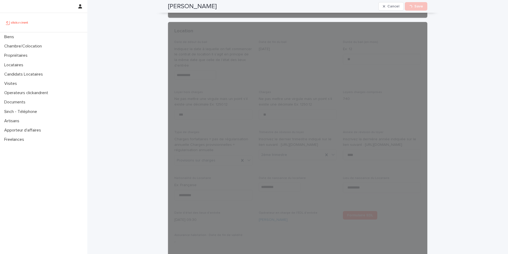
click at [211, 6] on div "[PERSON_NAME] Cancel Loading... Save" at bounding box center [297, 6] width 259 height 13
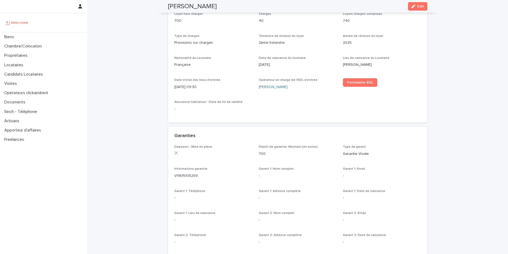
copy h2 "[PERSON_NAME]"
drag, startPoint x: 226, startPoint y: 7, endPoint x: 163, endPoint y: 6, distance: 63.0
click at [163, 6] on div "[PERSON_NAME] Edit" at bounding box center [297, 6] width 285 height 13
click at [128, 29] on div "Loading... Saving… Loading... Saving… [PERSON_NAME] Edit [PERSON_NAME] Edit Sor…" at bounding box center [297, 239] width 421 height 884
click at [3, 36] on p "Biens" at bounding box center [10, 36] width 16 height 5
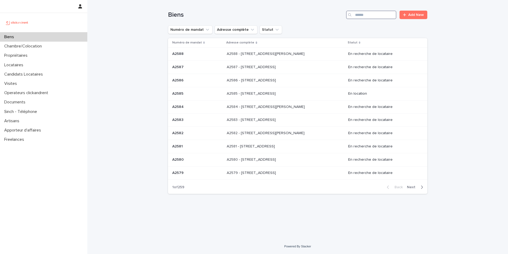
click at [378, 17] on input "Search" at bounding box center [371, 15] width 50 height 8
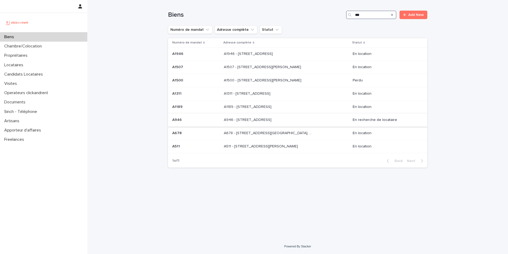
type input "***"
click at [273, 120] on p "A946 - [STREET_ADDRESS]" at bounding box center [248, 119] width 49 height 6
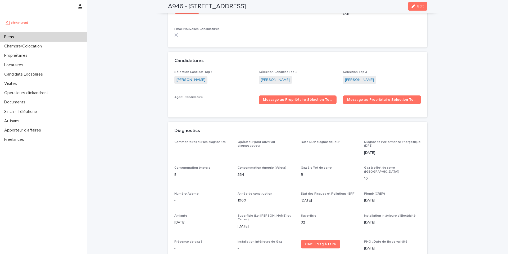
scroll to position [1604, 0]
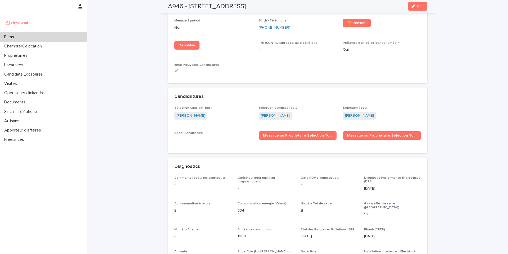
click at [14, 37] on p "Biens" at bounding box center [10, 36] width 16 height 5
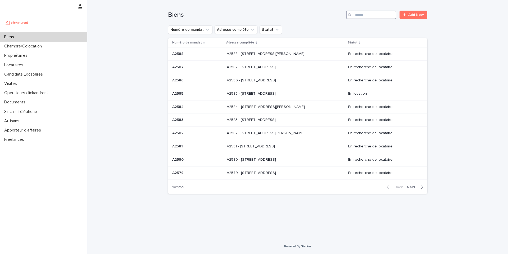
click at [367, 16] on input "Search" at bounding box center [371, 15] width 50 height 8
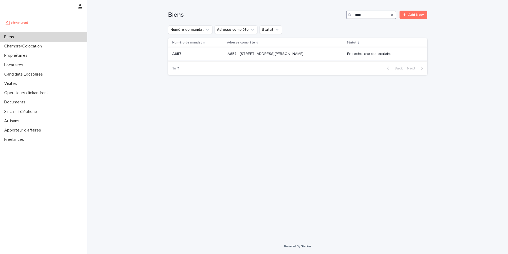
type input "****"
click at [278, 53] on p "A657 - [STREET_ADDRESS][PERSON_NAME]" at bounding box center [266, 54] width 77 height 6
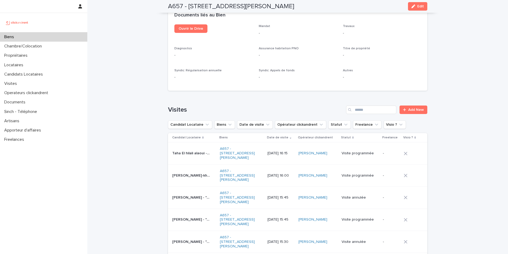
scroll to position [1873, 0]
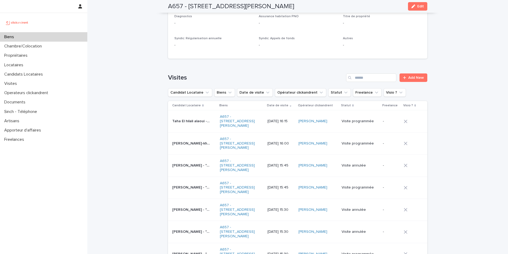
click at [56, 36] on div "Biens" at bounding box center [43, 36] width 87 height 9
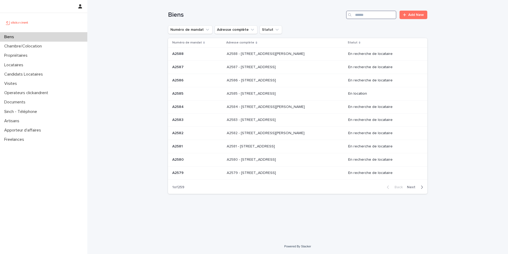
click at [362, 16] on input "Search" at bounding box center [371, 15] width 50 height 8
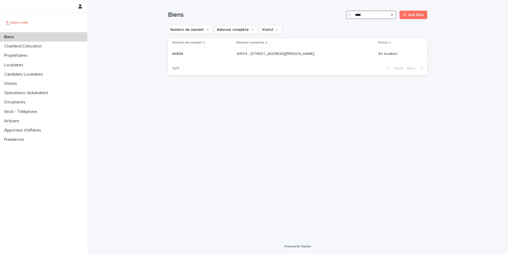
click at [358, 15] on input "****" at bounding box center [371, 15] width 50 height 8
type input "****"
click at [277, 54] on p "A1804 - [STREET_ADDRESS][PERSON_NAME]" at bounding box center [266, 54] width 79 height 6
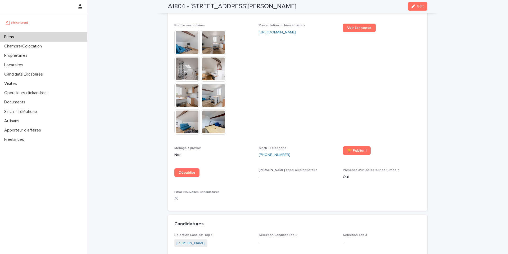
scroll to position [1400, 0]
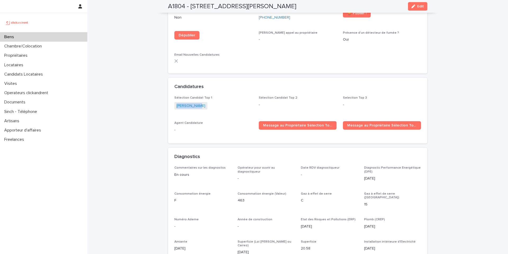
copy link "[PERSON_NAME]"
drag, startPoint x: 204, startPoint y: 101, endPoint x: 174, endPoint y: 98, distance: 30.3
click at [174, 102] on div "[PERSON_NAME]" at bounding box center [213, 106] width 78 height 9
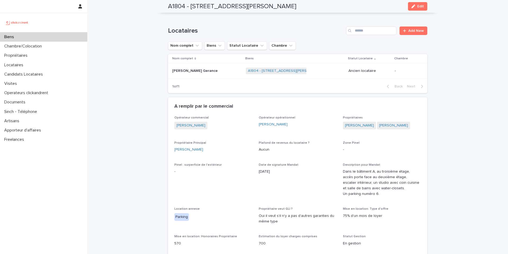
scroll to position [42, 0]
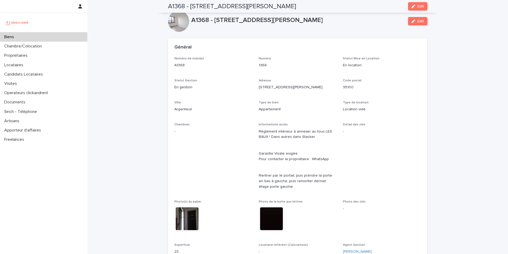
scroll to position [192, 0]
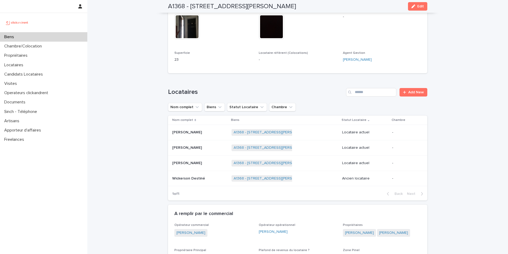
click at [178, 132] on p "[PERSON_NAME]" at bounding box center [187, 132] width 31 height 6
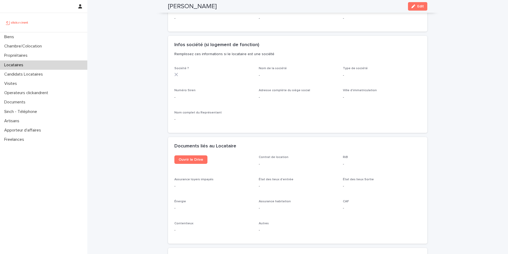
scroll to position [642, 0]
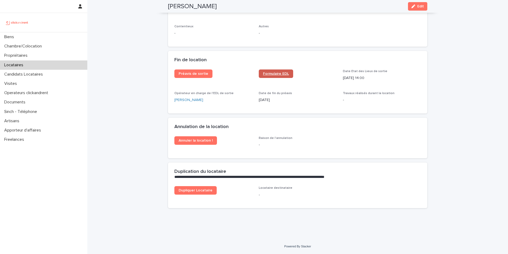
click at [267, 74] on span "Formulaire EDL" at bounding box center [276, 74] width 26 height 4
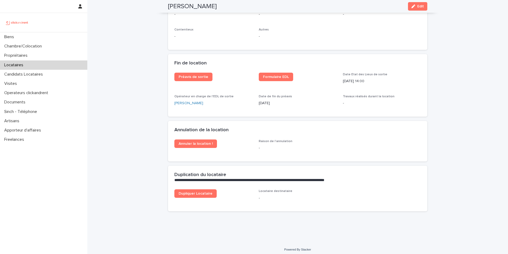
copy h2 "[PERSON_NAME]"
drag, startPoint x: 216, startPoint y: 6, endPoint x: 165, endPoint y: 7, distance: 51.1
click at [165, 7] on div "Tiemoko Kouyaté Edit" at bounding box center [297, 6] width 285 height 13
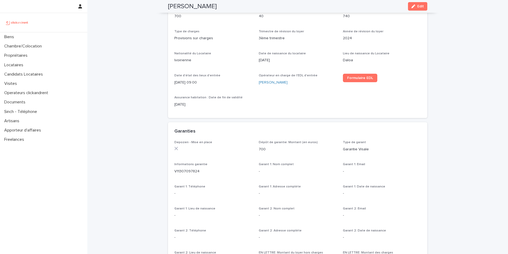
scroll to position [36, 0]
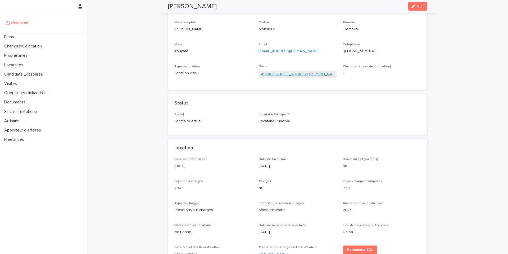
click at [279, 74] on link "A1368 - [STREET_ADDRESS][PERSON_NAME]" at bounding box center [298, 74] width 74 height 6
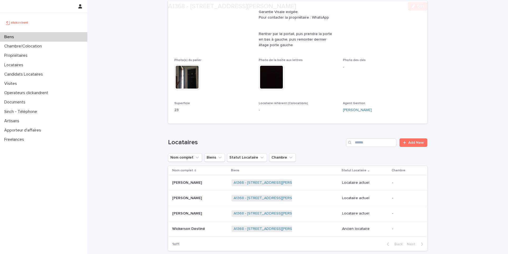
scroll to position [257, 0]
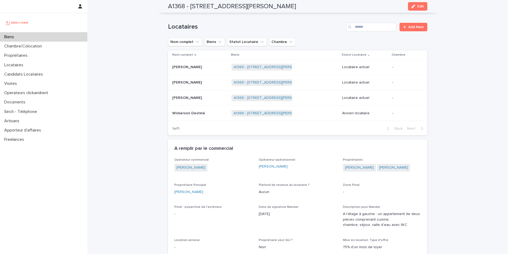
click at [181, 98] on p "[PERSON_NAME]" at bounding box center [187, 98] width 31 height 6
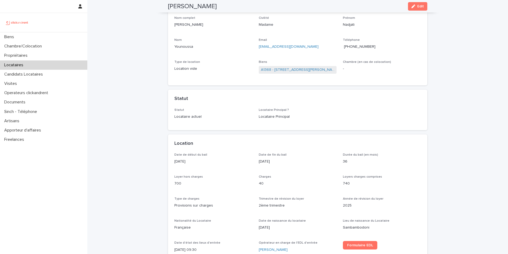
scroll to position [148, 0]
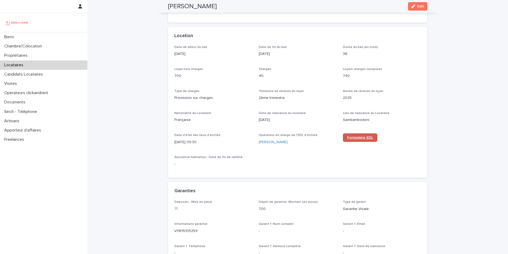
click at [354, 137] on span "Formulaire EDL" at bounding box center [360, 138] width 26 height 4
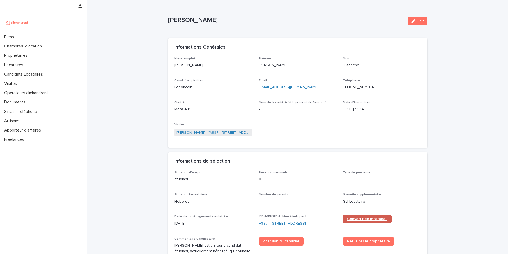
click at [357, 219] on span "Convertir en locataire !" at bounding box center [367, 219] width 40 height 4
click at [308, 86] on p "[EMAIL_ADDRESS][DOMAIN_NAME]" at bounding box center [298, 87] width 78 height 6
copy link "[EMAIL_ADDRESS][DOMAIN_NAME]"
drag, startPoint x: 300, startPoint y: 87, endPoint x: 255, endPoint y: 88, distance: 45.0
click at [255, 88] on div "Nom complet Francesco D'agnese Prénom Francesco Nom D'agnese Canal d'acquisitio…" at bounding box center [297, 99] width 247 height 85
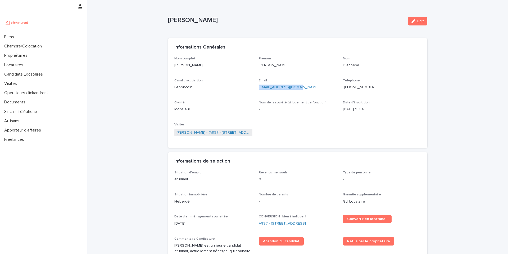
click at [278, 224] on link "A897 - [STREET_ADDRESS]" at bounding box center [282, 224] width 47 height 6
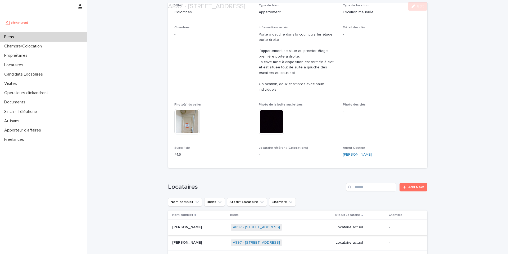
scroll to position [172, 0]
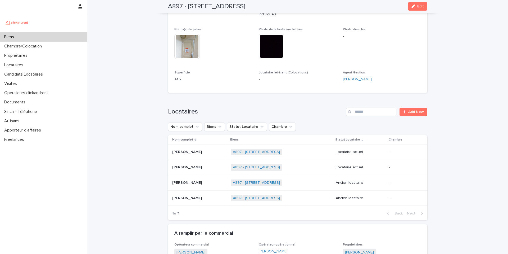
click at [191, 151] on p "[PERSON_NAME]" at bounding box center [187, 152] width 31 height 6
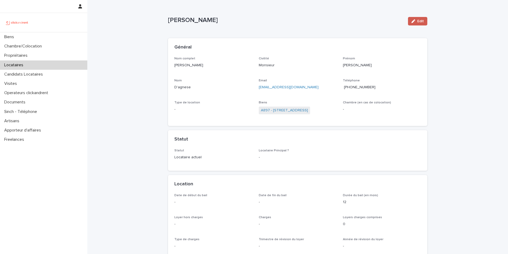
click at [418, 21] on span "Edit" at bounding box center [421, 21] width 7 height 4
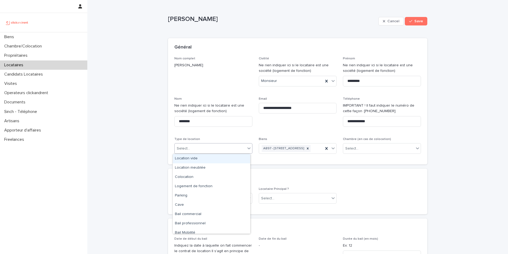
click at [190, 151] on div "Select..." at bounding box center [210, 148] width 71 height 9
click at [188, 168] on div "Location meublée" at bounding box center [212, 167] width 78 height 9
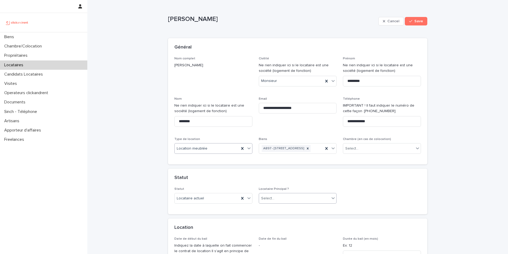
click at [275, 201] on div at bounding box center [275, 198] width 1 height 7
click at [272, 215] on div "Locataire Principal" at bounding box center [296, 214] width 78 height 9
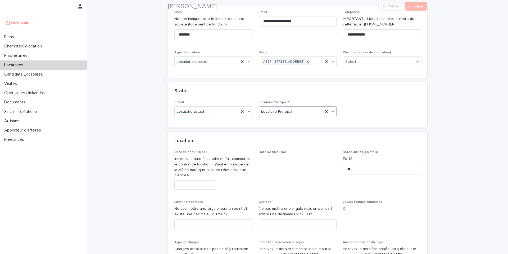
scroll to position [88, 0]
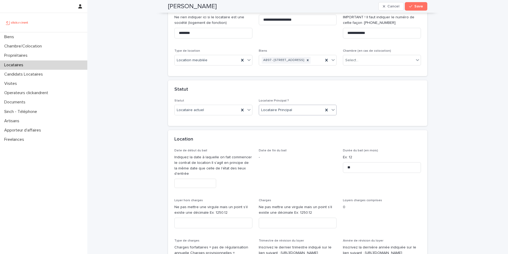
click at [186, 188] on input "text" at bounding box center [195, 182] width 42 height 9
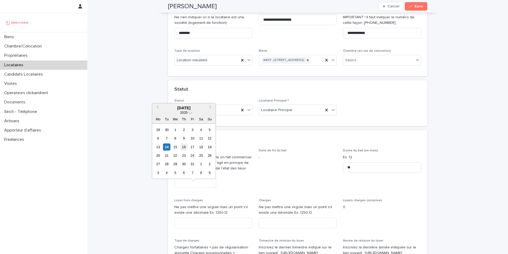
click at [184, 148] on div "16" at bounding box center [183, 146] width 7 height 7
type input "**********"
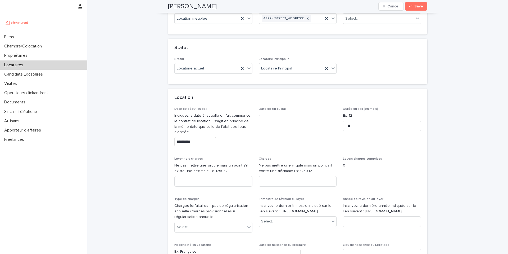
scroll to position [131, 0]
click at [181, 185] on input at bounding box center [213, 180] width 78 height 11
paste input "****"
type input "****"
click at [268, 185] on input at bounding box center [298, 180] width 78 height 11
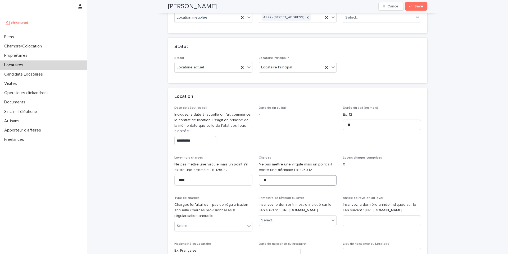
type input "**"
click at [273, 149] on span "Date de fin du bail -" at bounding box center [298, 127] width 78 height 43
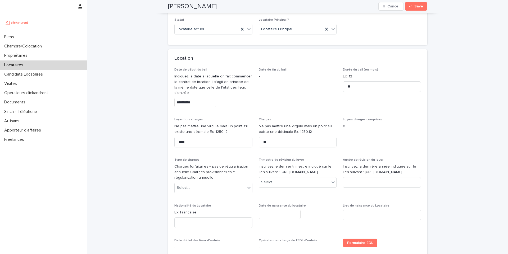
scroll to position [172, 0]
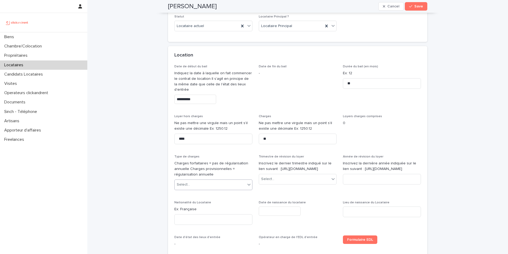
click at [185, 187] on div "Select..." at bounding box center [183, 185] width 13 height 6
drag, startPoint x: 185, startPoint y: 205, endPoint x: 191, endPoint y: 207, distance: 5.6
click at [186, 208] on div "Provisions sur charges" at bounding box center [212, 210] width 78 height 9
click at [265, 182] on div "Select..." at bounding box center [267, 179] width 13 height 6
click at [269, 210] on div "2ème trimestre" at bounding box center [296, 210] width 78 height 9
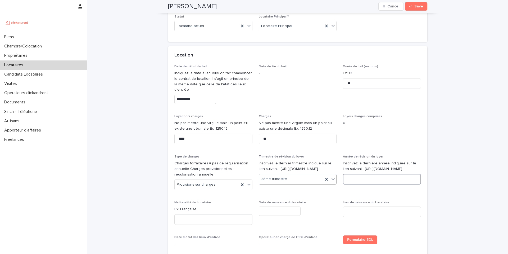
click at [358, 184] on input at bounding box center [382, 179] width 78 height 11
type input "****"
click at [266, 103] on span "Date de fin du bail -" at bounding box center [298, 86] width 78 height 43
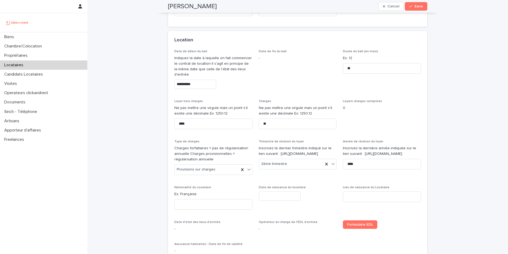
scroll to position [215, 0]
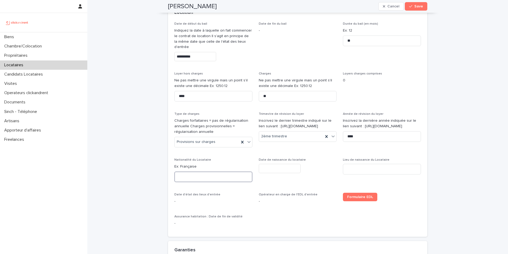
click at [185, 182] on input at bounding box center [213, 176] width 78 height 11
type input "*********"
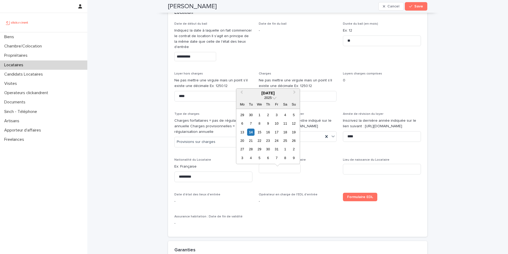
click at [291, 173] on input "text" at bounding box center [280, 168] width 42 height 9
type input "*********"
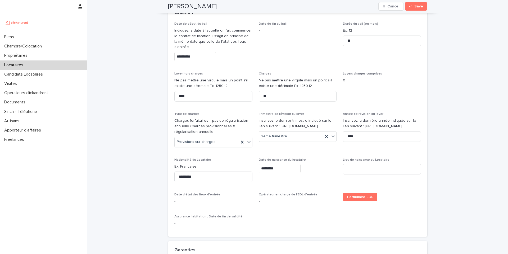
click at [305, 193] on div "**********" at bounding box center [297, 126] width 247 height 208
click at [350, 174] on input at bounding box center [382, 169] width 78 height 11
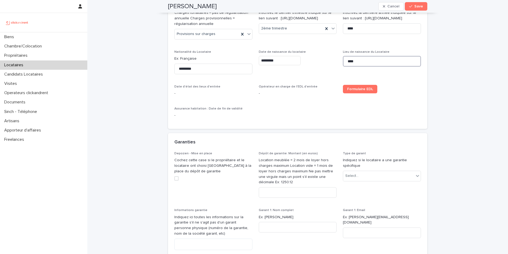
type input "****"
click at [264, 197] on input at bounding box center [298, 192] width 78 height 11
paste input "****"
type input "****"
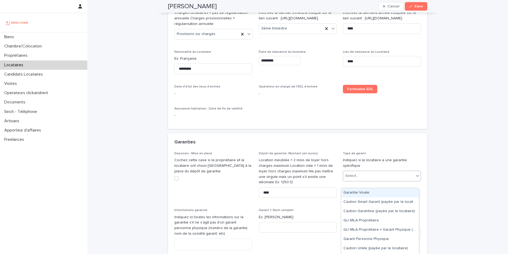
click at [351, 178] on div "Select..." at bounding box center [351, 176] width 13 height 6
click at [357, 210] on div "Caution Garantme (payée par le locataire)" at bounding box center [381, 211] width 78 height 9
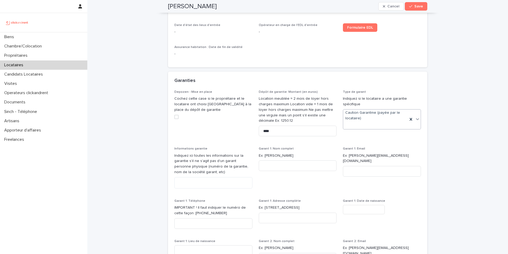
scroll to position [384, 0]
click at [194, 188] on textarea at bounding box center [213, 182] width 78 height 11
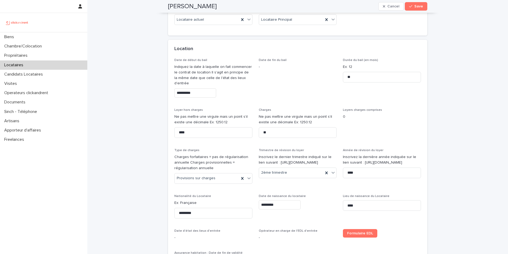
scroll to position [178, 0]
type textarea "*********"
drag, startPoint x: 191, startPoint y: 139, endPoint x: 154, endPoint y: 136, distance: 37.5
click at [314, 210] on div "*********" at bounding box center [298, 204] width 78 height 9
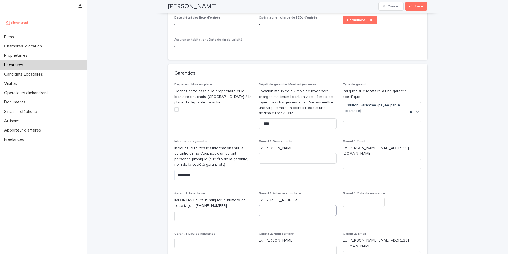
scroll to position [524, 0]
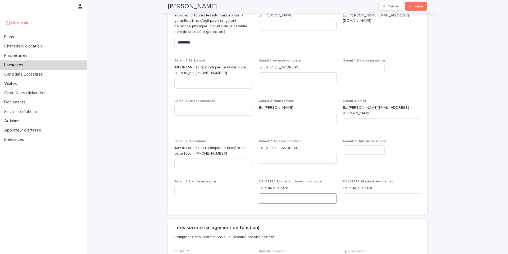
click at [276, 198] on input at bounding box center [298, 198] width 78 height 11
paste input "**********"
click at [263, 201] on input "**********" at bounding box center [298, 198] width 78 height 11
type input "**********"
click at [343, 199] on input at bounding box center [382, 198] width 78 height 11
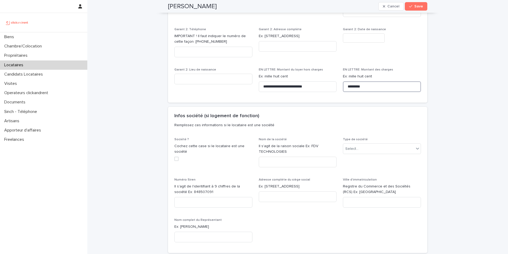
scroll to position [705, 0]
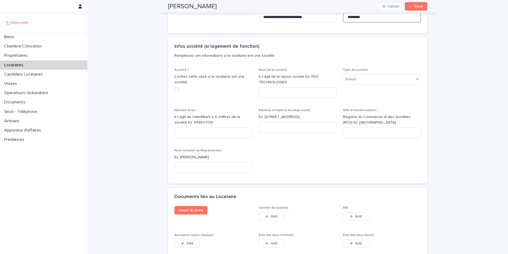
type input "*********"
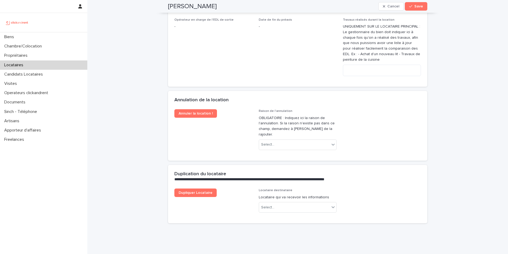
scroll to position [1054, 0]
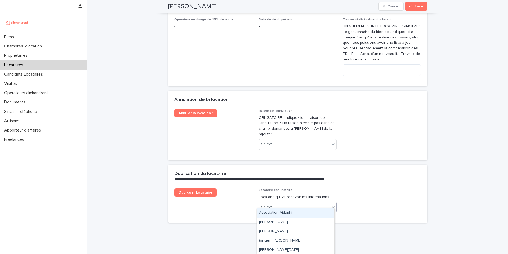
click at [267, 203] on div "Select..." at bounding box center [294, 207] width 71 height 9
paste input "**********"
type input "**********"
click at [281, 212] on div "Riccardo Lani" at bounding box center [296, 212] width 78 height 9
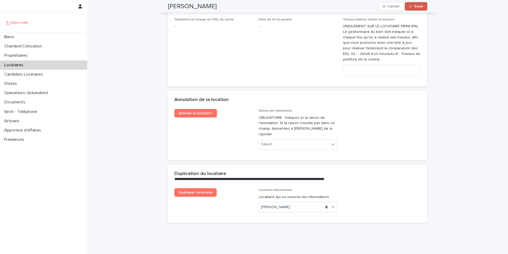
click at [415, 8] on span "Save" at bounding box center [419, 7] width 9 height 4
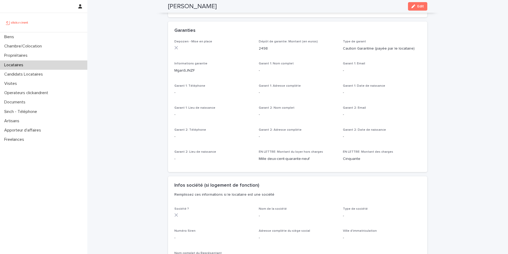
scroll to position [132, 0]
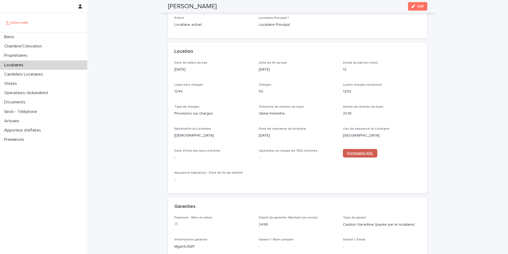
click at [352, 154] on span "Formulaire EDL" at bounding box center [360, 153] width 26 height 4
click at [192, 68] on p "16/10/2025" at bounding box center [213, 70] width 78 height 6
drag, startPoint x: 185, startPoint y: 69, endPoint x: 171, endPoint y: 70, distance: 13.8
click at [171, 70] on div "Date de début du bail 16/10/2025 Date de fin du bail 15/10/2026 Durée du bail (…" at bounding box center [297, 127] width 259 height 132
copy p "16/10/2025"
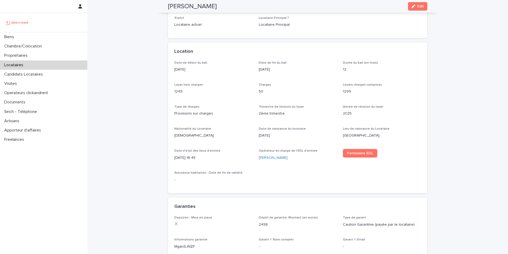
click at [171, 70] on div "Date de début du bail 16/10/2025 Date de fin du bail 15/10/2026 Durée du bail (…" at bounding box center [297, 127] width 259 height 132
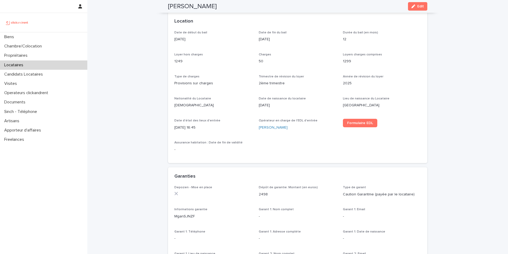
scroll to position [159, 0]
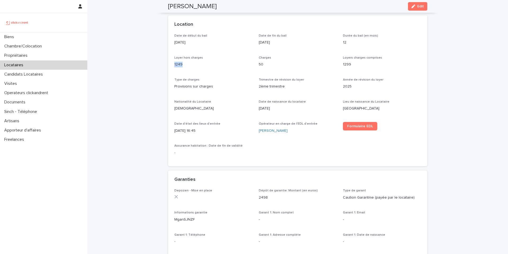
drag, startPoint x: 185, startPoint y: 65, endPoint x: 170, endPoint y: 65, distance: 14.8
click at [170, 65] on div "Date de début du bail 16/10/2025 Date de fin du bail 15/10/2026 Durée du bail (…" at bounding box center [297, 100] width 259 height 132
copy p "1249"
drag, startPoint x: 263, startPoint y: 66, endPoint x: 255, endPoint y: 65, distance: 7.4
click at [255, 65] on div "Date de début du bail 16/10/2025 Date de fin du bail 15/10/2026 Durée du bail (…" at bounding box center [297, 97] width 247 height 126
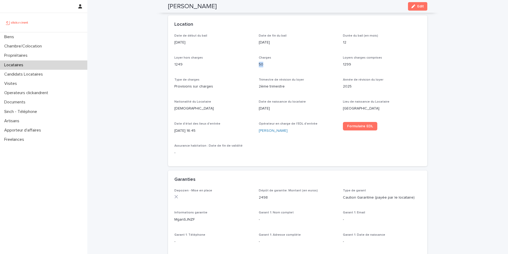
copy p "50"
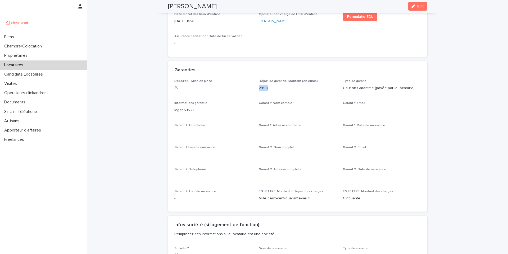
copy p "2498"
drag, startPoint x: 267, startPoint y: 87, endPoint x: 351, endPoint y: 21, distance: 106.8
click at [259, 87] on p "2498" at bounding box center [298, 88] width 78 height 6
copy p "MganSJNZF"
drag, startPoint x: 195, startPoint y: 109, endPoint x: 170, endPoint y: 112, distance: 25.3
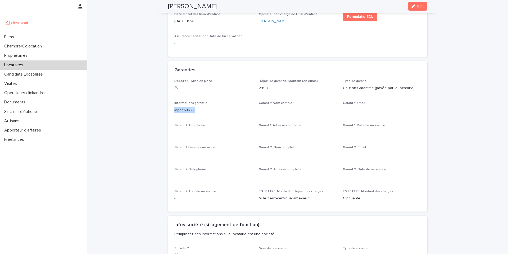
click at [170, 112] on div "Depozen - Mise en place Dépôt de garantie: Montant (en euros) 2498 Type de gara…" at bounding box center [297, 145] width 259 height 132
drag, startPoint x: 310, startPoint y: 199, endPoint x: 258, endPoint y: 199, distance: 52.4
click at [259, 199] on p "Mille deux-cent-quarante-neuf" at bounding box center [298, 198] width 78 height 6
copy p "Mille deux-cent-quarante-neuf"
drag, startPoint x: 357, startPoint y: 199, endPoint x: 342, endPoint y: 199, distance: 14.8
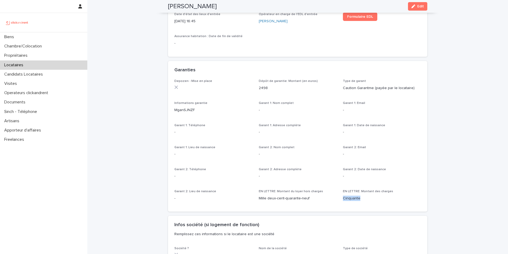
click at [343, 199] on p "Cinquante" at bounding box center [382, 198] width 78 height 6
copy p "Cinquante"
copy p "MganSJNZF"
drag, startPoint x: 194, startPoint y: 111, endPoint x: 169, endPoint y: 110, distance: 24.9
click at [169, 110] on div "Depozen - Mise en place Dépôt de garantie: Montant (en euros) 2498 Type de gara…" at bounding box center [297, 145] width 259 height 132
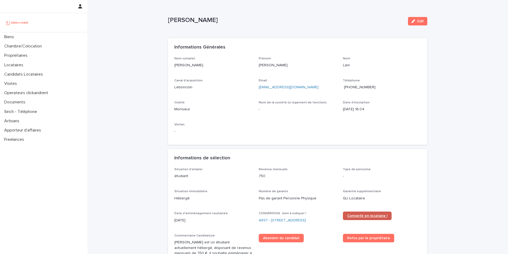
click at [353, 215] on span "Convertir en locataire !" at bounding box center [367, 216] width 40 height 4
copy link "riccardopuntolani@gmail.com"
drag, startPoint x: 297, startPoint y: 88, endPoint x: 255, endPoint y: 88, distance: 41.6
click at [255, 88] on div "Nom complet Riccardo Lani Prénom Riccardo Nom Lani Canal d'acquisition Leboncoi…" at bounding box center [297, 98] width 247 height 82
click at [280, 220] on link "A897 - 3 Rue de Prague, Colombes 92700" at bounding box center [282, 220] width 47 height 6
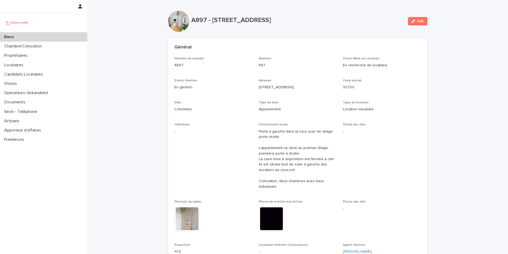
scroll to position [175, 0]
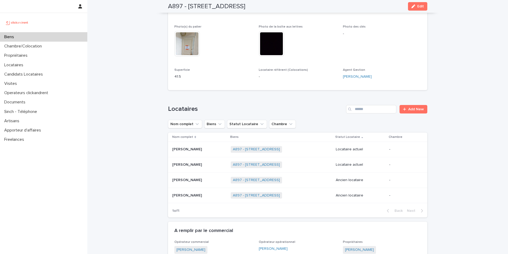
click at [185, 165] on p "Riccardo Lani" at bounding box center [187, 164] width 31 height 6
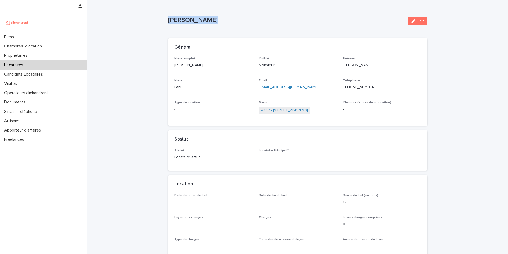
copy p "Riccardo Lani"
drag, startPoint x: 205, startPoint y: 20, endPoint x: 167, endPoint y: 22, distance: 37.9
click at [168, 22] on p "Riccardo Lani" at bounding box center [286, 20] width 236 height 8
click at [418, 20] on span "Edit" at bounding box center [421, 21] width 7 height 4
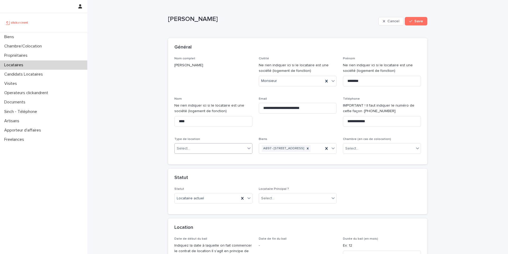
click at [206, 148] on div "Select..." at bounding box center [210, 148] width 71 height 9
click at [196, 165] on div "Location meublée" at bounding box center [212, 167] width 78 height 9
click at [275, 203] on div "Select..." at bounding box center [294, 198] width 71 height 9
click at [275, 223] on div "Locataire Secondaire" at bounding box center [296, 224] width 78 height 9
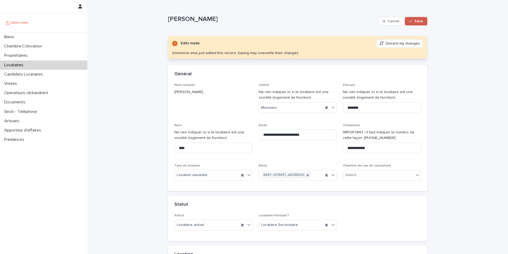
click at [417, 19] on span "Save" at bounding box center [419, 21] width 9 height 4
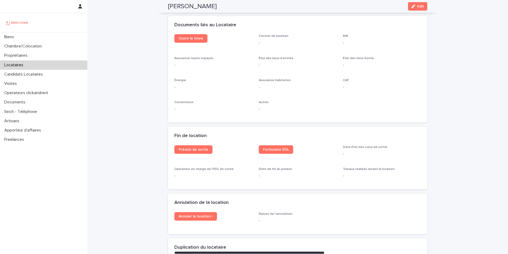
scroll to position [645, 0]
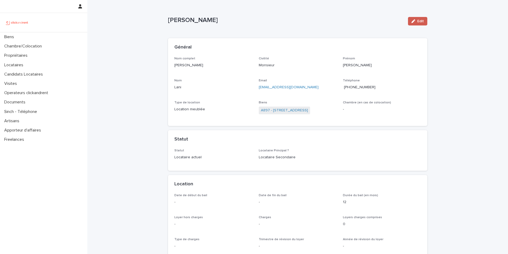
click at [412, 22] on icon "button" at bounding box center [414, 21] width 4 height 4
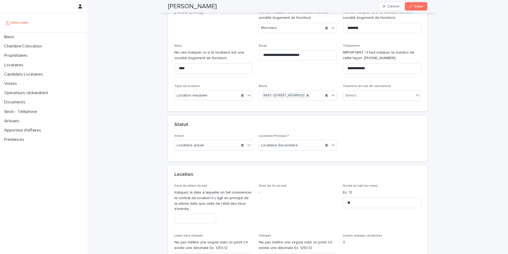
scroll to position [87, 0]
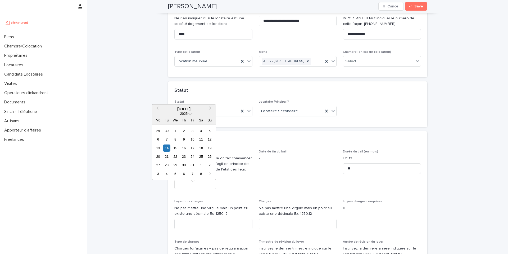
click at [187, 189] on input "text" at bounding box center [195, 183] width 42 height 9
paste input "**********"
type input "**********"
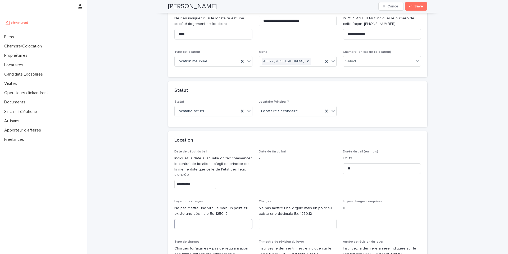
click at [206, 229] on input at bounding box center [213, 223] width 78 height 11
paste input "****"
type input "****"
click at [273, 229] on input at bounding box center [298, 223] width 78 height 11
paste input "**"
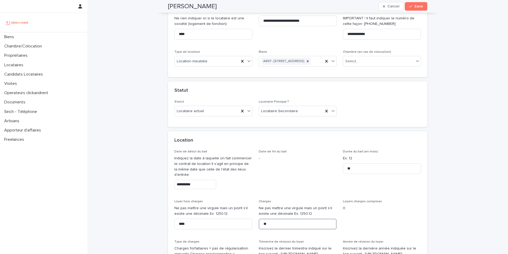
type input "**"
click at [286, 180] on span "Date de fin du bail -" at bounding box center [298, 171] width 78 height 43
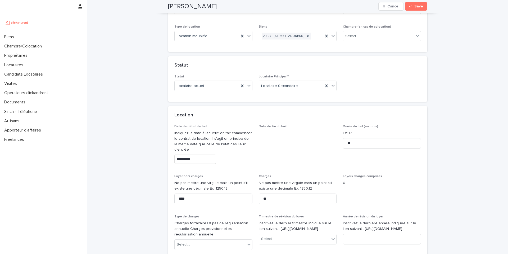
scroll to position [176, 0]
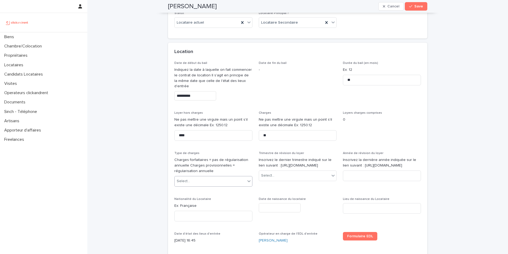
click at [218, 185] on div "Select..." at bounding box center [210, 181] width 71 height 9
click at [208, 205] on div "Provisions sur charges" at bounding box center [212, 207] width 78 height 9
click at [274, 180] on div "Select..." at bounding box center [294, 175] width 71 height 9
click at [272, 207] on div "2ème trimestre" at bounding box center [296, 207] width 78 height 9
click at [355, 181] on input at bounding box center [382, 175] width 78 height 11
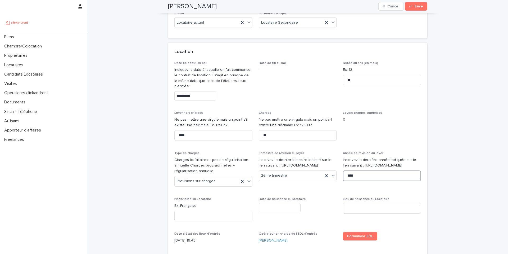
type input "****"
click at [192, 219] on input at bounding box center [213, 215] width 78 height 11
type input "*********"
click at [273, 212] on input "text" at bounding box center [280, 207] width 42 height 9
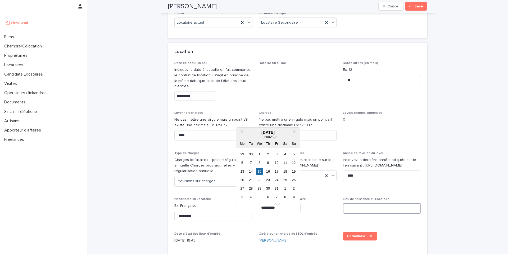
type input "*********"
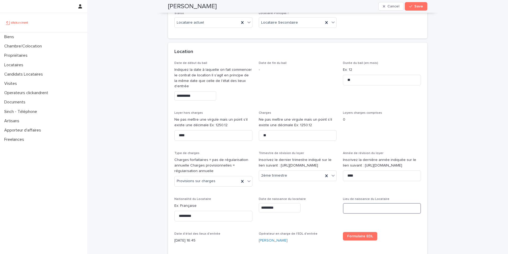
click at [361, 213] on input at bounding box center [382, 208] width 78 height 11
type input "****"
click at [416, 6] on span "Save" at bounding box center [419, 7] width 9 height 4
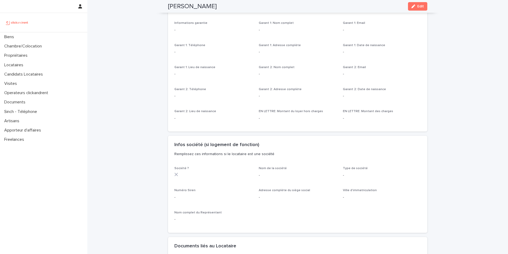
scroll to position [330, 0]
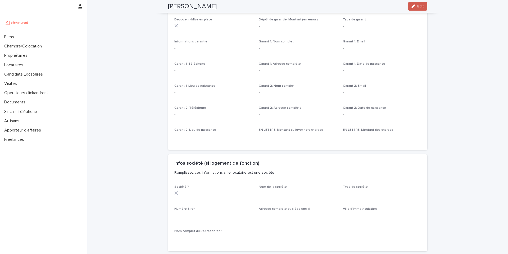
click at [418, 7] on span "Edit" at bounding box center [421, 7] width 7 height 4
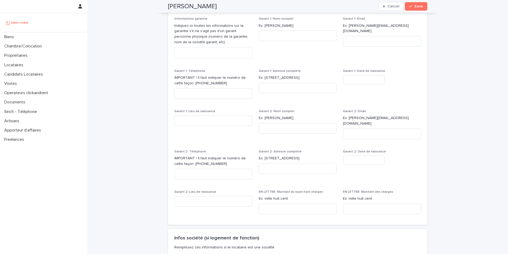
scroll to position [452, 0]
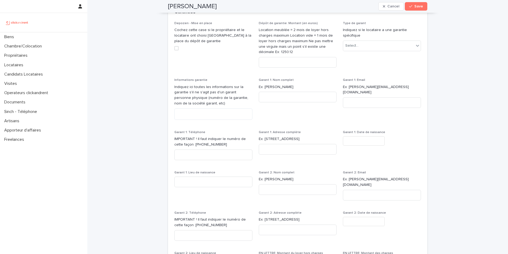
click at [282, 72] on div "Dépôt de garantie: Montant (en euros) Location meublée = 2 mois de loyer hors c…" at bounding box center [298, 46] width 78 height 50
click at [284, 68] on input at bounding box center [298, 62] width 78 height 11
paste input "****"
type input "****"
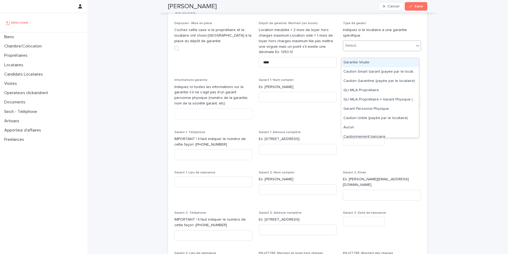
click at [353, 48] on div "Select..." at bounding box center [351, 46] width 13 height 6
click at [352, 79] on div "Caution Garantme (payée par le locataire)" at bounding box center [381, 81] width 78 height 9
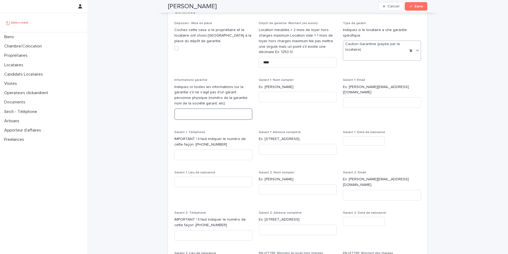
click at [199, 119] on textarea at bounding box center [213, 113] width 78 height 11
paste textarea "*********"
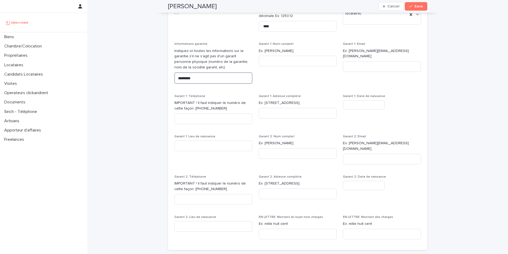
scroll to position [553, 0]
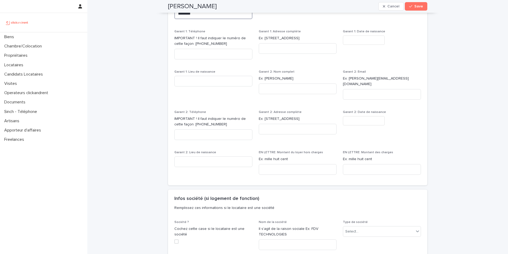
type textarea "*********"
click at [297, 171] on input at bounding box center [298, 169] width 78 height 11
paste input "**********"
type input "**********"
click at [365, 171] on input at bounding box center [382, 169] width 78 height 11
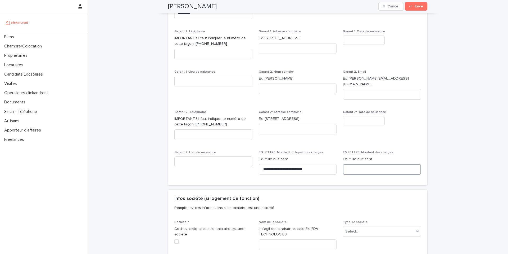
paste input "*********"
type input "*********"
click at [415, 6] on span "Save" at bounding box center [419, 7] width 9 height 4
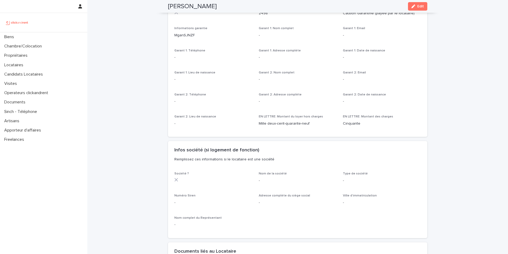
scroll to position [343, 0]
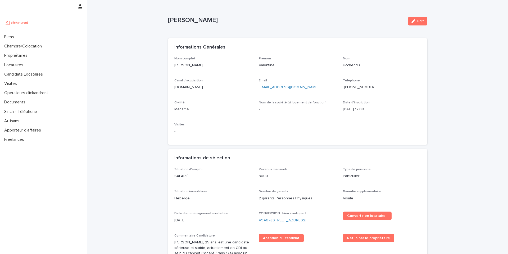
click at [359, 88] on span "[PHONE_NUMBER]" at bounding box center [360, 87] width 32 height 4
copy p "[PERSON_NAME]"
drag, startPoint x: 223, startPoint y: 20, endPoint x: 159, endPoint y: 17, distance: 64.1
click at [159, 17] on div "Loading... Saving… Loading... Saving… [PERSON_NAME] Edit [PERSON_NAME] Edit Sor…" at bounding box center [297, 227] width 421 height 455
click at [414, 20] on div "button" at bounding box center [415, 21] width 6 height 4
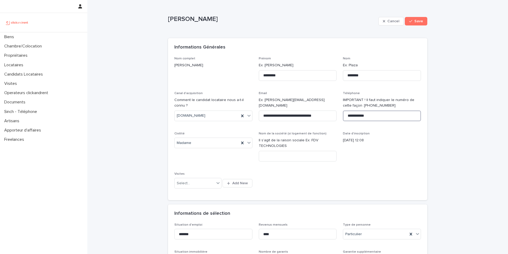
click at [375, 112] on input "**********" at bounding box center [382, 115] width 78 height 11
drag, startPoint x: 371, startPoint y: 115, endPoint x: 352, endPoint y: 117, distance: 19.7
click at [352, 117] on input "**********" at bounding box center [382, 115] width 78 height 11
paste input "***"
click at [354, 116] on input "**********" at bounding box center [382, 115] width 78 height 11
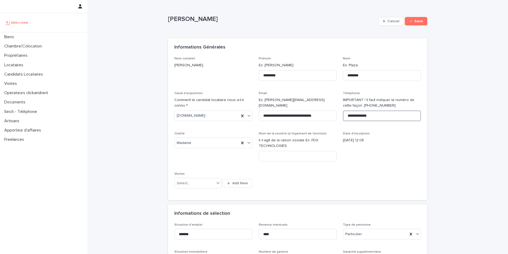
click at [356, 117] on input "**********" at bounding box center [382, 115] width 78 height 11
type input "**********"
click at [415, 20] on span "Save" at bounding box center [419, 21] width 9 height 4
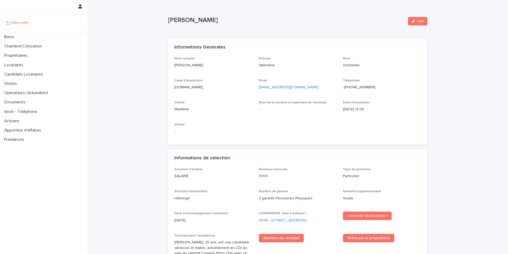
click at [357, 86] on span "[PHONE_NUMBER]" at bounding box center [360, 87] width 32 height 4
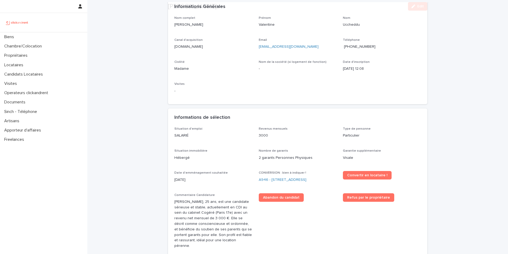
scroll to position [42, 0]
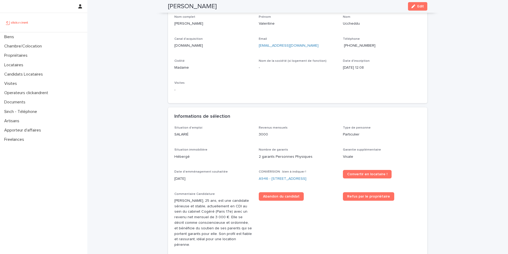
click at [268, 105] on div "Loading... Saving… Informations Générales Nom complet [PERSON_NAME] Valentine N…" at bounding box center [297, 52] width 259 height 111
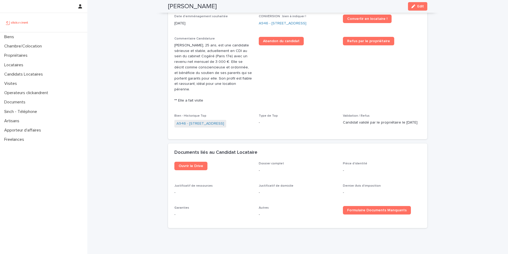
scroll to position [211, 0]
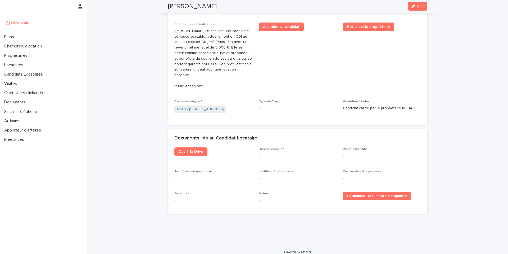
click at [308, 62] on span "Abandon du candidat" at bounding box center [298, 58] width 78 height 71
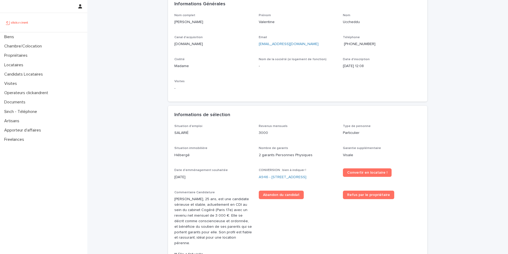
scroll to position [44, 0]
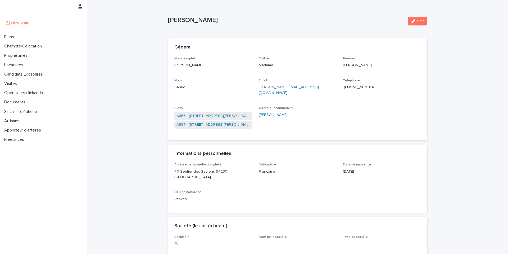
click at [363, 87] on span "[PHONE_NUMBER]" at bounding box center [360, 87] width 32 height 4
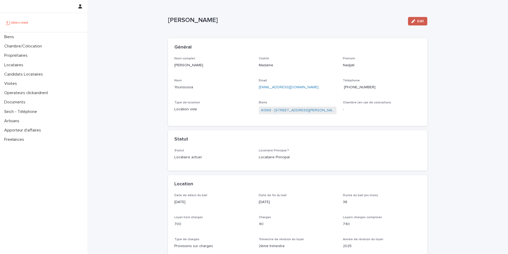
click at [412, 21] on icon "button" at bounding box center [414, 21] width 4 height 4
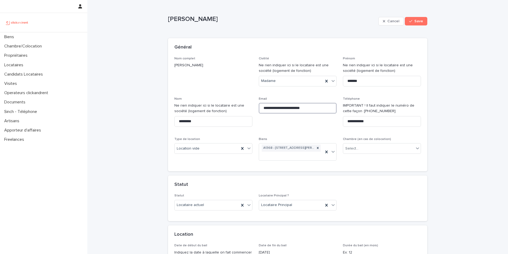
drag, startPoint x: 312, startPoint y: 107, endPoint x: 257, endPoint y: 109, distance: 54.3
click at [259, 109] on input "**********" at bounding box center [298, 108] width 78 height 11
paste input
click at [266, 110] on input "**********" at bounding box center [298, 108] width 78 height 11
type input "**********"
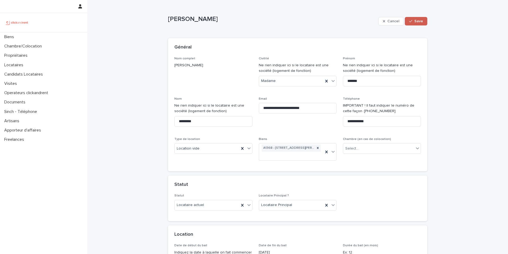
click at [411, 22] on icon "button" at bounding box center [410, 21] width 3 height 4
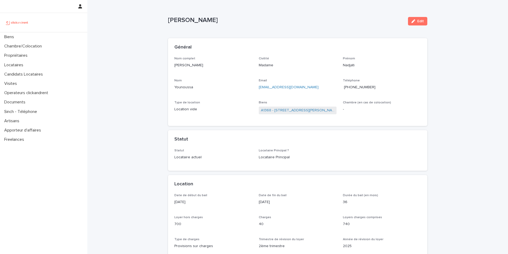
drag, startPoint x: 221, startPoint y: 24, endPoint x: 178, endPoint y: 3, distance: 48.0
copy p "[PERSON_NAME]"
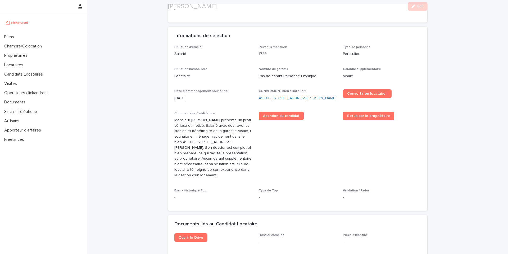
scroll to position [172, 0]
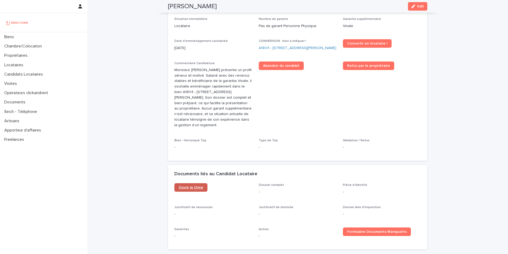
click at [184, 185] on span "Ouvrir le Drive" at bounding box center [191, 187] width 25 height 4
drag, startPoint x: 197, startPoint y: 6, endPoint x: 165, endPoint y: 7, distance: 32.3
click at [165, 7] on div "[PERSON_NAME] Edit" at bounding box center [297, 6] width 285 height 13
copy h2 "[PERSON_NAME]"
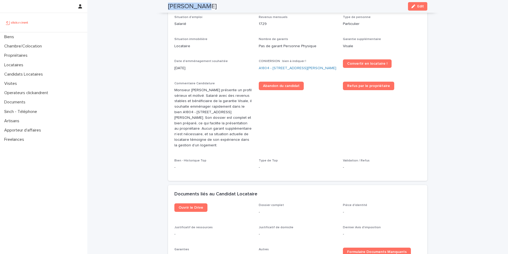
scroll to position [0, 0]
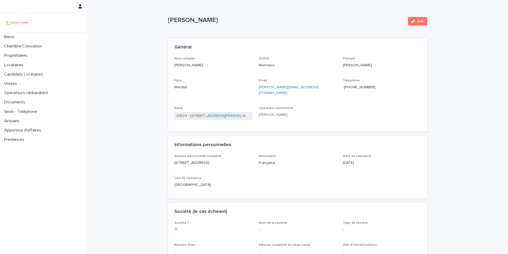
drag, startPoint x: 218, startPoint y: 20, endPoint x: 200, endPoint y: 21, distance: 18.1
click at [200, 21] on p "[PERSON_NAME]" at bounding box center [286, 20] width 236 height 8
click at [361, 87] on span "[PHONE_NUMBER]" at bounding box center [360, 87] width 32 height 4
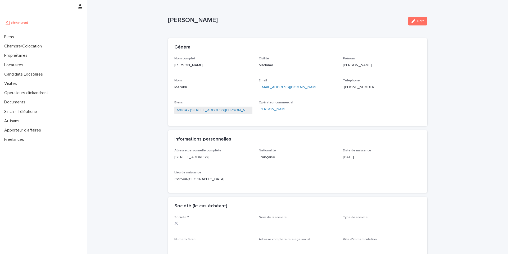
click at [361, 87] on span "[PHONE_NUMBER]" at bounding box center [360, 87] width 32 height 4
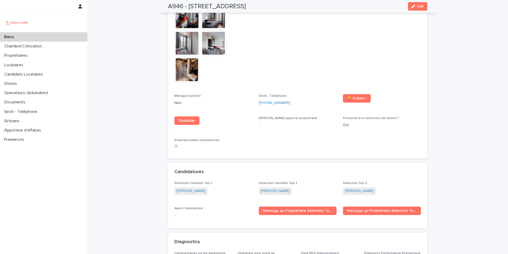
scroll to position [1428, 0]
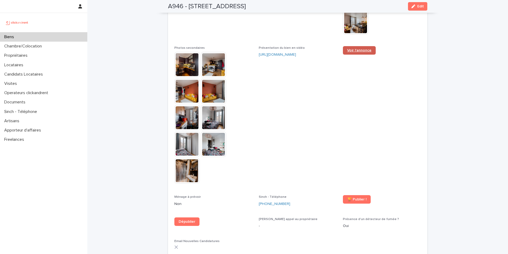
click at [363, 48] on span "Voir l'annonce" at bounding box center [359, 50] width 24 height 4
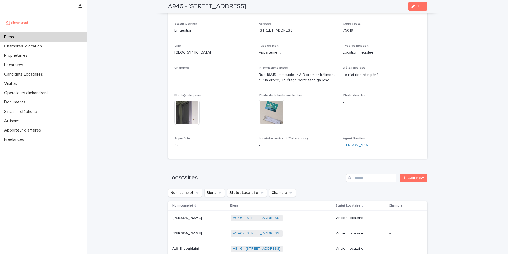
scroll to position [67, 0]
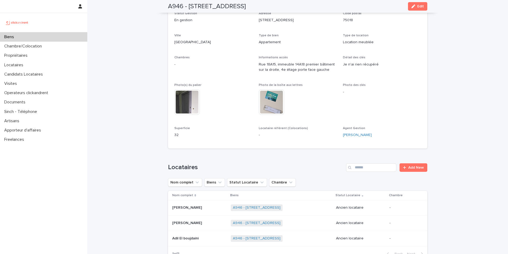
click at [203, 208] on p at bounding box center [199, 207] width 54 height 5
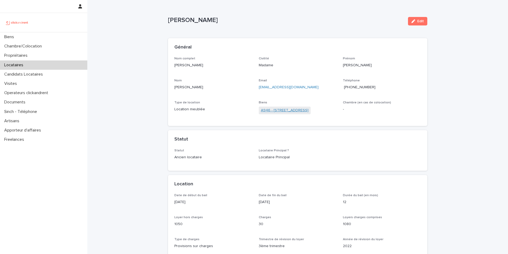
click at [280, 110] on link "A946 - [STREET_ADDRESS]" at bounding box center [285, 110] width 48 height 6
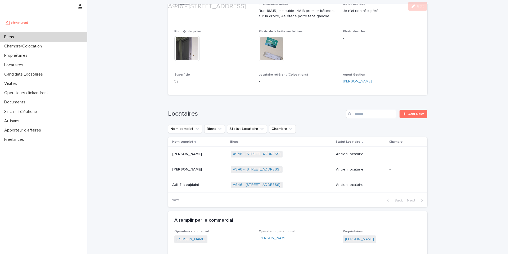
scroll to position [185, 0]
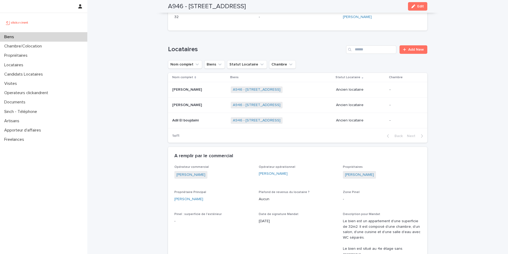
click at [210, 121] on p at bounding box center [199, 120] width 54 height 5
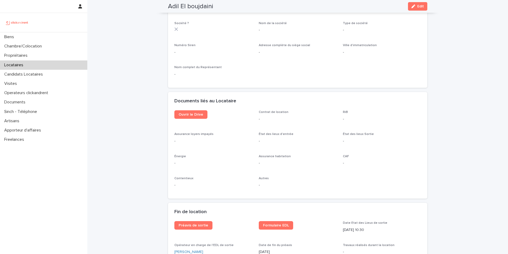
scroll to position [613, 0]
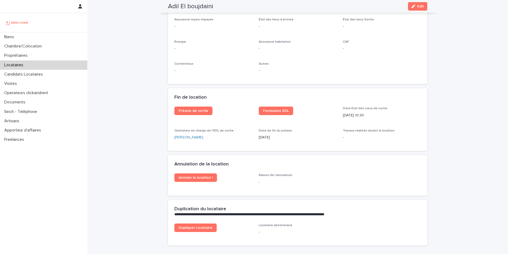
click at [307, 88] on div "Fin de location" at bounding box center [297, 97] width 259 height 19
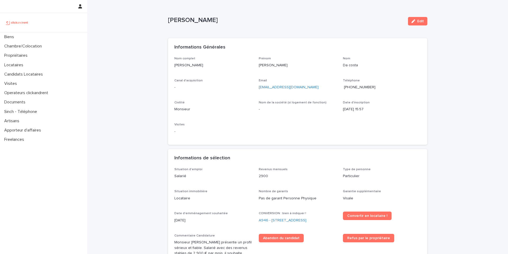
click at [359, 87] on span "[PHONE_NUMBER]" at bounding box center [360, 87] width 32 height 4
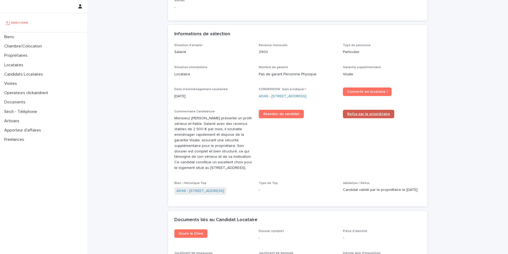
scroll to position [148, 0]
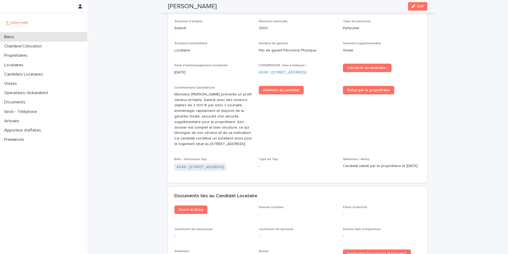
click at [20, 39] on div "Biens" at bounding box center [43, 36] width 87 height 9
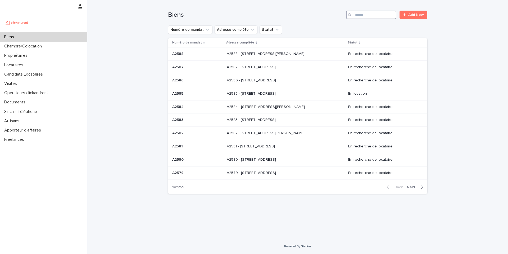
click at [374, 16] on input "Search" at bounding box center [371, 15] width 50 height 8
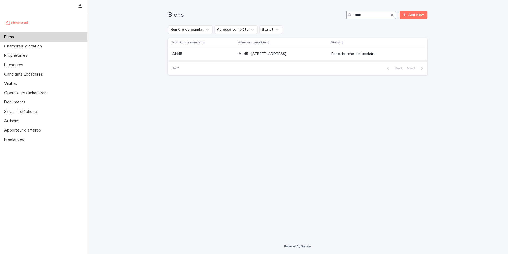
type input "****"
click at [266, 55] on p "A1145 - 1 bis rue Carpeaux, Paris 75018" at bounding box center [263, 54] width 49 height 6
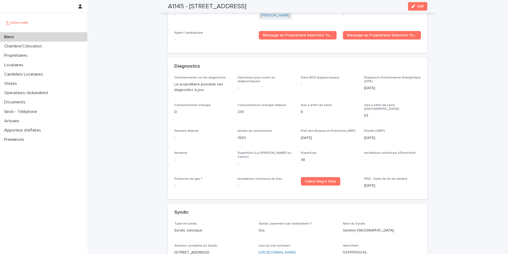
scroll to position [1699, 0]
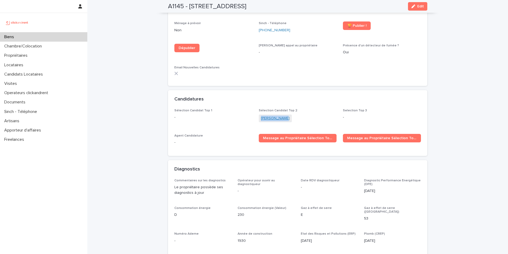
copy link "Ashish Chugh"
drag, startPoint x: 297, startPoint y: 105, endPoint x: 259, endPoint y: 105, distance: 37.6
click at [259, 114] on div "Ashish Chugh" at bounding box center [298, 118] width 78 height 9
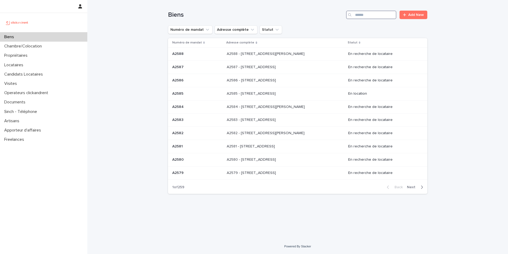
click at [377, 17] on input "Search" at bounding box center [371, 15] width 50 height 8
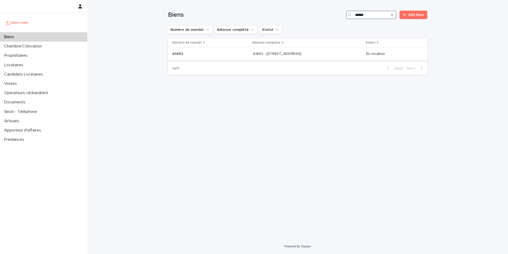
type input "******"
click at [281, 55] on p "A1682 - [STREET_ADDRESS]" at bounding box center [278, 54] width 50 height 6
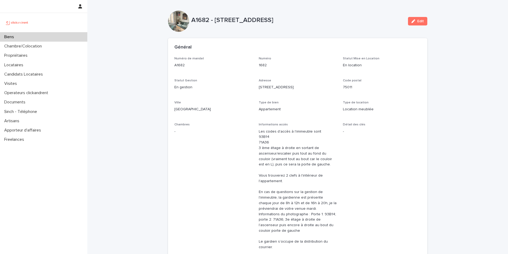
click at [14, 37] on p "Biens" at bounding box center [10, 36] width 16 height 5
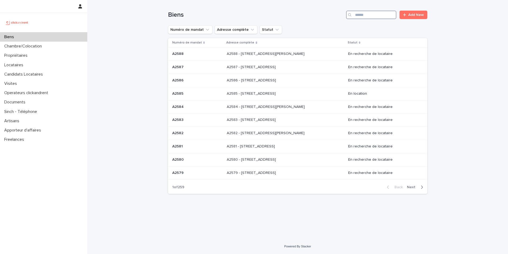
click at [375, 16] on input "Search" at bounding box center [371, 15] width 50 height 8
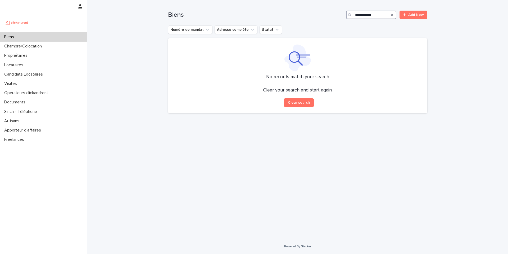
type input "**********"
drag, startPoint x: 383, startPoint y: 15, endPoint x: 353, endPoint y: 15, distance: 30.7
click at [353, 15] on div "**********" at bounding box center [371, 15] width 50 height 8
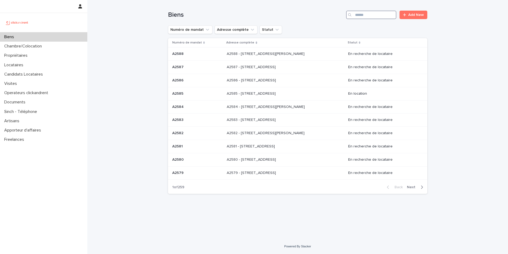
click at [373, 17] on input "Search" at bounding box center [371, 15] width 50 height 8
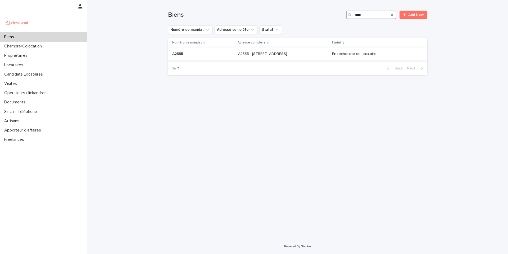
type input "****"
click at [272, 55] on p "A2555 - [STREET_ADDRESS]" at bounding box center [263, 54] width 50 height 6
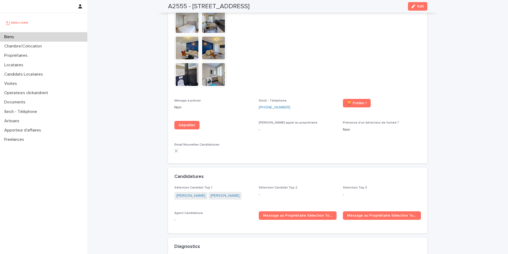
scroll to position [1492, 0]
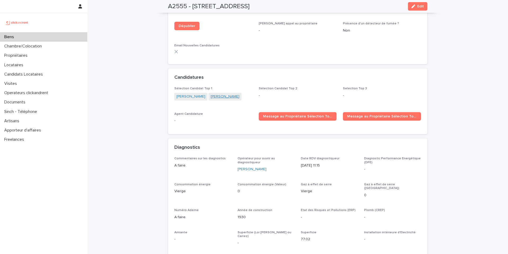
copy link "[PERSON_NAME]"
drag, startPoint x: 239, startPoint y: 80, endPoint x: 207, endPoint y: 78, distance: 32.1
click at [207, 93] on div "[PERSON_NAME] [PERSON_NAME]" at bounding box center [213, 97] width 78 height 9
click at [201, 87] on div "Sélection Candidat Top 1 [PERSON_NAME] [PERSON_NAME]" at bounding box center [213, 96] width 78 height 19
copy link "[PERSON_NAME]"
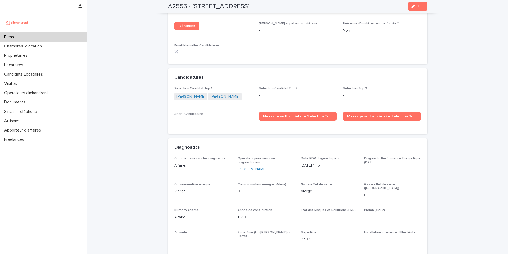
drag, startPoint x: 201, startPoint y: 82, endPoint x: 164, endPoint y: 79, distance: 36.9
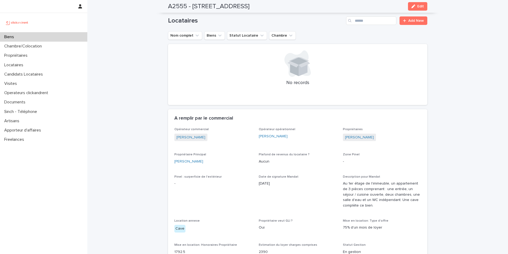
scroll to position [258, 0]
click at [25, 37] on div "Biens" at bounding box center [43, 36] width 87 height 9
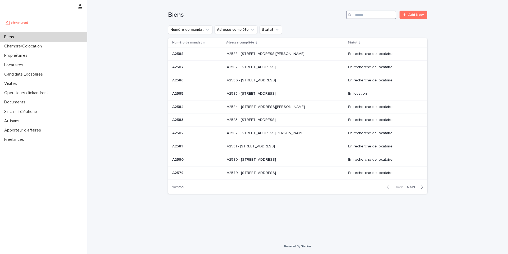
click at [370, 17] on input "Search" at bounding box center [371, 15] width 50 height 8
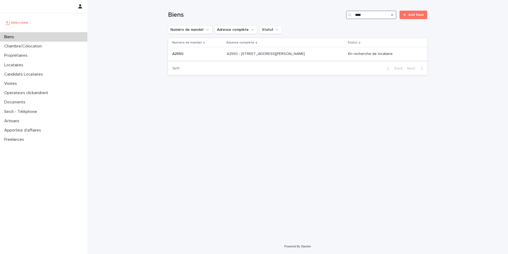
type input "****"
click at [263, 54] on p "A2550 - [STREET_ADDRESS][PERSON_NAME]" at bounding box center [266, 54] width 79 height 6
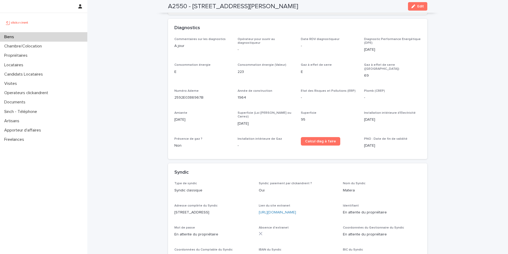
scroll to position [1621, 0]
click at [21, 35] on div "Biens" at bounding box center [43, 36] width 87 height 9
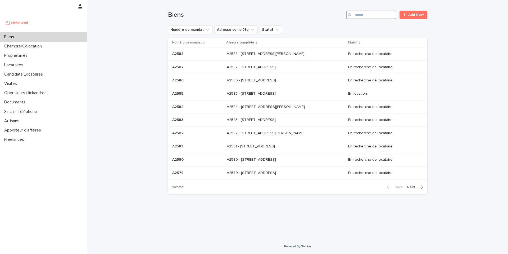
click at [367, 15] on input "Search" at bounding box center [371, 15] width 50 height 8
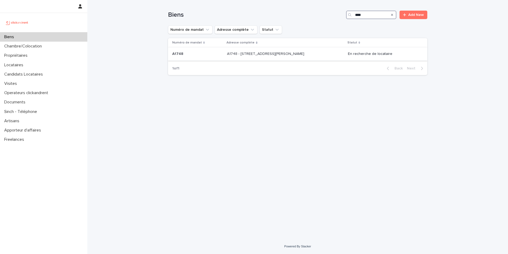
type input "****"
click at [263, 53] on p "A1748 - [STREET_ADDRESS][PERSON_NAME]" at bounding box center [266, 54] width 78 height 6
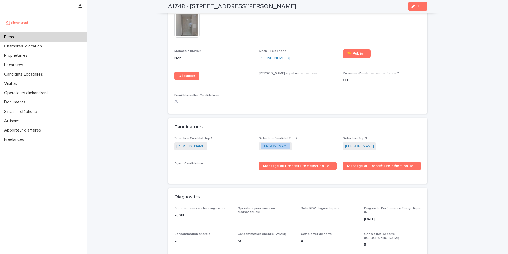
scroll to position [1494, 0]
click at [415, 6] on div "button" at bounding box center [415, 7] width 6 height 4
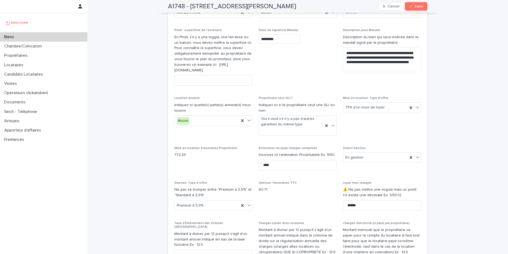
scroll to position [508, 0]
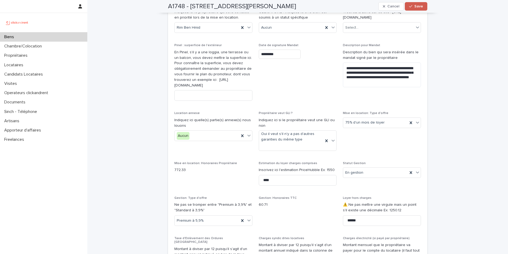
click at [414, 8] on button "Save" at bounding box center [416, 6] width 23 height 8
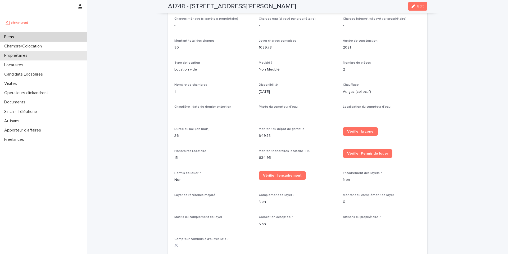
click at [13, 55] on p "Propriétaires" at bounding box center [17, 55] width 30 height 5
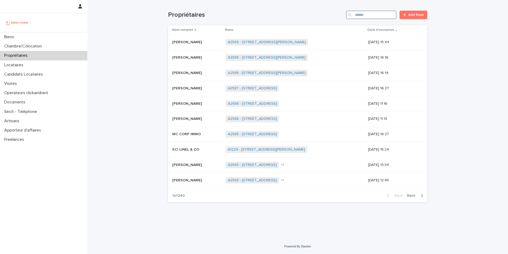
click at [357, 15] on input "Search" at bounding box center [371, 15] width 50 height 8
paste input "**********"
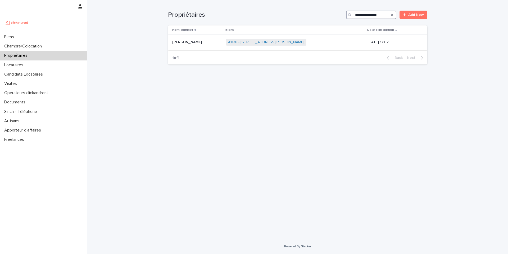
type input "**********"
click at [213, 43] on p at bounding box center [197, 42] width 50 height 5
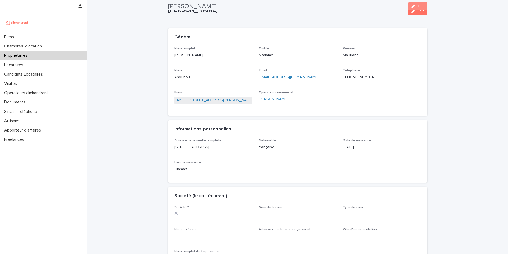
scroll to position [8, 0]
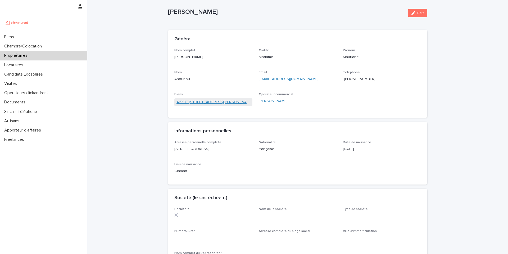
click at [218, 102] on link "A1138 - 15 Rue André Salel, Fontenay-aux-Roses 92260" at bounding box center [214, 102] width 74 height 6
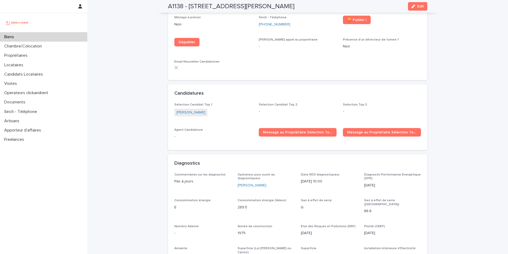
scroll to position [1707, 0]
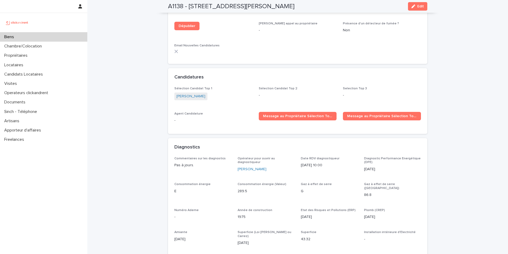
copy link "Andree Laccruche"
drag, startPoint x: 210, startPoint y: 90, endPoint x: 170, endPoint y: 89, distance: 40.3
click at [170, 89] on div "Sélection Candidat Top 1 Andree Laccruche Sélection Candidat Top 2 - Selection …" at bounding box center [297, 110] width 259 height 47
click at [180, 93] on link "Andree Laccruche" at bounding box center [191, 96] width 29 height 6
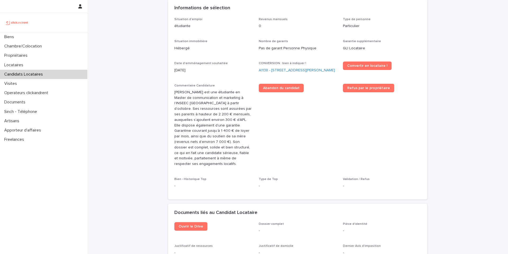
scroll to position [170, 0]
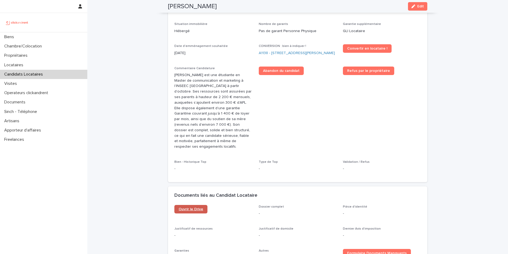
click at [191, 209] on span "Ouvrir le Drive" at bounding box center [191, 209] width 25 height 4
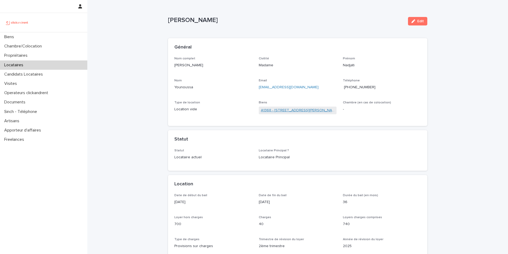
click at [291, 111] on link "A1368 - [STREET_ADDRESS][PERSON_NAME]" at bounding box center [298, 110] width 74 height 6
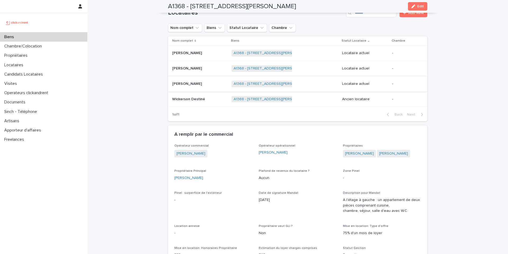
scroll to position [266, 0]
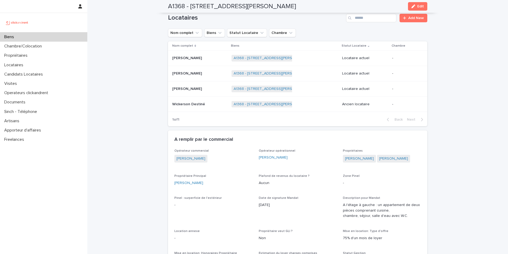
click at [201, 58] on p at bounding box center [199, 58] width 55 height 5
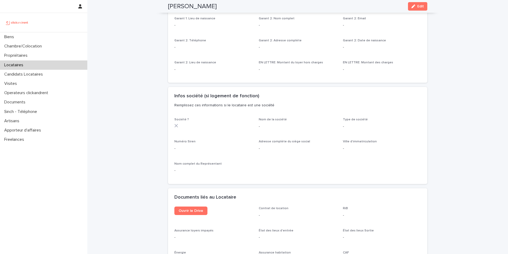
scroll to position [521, 0]
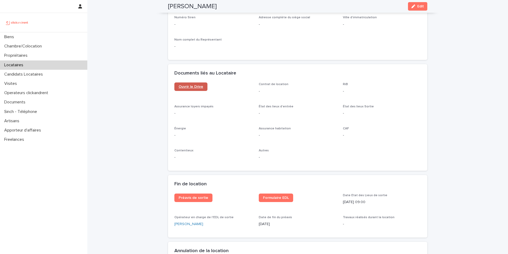
click at [191, 88] on span "Ouvrir le Drive" at bounding box center [191, 87] width 25 height 4
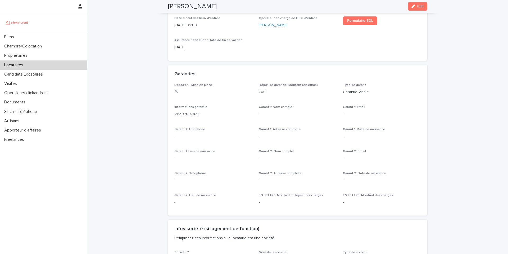
scroll to position [14, 0]
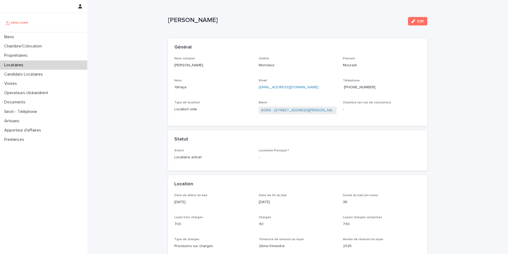
copy p "[PERSON_NAME]"
drag, startPoint x: 216, startPoint y: 19, endPoint x: 165, endPoint y: 18, distance: 50.8
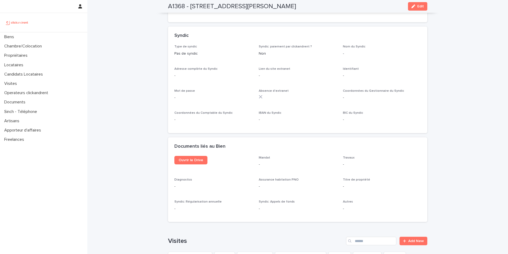
scroll to position [1838, 0]
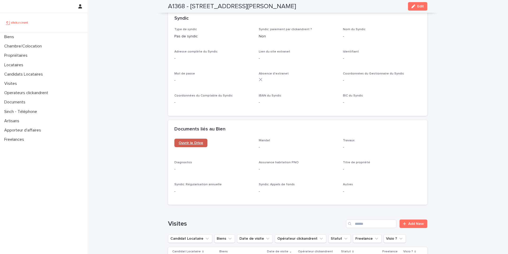
click at [190, 141] on span "Ouvrir le Drive" at bounding box center [191, 143] width 25 height 4
click at [214, 72] on div "Mot de passe -" at bounding box center [213, 80] width 78 height 16
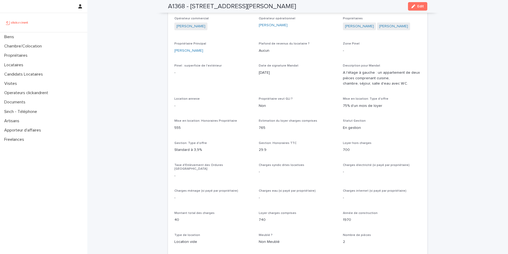
scroll to position [402, 0]
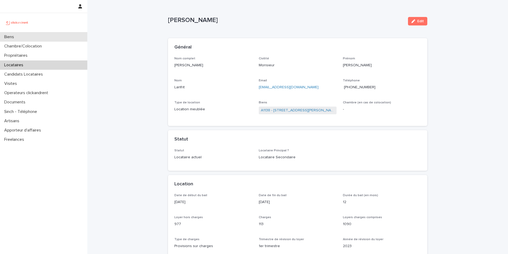
click at [34, 38] on div "Biens" at bounding box center [43, 36] width 87 height 9
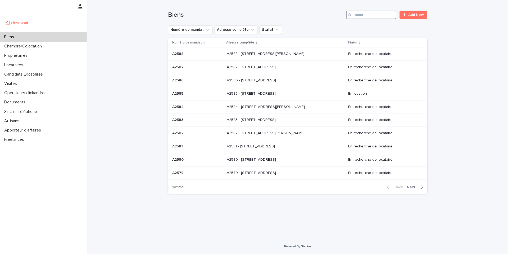
click at [361, 14] on input "Search" at bounding box center [371, 15] width 50 height 8
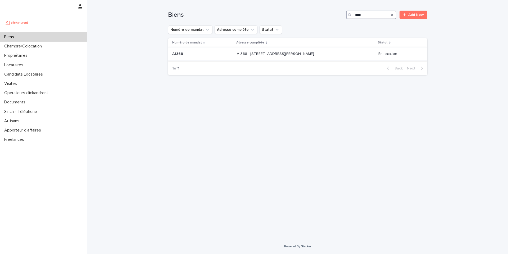
type input "****"
click at [267, 55] on p "A1368 - 39 rue de l'Abbé Ruellan, Argenteuil 95100" at bounding box center [276, 54] width 78 height 6
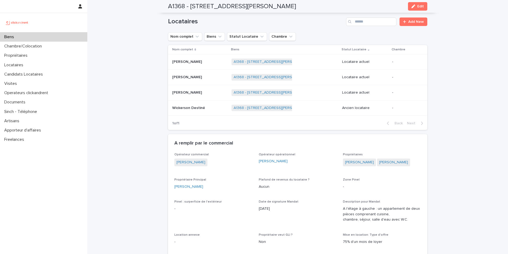
scroll to position [230, 0]
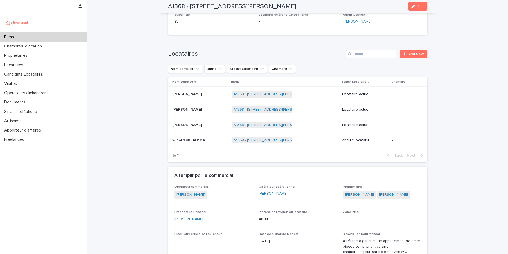
click at [174, 123] on p "[PERSON_NAME]" at bounding box center [187, 125] width 31 height 6
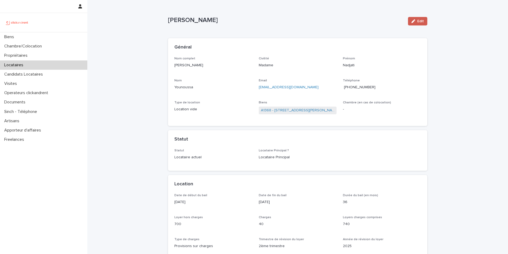
click at [414, 23] on div "button" at bounding box center [415, 21] width 6 height 4
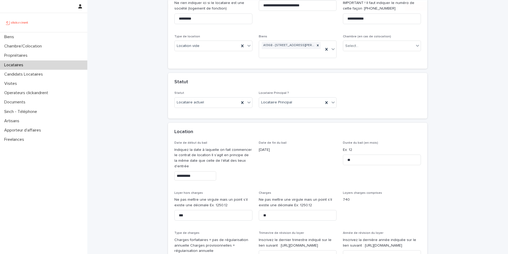
scroll to position [104, 0]
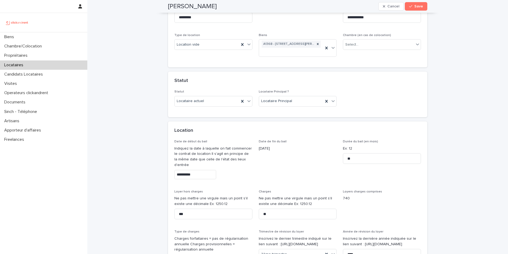
click at [189, 173] on input "**********" at bounding box center [195, 174] width 42 height 9
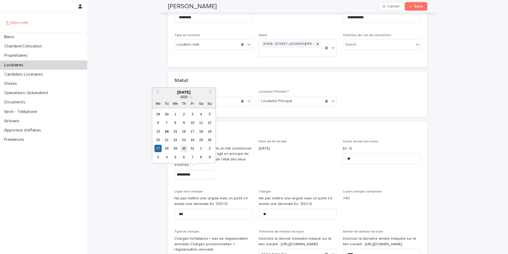
click at [186, 148] on div "30" at bounding box center [183, 148] width 7 height 7
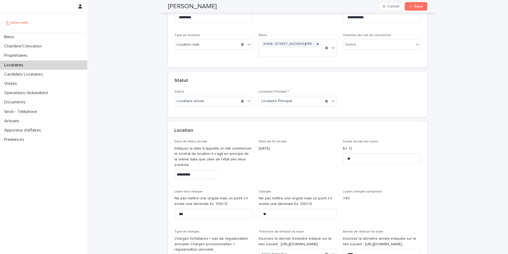
type input "**********"
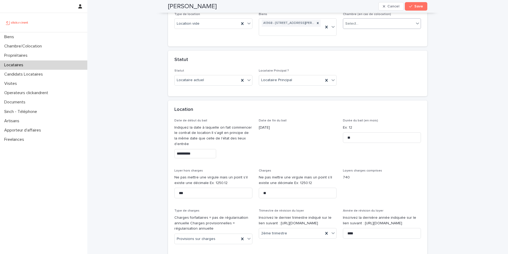
scroll to position [129, 0]
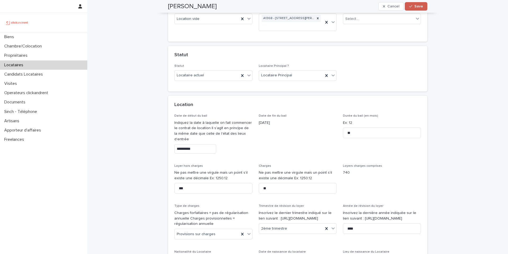
click at [417, 4] on button "Save" at bounding box center [416, 6] width 23 height 8
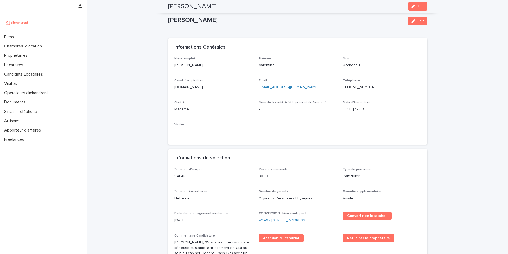
scroll to position [44, 0]
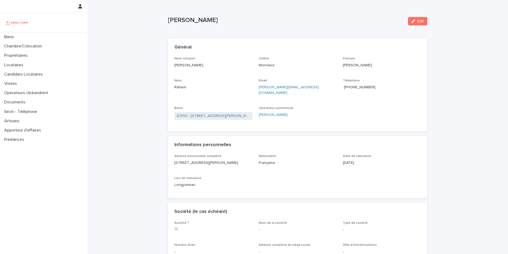
click at [360, 87] on span "[PHONE_NUMBER]" at bounding box center [360, 87] width 32 height 4
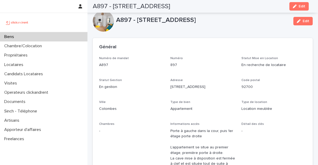
scroll to position [289, 0]
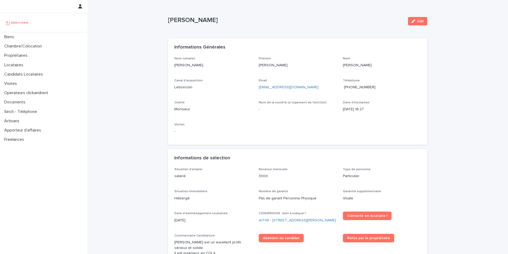
click at [362, 87] on span "[PHONE_NUMBER]" at bounding box center [360, 87] width 32 height 4
click at [357, 87] on span "[PHONE_NUMBER]" at bounding box center [360, 87] width 32 height 4
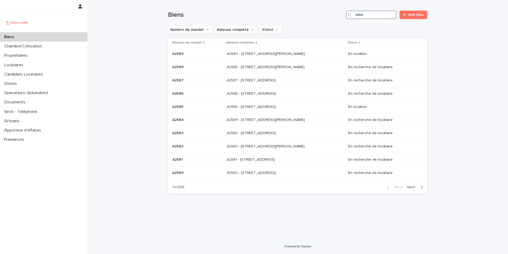
click at [370, 17] on input "Search" at bounding box center [371, 15] width 50 height 8
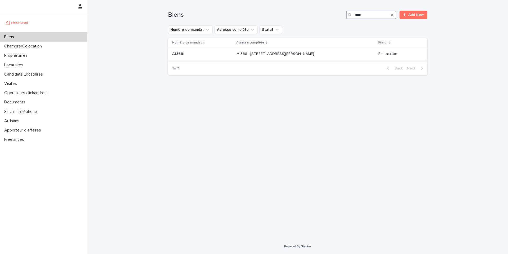
type input "****"
click at [287, 54] on p "A1368 - [STREET_ADDRESS][PERSON_NAME]" at bounding box center [276, 54] width 78 height 6
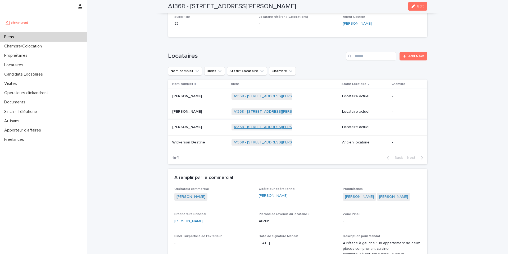
scroll to position [285, 0]
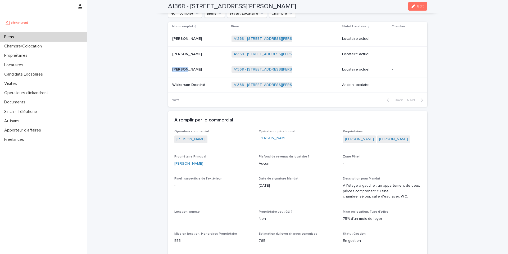
click at [172, 69] on p "Nadjati Younoussa" at bounding box center [187, 69] width 31 height 6
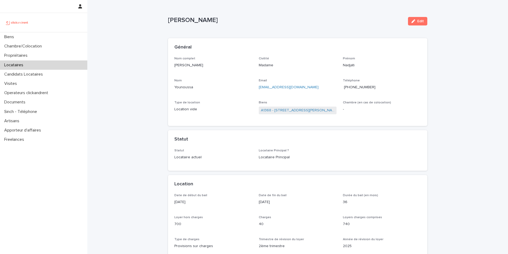
copy p "Nadjati Younoussa"
drag, startPoint x: 219, startPoint y: 22, endPoint x: 164, endPoint y: 22, distance: 55.3
click at [307, 95] on div "Nom complet Nadjati Younoussa Civilité Madame Prénom Nadjati Nom Younoussa Emai…" at bounding box center [297, 88] width 247 height 63
click at [316, 87] on p "nadjatiyounoussa6@gmail.com" at bounding box center [298, 87] width 78 height 6
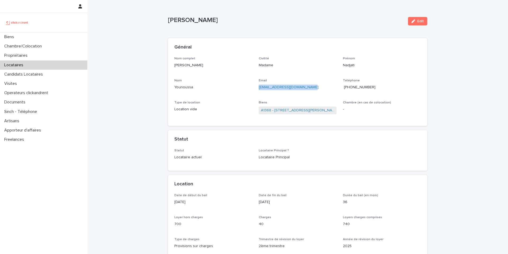
drag, startPoint x: 308, startPoint y: 87, endPoint x: 257, endPoint y: 89, distance: 51.1
click at [259, 89] on p "nadjatiyounoussa6@gmail.com" at bounding box center [298, 87] width 78 height 6
copy link "nadjatiyounoussa6@gmail.com"
copy span "+33752088444"
drag, startPoint x: 384, startPoint y: 88, endPoint x: 350, endPoint y: 88, distance: 34.2
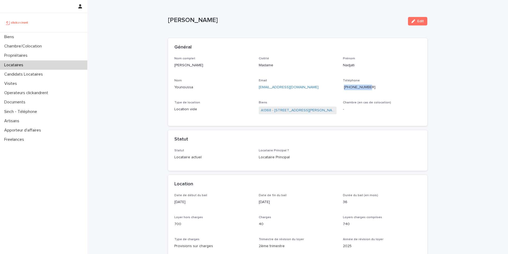
click at [350, 88] on p "+33752088444" at bounding box center [382, 87] width 78 height 6
copy p "Nadjati"
drag, startPoint x: 187, startPoint y: 20, endPoint x: 165, endPoint y: 21, distance: 21.7
click at [284, 112] on link "A1368 - [STREET_ADDRESS][PERSON_NAME]" at bounding box center [298, 110] width 74 height 6
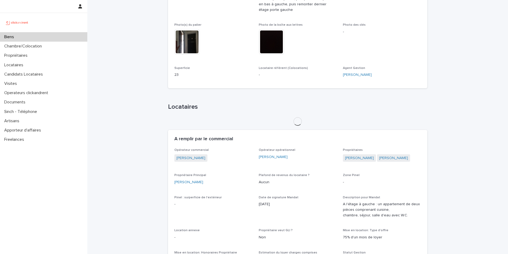
scroll to position [245, 0]
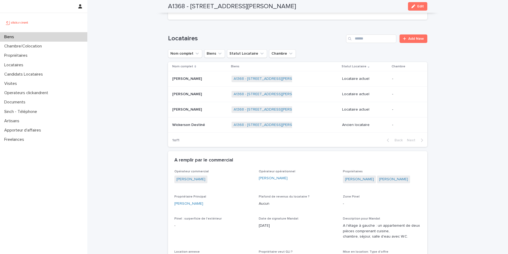
click at [178, 94] on p "Mouradi Yahaya" at bounding box center [187, 94] width 31 height 6
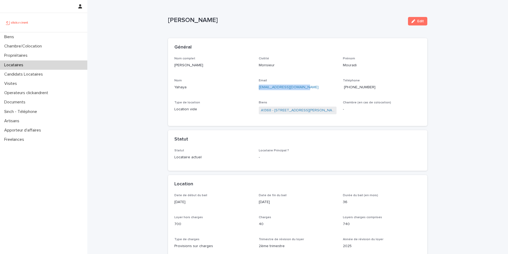
drag, startPoint x: 306, startPoint y: 88, endPoint x: 258, endPoint y: 88, distance: 48.7
click at [259, 88] on p "hassanemouradi@gmail.com" at bounding box center [298, 87] width 78 height 6
drag, startPoint x: 213, startPoint y: 22, endPoint x: 162, endPoint y: 21, distance: 51.4
copy p "Mouradi Yahaya"
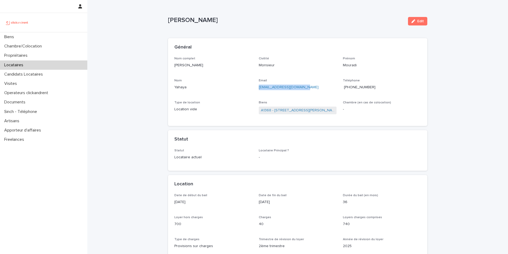
copy link "hassanemouradi@gmail.com"
drag, startPoint x: 306, startPoint y: 88, endPoint x: 257, endPoint y: 88, distance: 49.2
click at [259, 88] on p "hassanemouradi@gmail.com" at bounding box center [298, 87] width 78 height 6
copy span "+33782319481"
drag, startPoint x: 375, startPoint y: 90, endPoint x: 349, endPoint y: 88, distance: 26.5
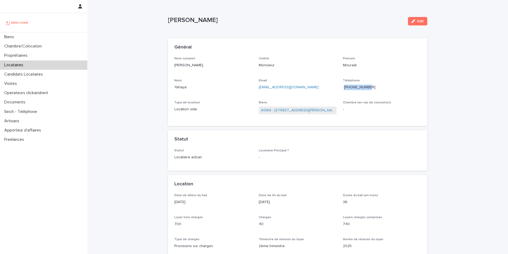
click at [349, 88] on p "+33782319481" at bounding box center [382, 87] width 78 height 6
drag, startPoint x: 190, startPoint y: 20, endPoint x: 161, endPoint y: 20, distance: 28.3
copy p "Mouradi"
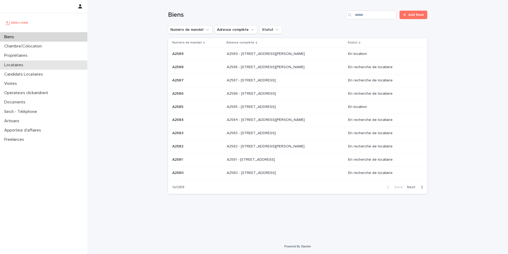
click at [28, 65] on div "Locataires" at bounding box center [43, 64] width 87 height 9
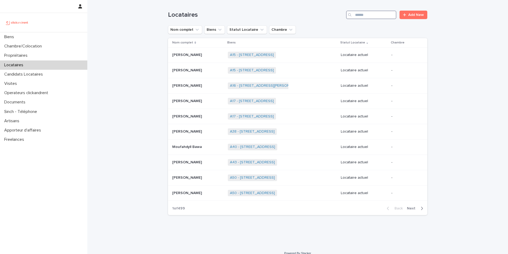
click at [386, 17] on input "Search" at bounding box center [371, 15] width 50 height 8
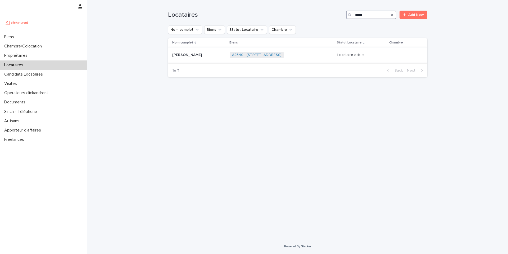
type input "*****"
click at [188, 55] on p "[PERSON_NAME]" at bounding box center [187, 55] width 31 height 6
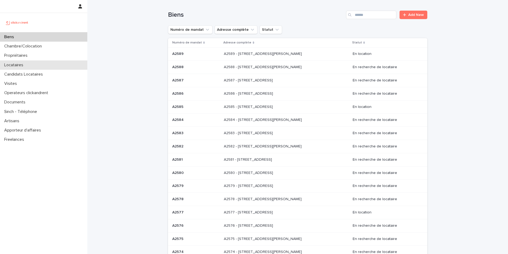
click at [18, 65] on p "Locataires" at bounding box center [14, 64] width 25 height 5
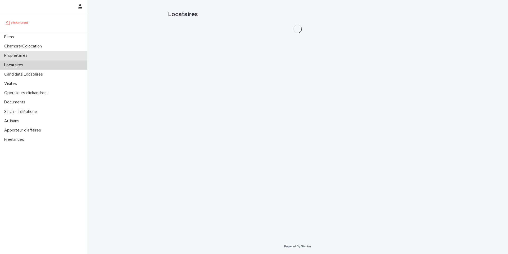
click at [24, 55] on p "Propriétaires" at bounding box center [17, 55] width 30 height 5
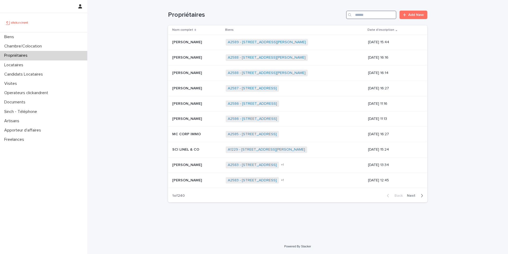
drag, startPoint x: 393, startPoint y: 17, endPoint x: 380, endPoint y: 17, distance: 12.4
click at [380, 17] on input "Search" at bounding box center [371, 15] width 50 height 8
paste input "**********"
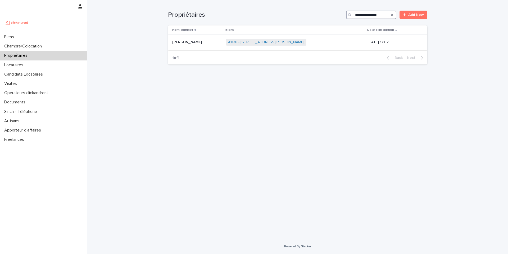
type input "**********"
click at [211, 43] on p at bounding box center [197, 42] width 50 height 5
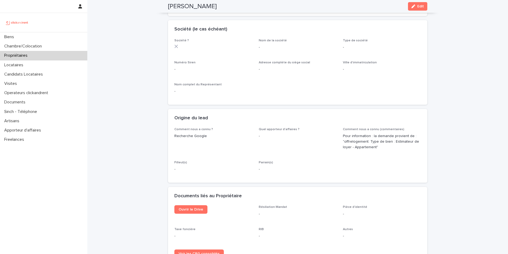
scroll to position [177, 0]
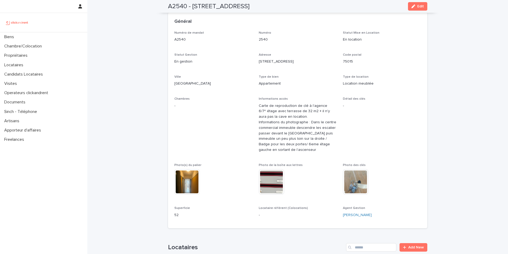
scroll to position [14, 0]
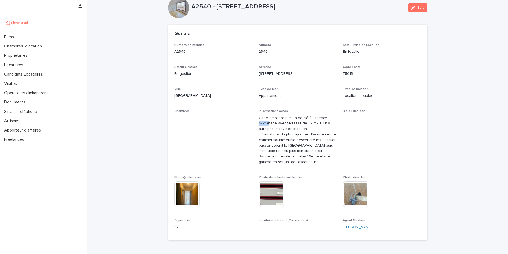
drag, startPoint x: 257, startPoint y: 123, endPoint x: 280, endPoint y: 116, distance: 23.4
click at [266, 124] on p "Carte de reproduction de clé à l'agence 6/7ᵉ étage avec terrasse de 32 m2 + il …" at bounding box center [298, 140] width 78 height 50
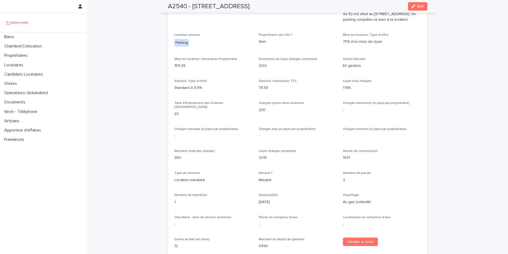
scroll to position [474, 0]
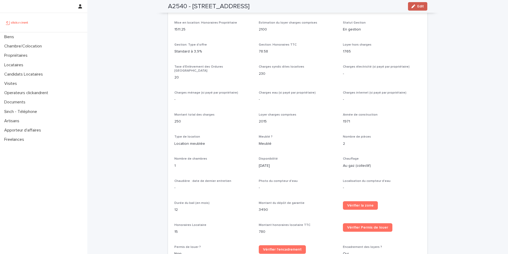
click at [415, 7] on div "button" at bounding box center [415, 7] width 6 height 4
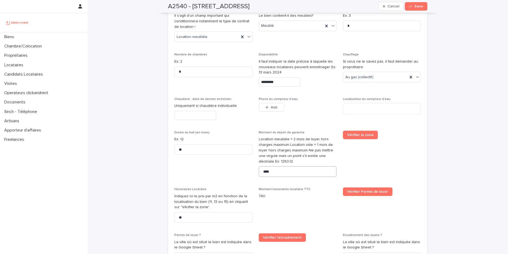
scroll to position [948, 0]
drag, startPoint x: 274, startPoint y: 168, endPoint x: 263, endPoint y: 166, distance: 10.9
click at [263, 166] on input "****" at bounding box center [298, 171] width 78 height 11
type input "****"
click at [406, 8] on button "Save" at bounding box center [416, 6] width 23 height 8
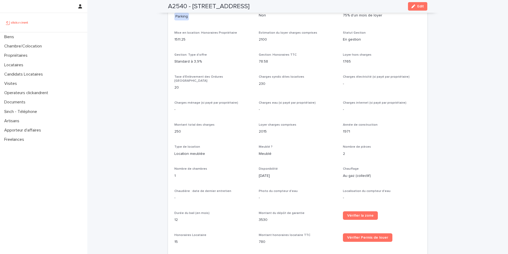
scroll to position [460, 0]
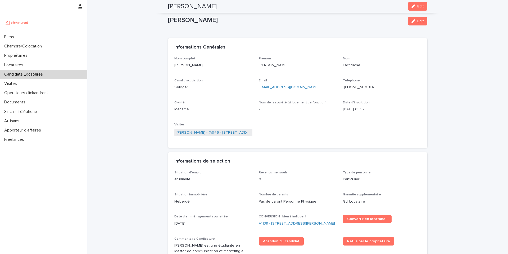
scroll to position [170, 0]
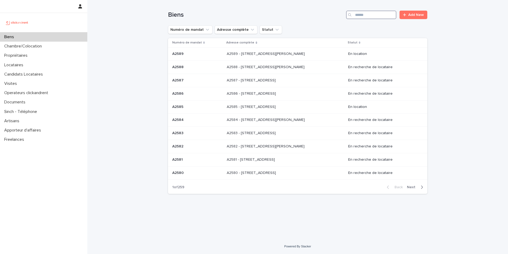
click at [370, 15] on input "Search" at bounding box center [371, 15] width 50 height 8
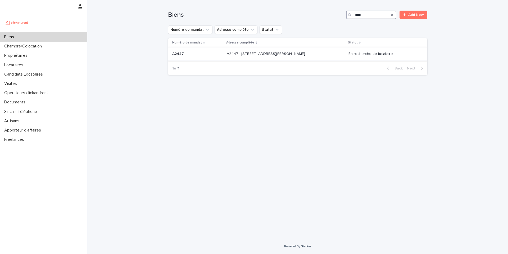
type input "****"
click at [280, 54] on p "A2447 - 14 rue Jean Jacques Rousseau, Romainville 93230" at bounding box center [266, 54] width 79 height 6
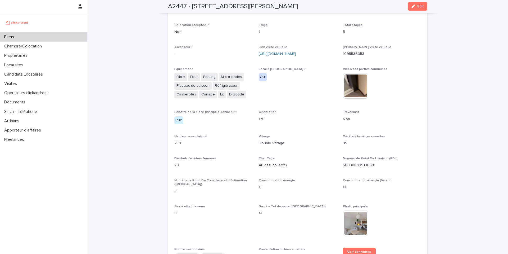
scroll to position [1453, 0]
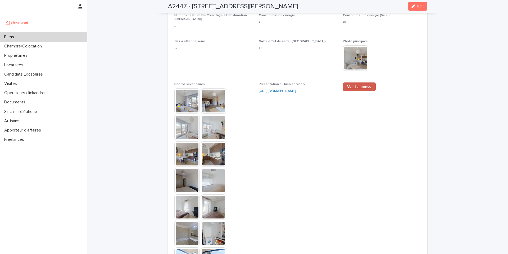
click at [359, 85] on span "Voir l'annonce" at bounding box center [359, 87] width 24 height 4
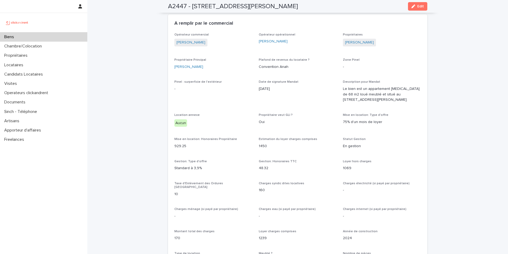
scroll to position [472, 0]
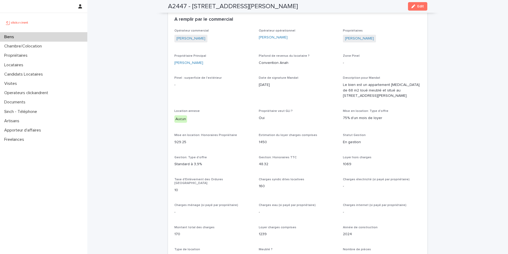
click at [228, 109] on p "Location annexe" at bounding box center [213, 111] width 78 height 4
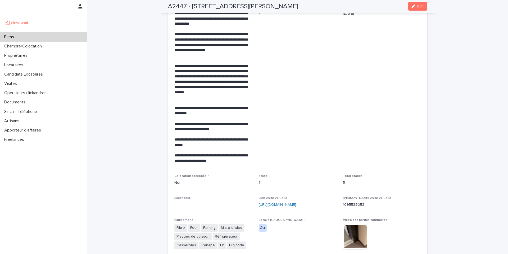
scroll to position [1043, 0]
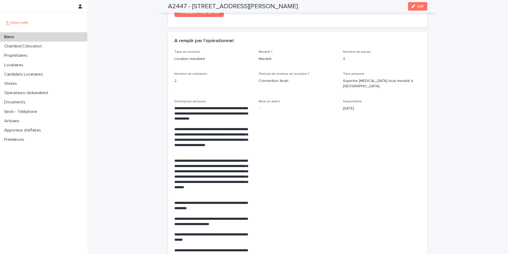
click at [309, 111] on span "Mise en avant -" at bounding box center [298, 181] width 78 height 163
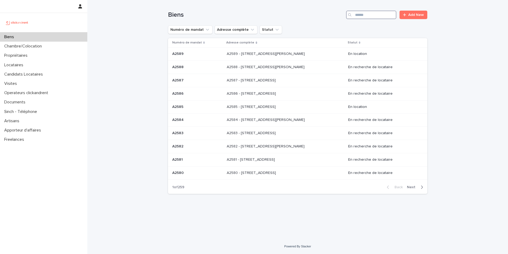
click at [369, 16] on input "Search" at bounding box center [371, 15] width 50 height 8
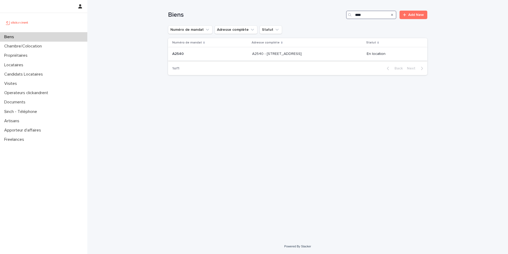
type input "****"
click at [278, 55] on p "A2540 - [STREET_ADDRESS]" at bounding box center [277, 54] width 51 height 6
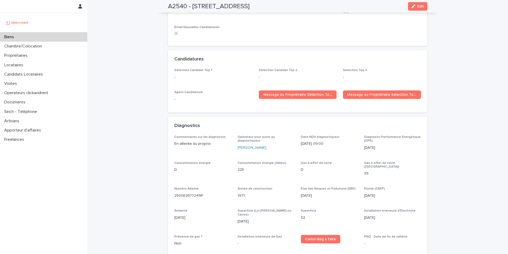
scroll to position [1701, 0]
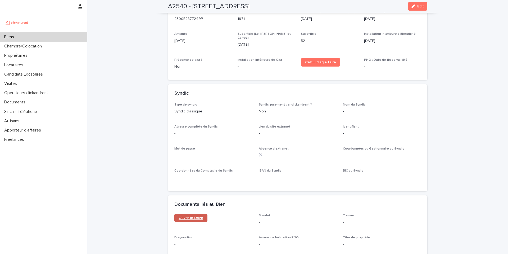
click at [193, 216] on span "Ouvrir le Drive" at bounding box center [191, 218] width 25 height 4
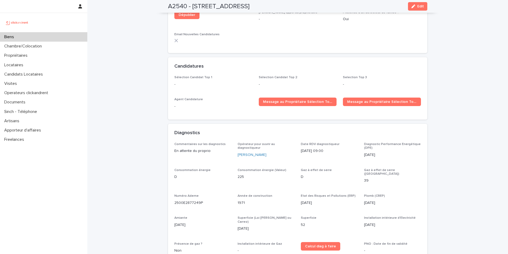
scroll to position [1506, 0]
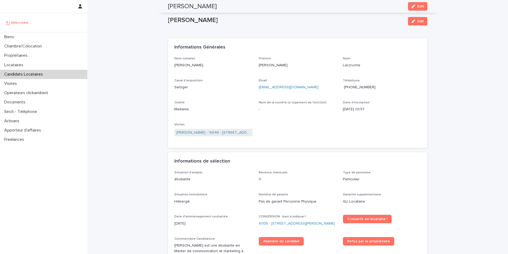
scroll to position [170, 0]
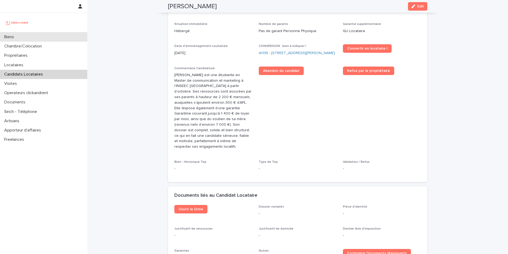
click at [14, 36] on p "Biens" at bounding box center [10, 36] width 16 height 5
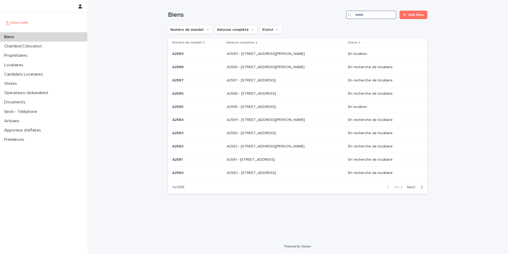
click at [372, 15] on input "Search" at bounding box center [371, 15] width 50 height 8
paste input "**********"
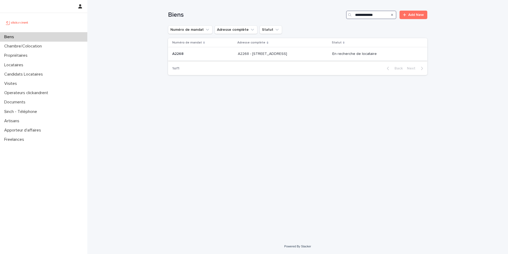
type input "**********"
click at [270, 52] on p "A2268 - 5 rue de Suez, Paris 75018" at bounding box center [263, 54] width 50 height 6
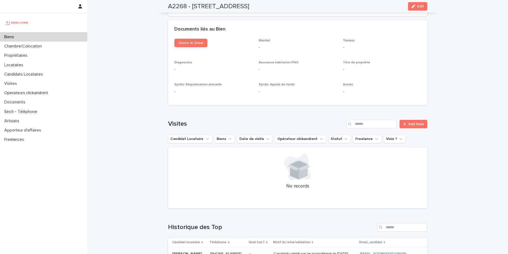
scroll to position [1964, 0]
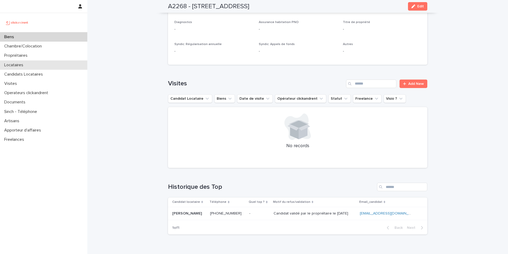
click at [23, 65] on p "Locataires" at bounding box center [14, 64] width 25 height 5
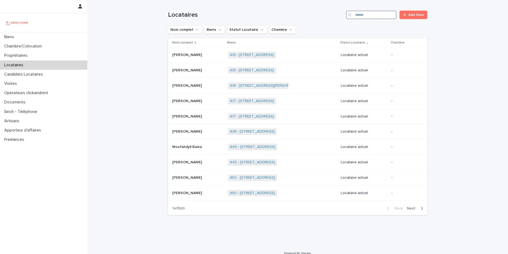
click at [381, 15] on input "Search" at bounding box center [371, 15] width 50 height 8
paste input "**********"
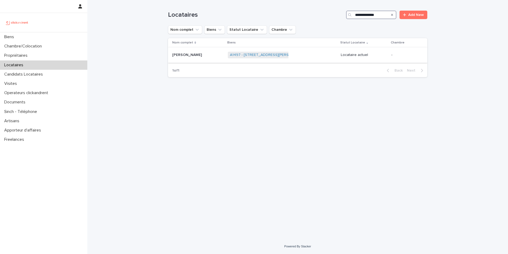
type input "**********"
click at [203, 57] on p at bounding box center [197, 55] width 51 height 5
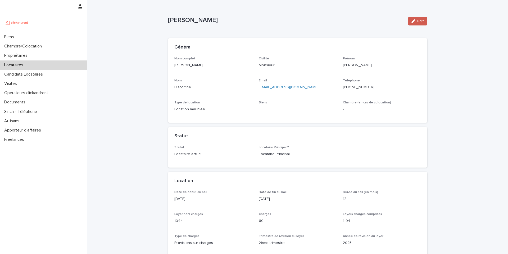
click at [416, 23] on button "Edit" at bounding box center [417, 21] width 19 height 8
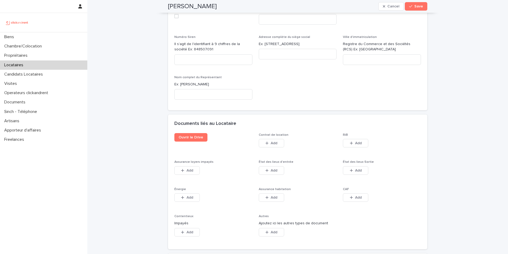
scroll to position [823, 0]
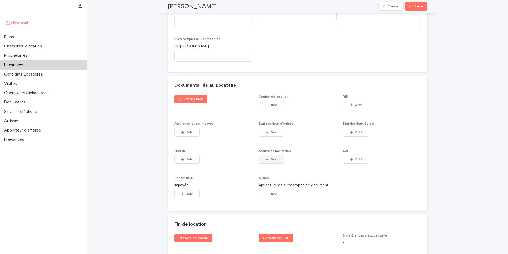
click at [275, 157] on span "Add" at bounding box center [274, 159] width 7 height 4
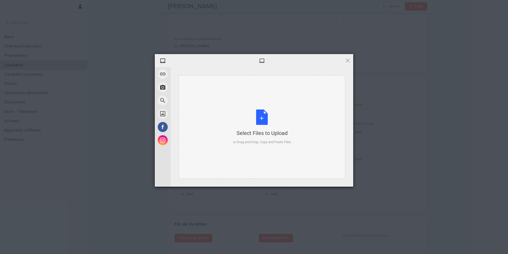
click at [260, 129] on div "Select Files to Upload" at bounding box center [262, 132] width 58 height 7
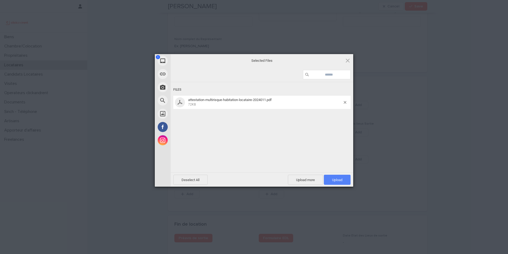
click at [338, 179] on span "Upload 1" at bounding box center [337, 180] width 10 height 4
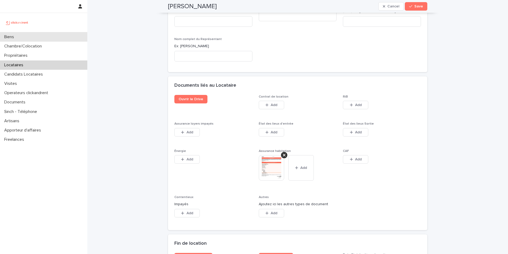
click at [17, 37] on p "Biens" at bounding box center [10, 36] width 16 height 5
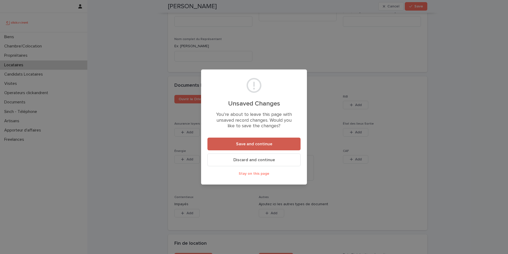
click at [255, 143] on span "Save and continue" at bounding box center [254, 144] width 36 height 4
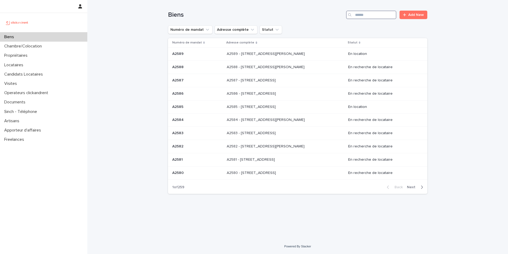
click at [376, 16] on input "Search" at bounding box center [371, 15] width 50 height 8
paste input "*****"
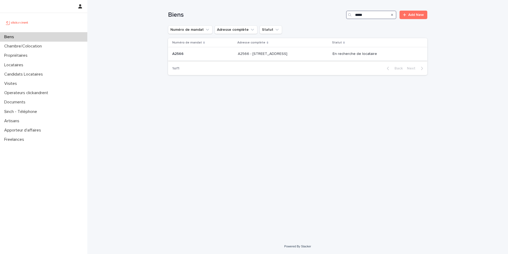
type input "*****"
click at [256, 53] on p "A2566 - [STREET_ADDRESS]" at bounding box center [263, 54] width 51 height 6
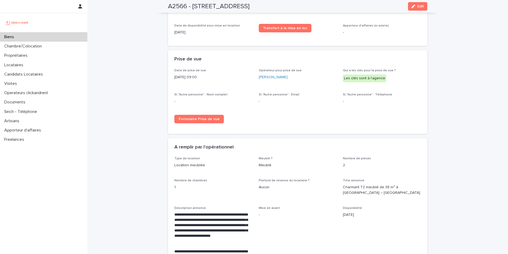
scroll to position [860, 0]
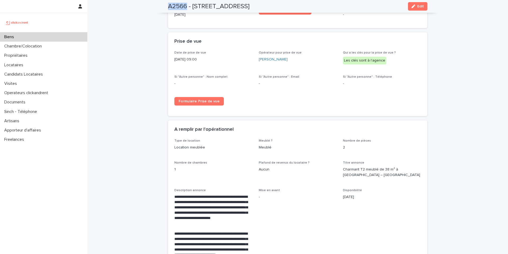
copy h2 "A2566"
drag, startPoint x: 186, startPoint y: 6, endPoint x: 163, endPoint y: 7, distance: 22.2
click at [163, 7] on div "A2566 - 19 Rue de Seine, Boulogne-Billancourt 92100 Edit" at bounding box center [297, 6] width 285 height 13
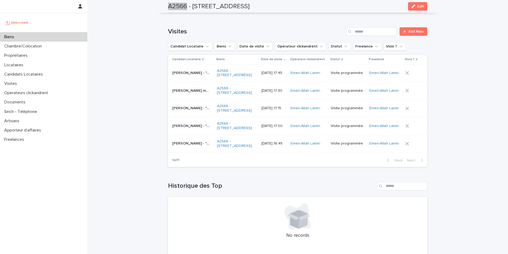
scroll to position [1997, 0]
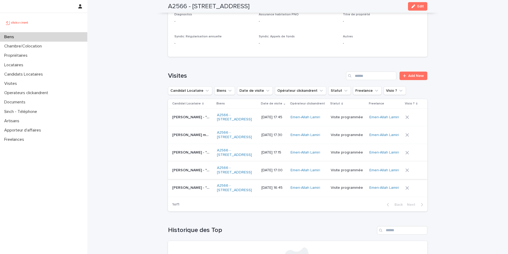
scroll to position [1950, 0]
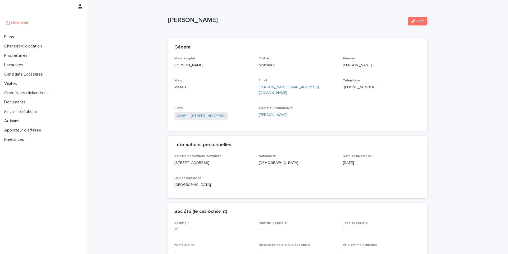
click at [363, 88] on span "+33622533460" at bounding box center [360, 87] width 32 height 4
click at [134, 38] on div "Loading... Saving… Loading... Saving… Francesco Maselli Edit Francesco Maselli …" at bounding box center [297, 235] width 421 height 470
click at [25, 37] on div "Biens" at bounding box center [43, 36] width 87 height 9
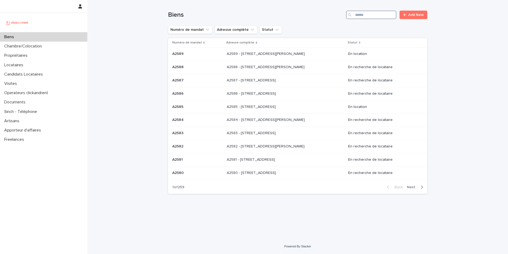
click at [373, 17] on input "Search" at bounding box center [371, 15] width 50 height 8
paste input "*****"
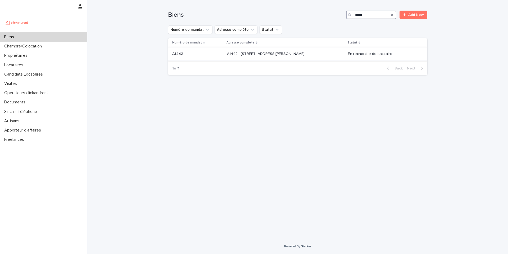
type input "*****"
click at [285, 53] on p "A1442 - 43 Rue Maurice Flandin, Lyon 69003" at bounding box center [266, 54] width 79 height 6
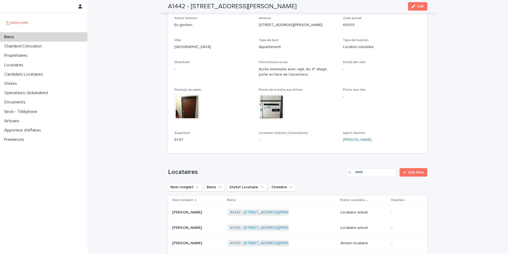
scroll to position [62, 0]
copy h2 "A1442"
drag, startPoint x: 185, startPoint y: 6, endPoint x: 167, endPoint y: 7, distance: 18.1
click at [168, 7] on h2 "A1442 - 43 Rue Maurice Flandin, Lyon 69003" at bounding box center [232, 7] width 129 height 8
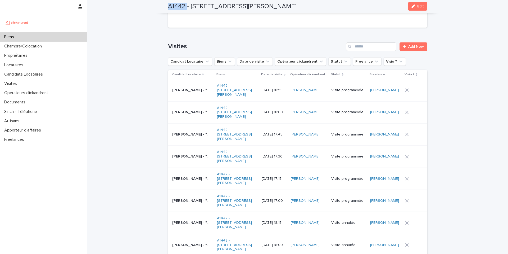
scroll to position [2087, 0]
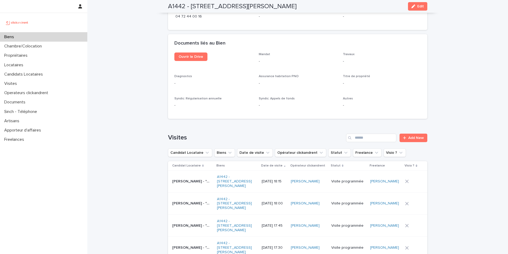
scroll to position [1991, 0]
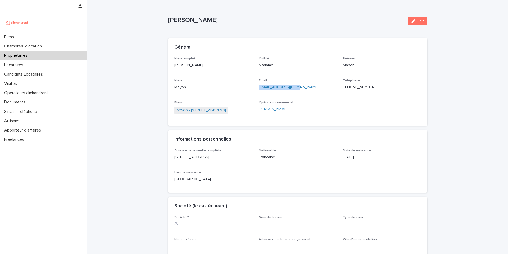
copy link "[EMAIL_ADDRESS][DOMAIN_NAME]"
drag, startPoint x: 294, startPoint y: 88, endPoint x: 255, endPoint y: 86, distance: 39.2
click at [255, 86] on div "Nom complet [PERSON_NAME] Civilité Madame [PERSON_NAME] Nom Moyon Email [EMAIL_…" at bounding box center [297, 88] width 247 height 63
click at [357, 88] on span "[PHONE_NUMBER]" at bounding box center [360, 87] width 32 height 4
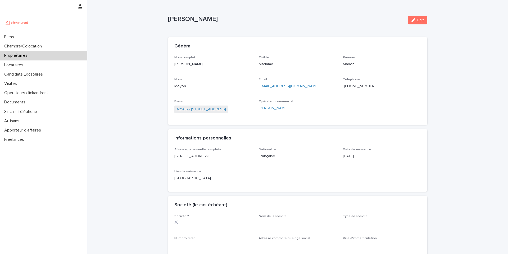
click at [125, 33] on div "Loading... Saving… Loading... Saving… [PERSON_NAME] Edit [PERSON_NAME] Edit Sor…" at bounding box center [297, 231] width 421 height 464
click at [129, 23] on div "Loading... Saving… Loading... Saving… [PERSON_NAME] Edit [PERSON_NAME] Edit Sor…" at bounding box center [297, 231] width 421 height 464
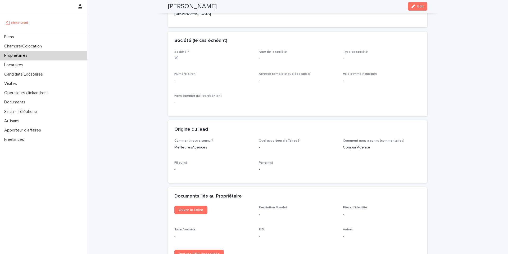
scroll to position [226, 0]
